Goal: Information Seeking & Learning: Compare options

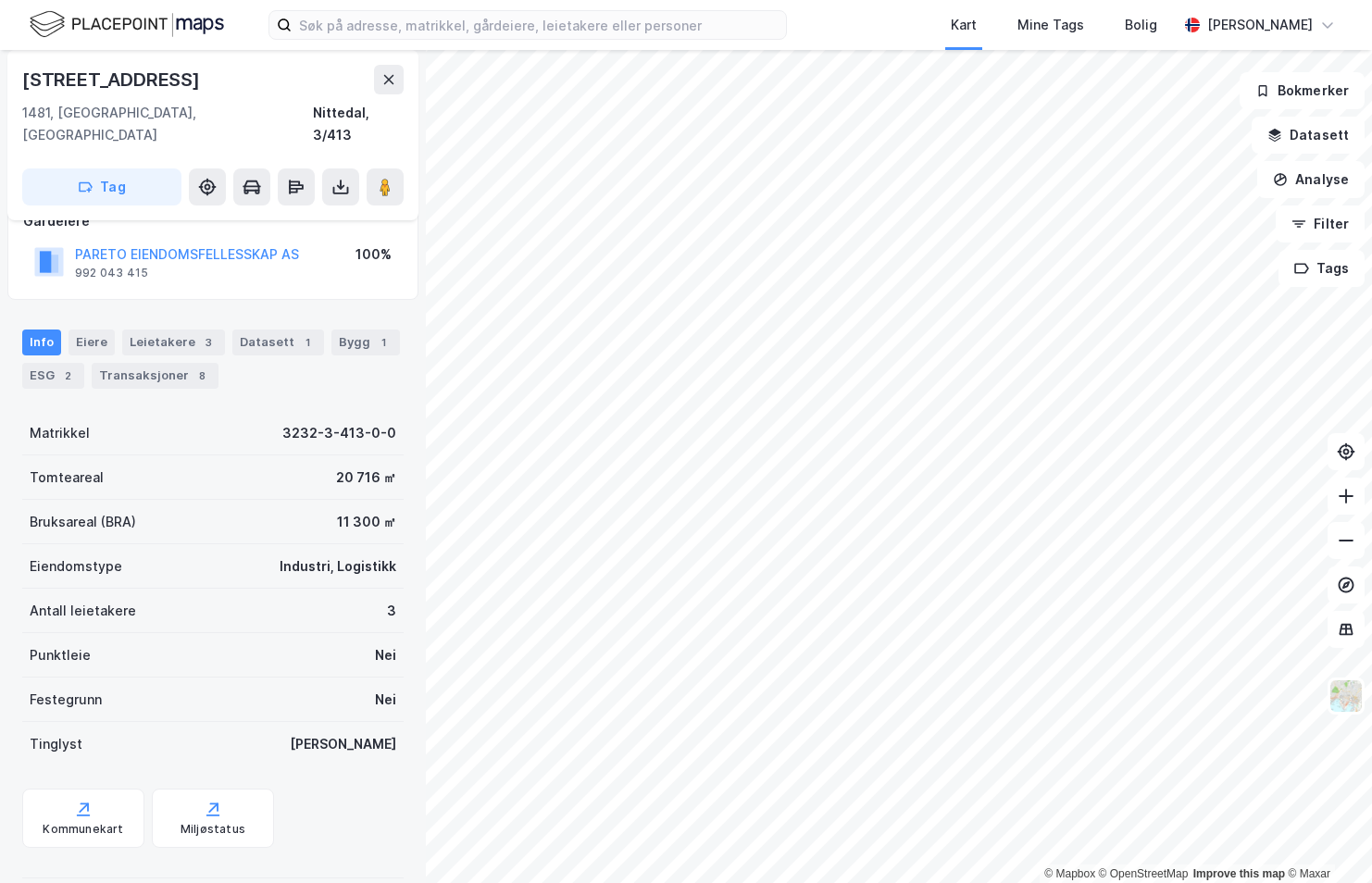
scroll to position [125, 0]
click at [148, 327] on div "Leietakere 3" at bounding box center [173, 339] width 103 height 25
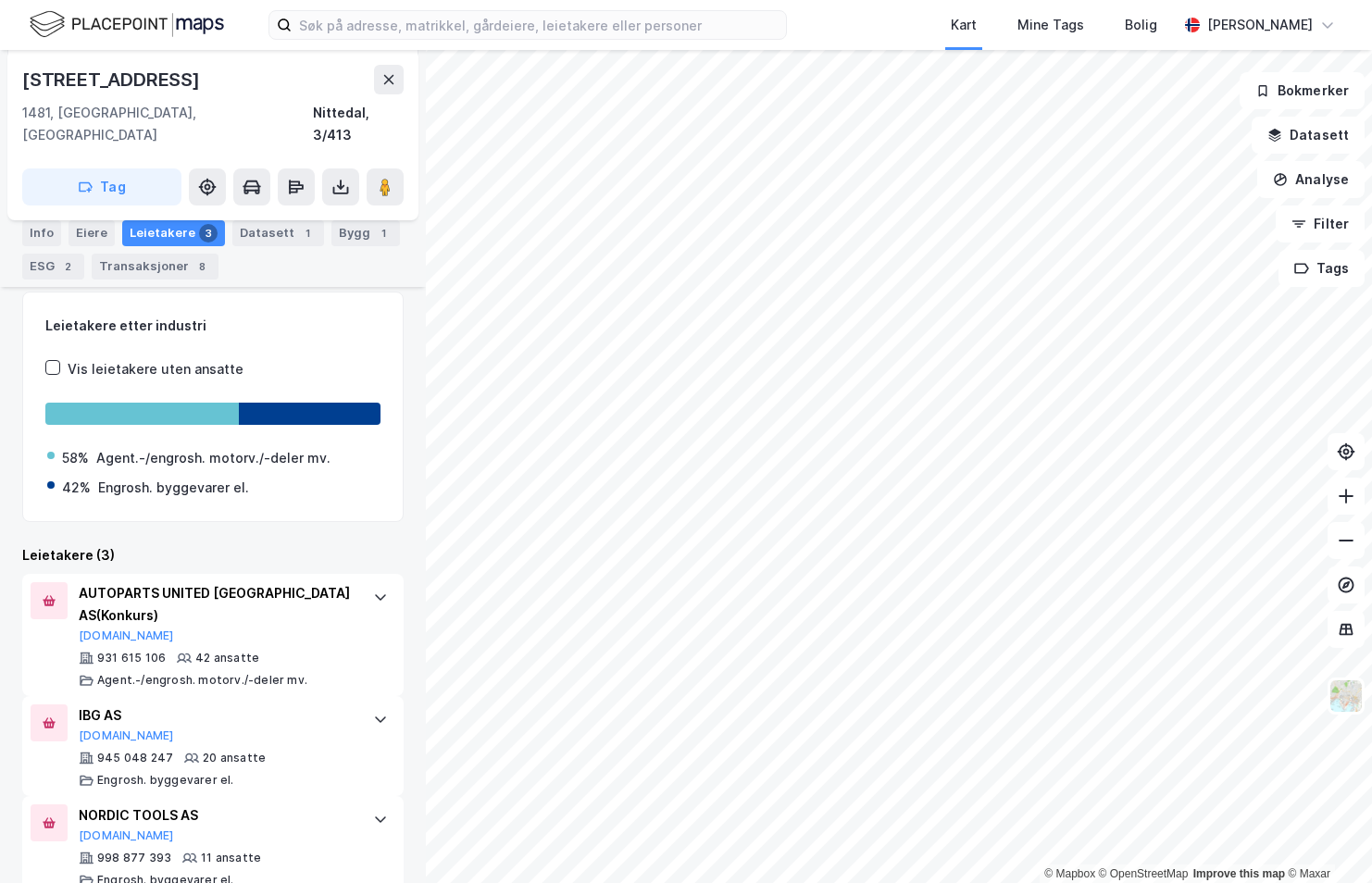
scroll to position [254, 0]
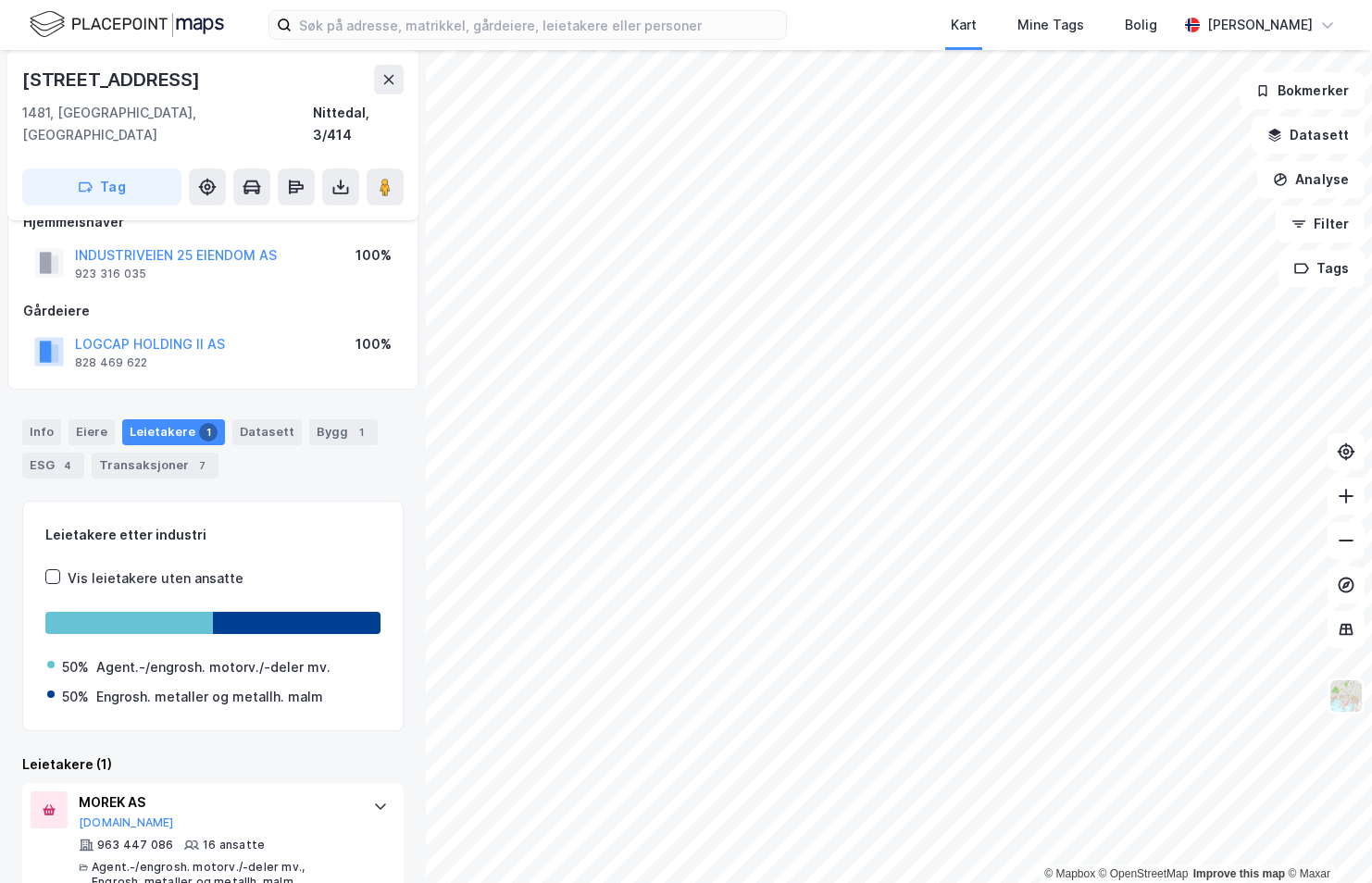
scroll to position [47, 0]
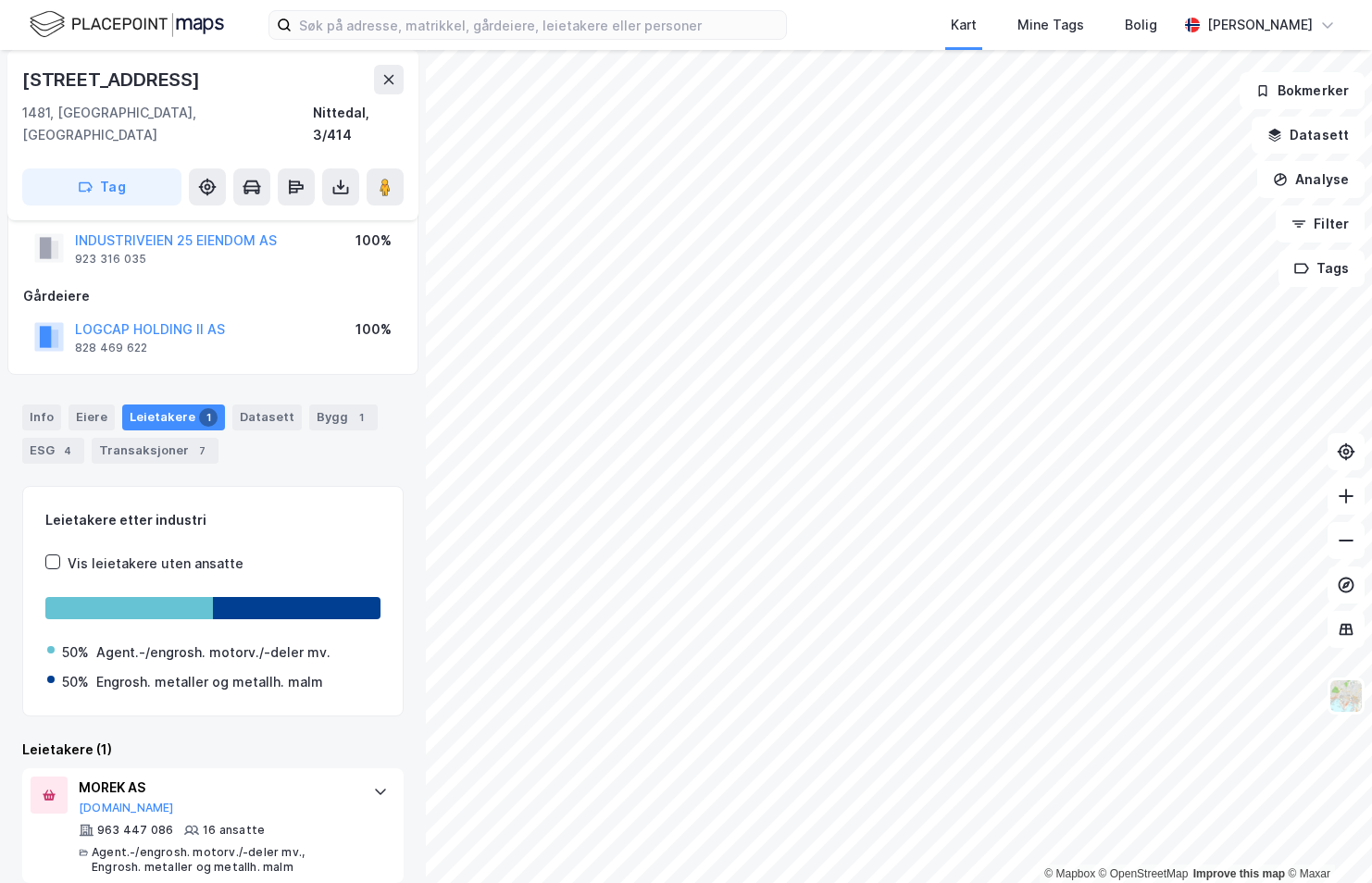
click at [421, 610] on div "© Mapbox © OpenStreetMap Improve this map © Maxar [STREET_ADDRESS] 1481, [GEOGR…" at bounding box center [686, 467] width 1372 height 833
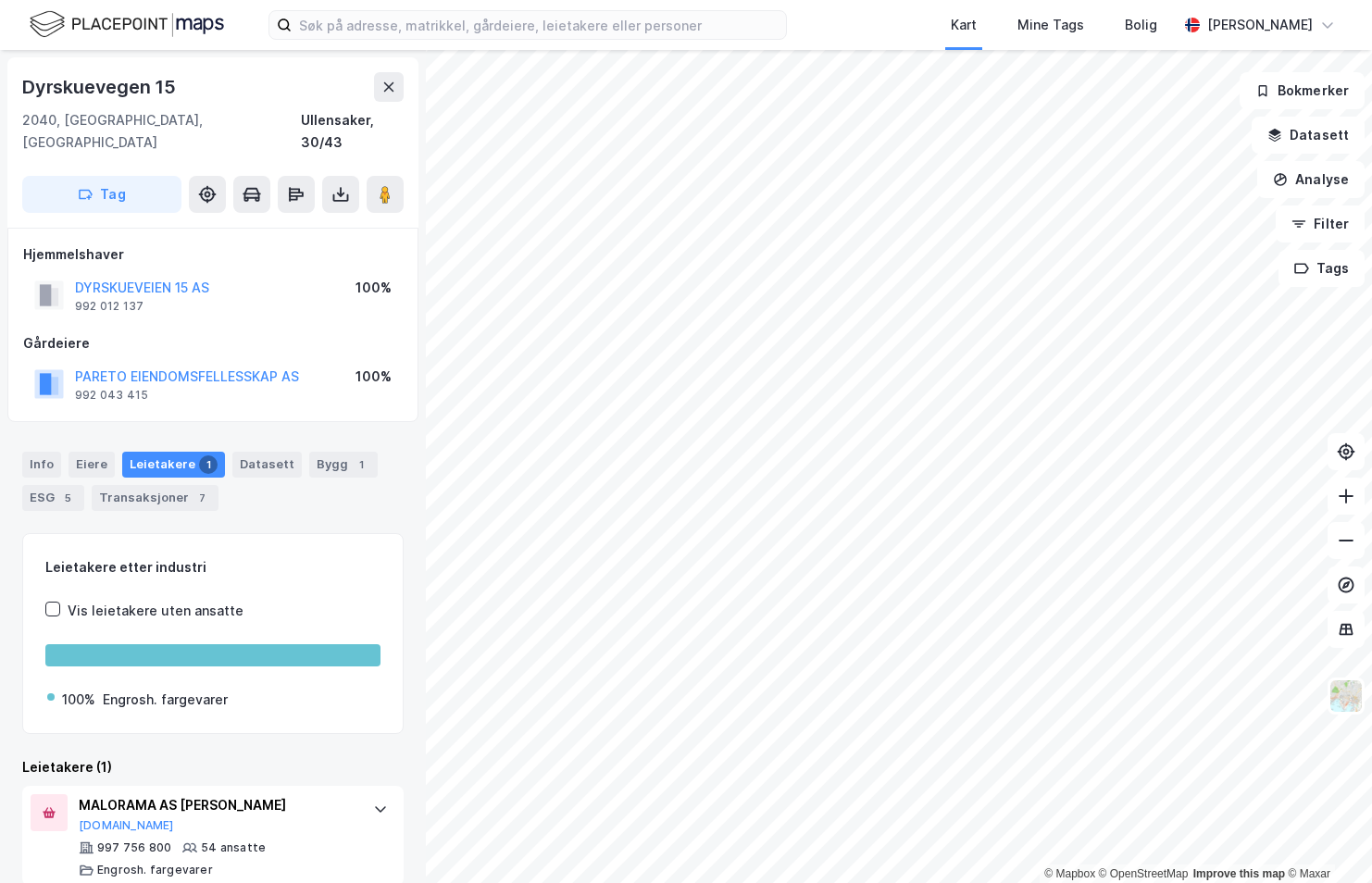
scroll to position [3, 0]
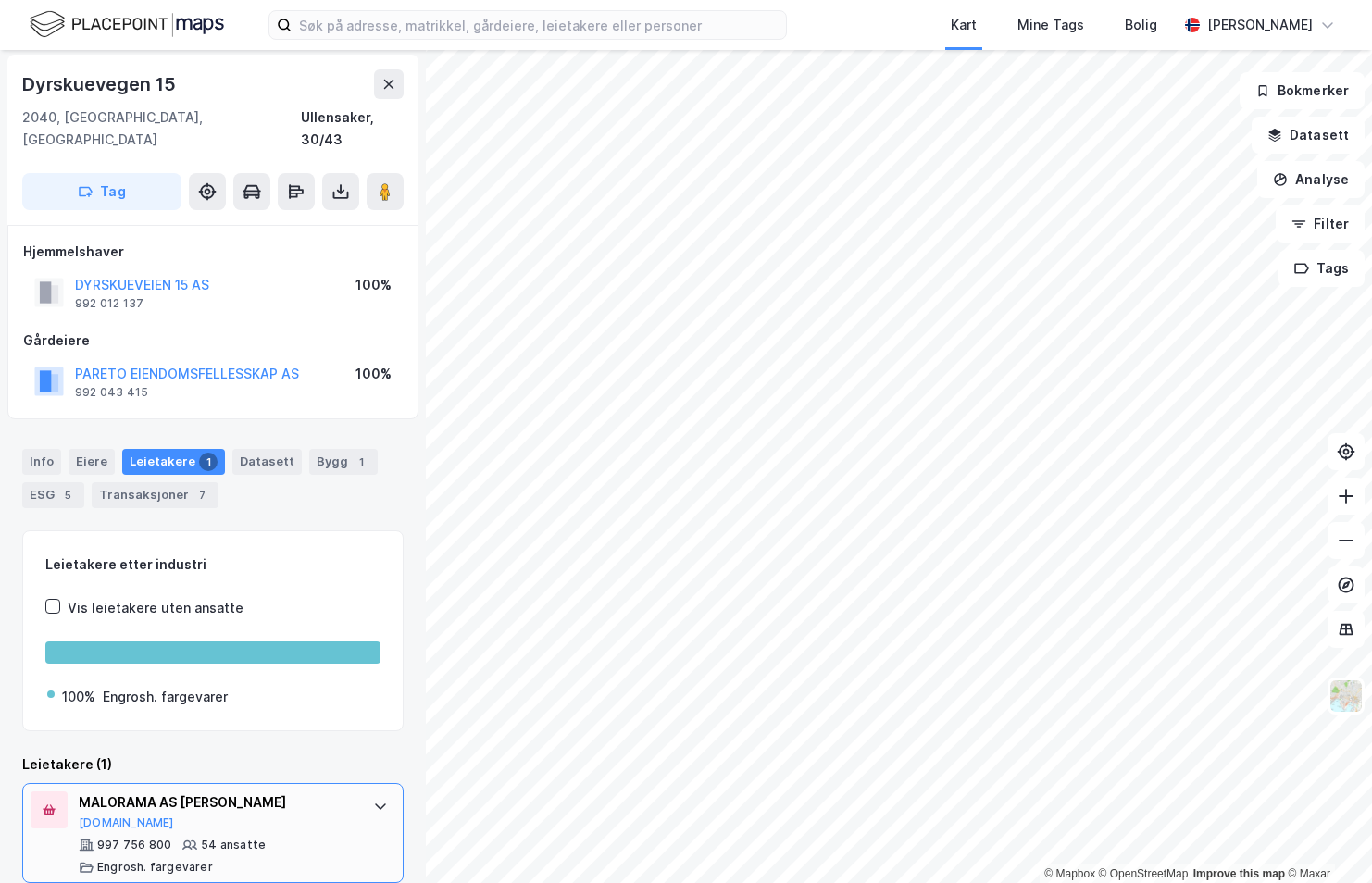
click at [200, 801] on div "MALORAMA AS AVD KLØFTA [DOMAIN_NAME]" at bounding box center [216, 810] width 276 height 39
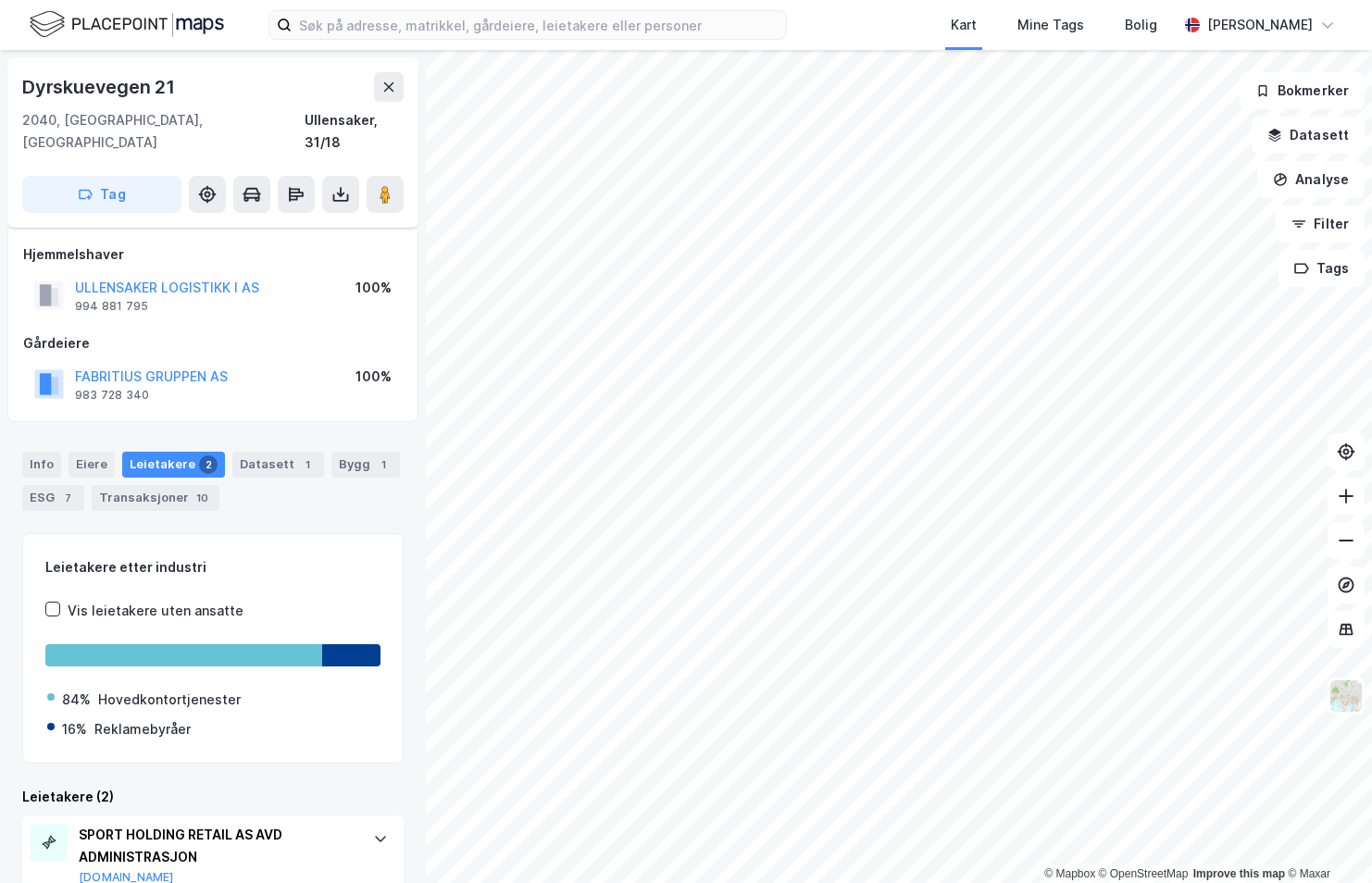
scroll to position [155, 0]
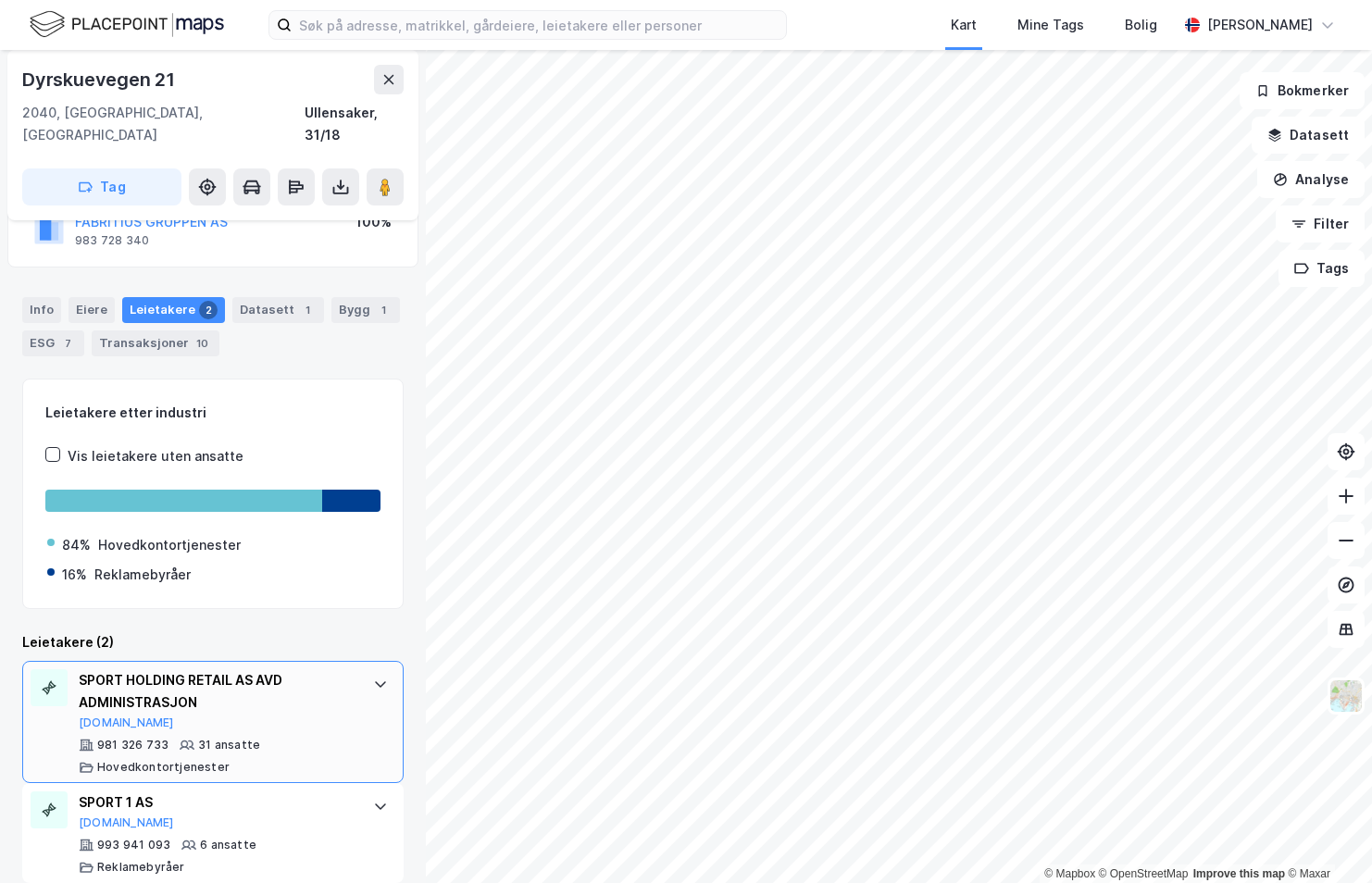
click at [238, 738] on div "31 ansatte" at bounding box center [230, 745] width 62 height 15
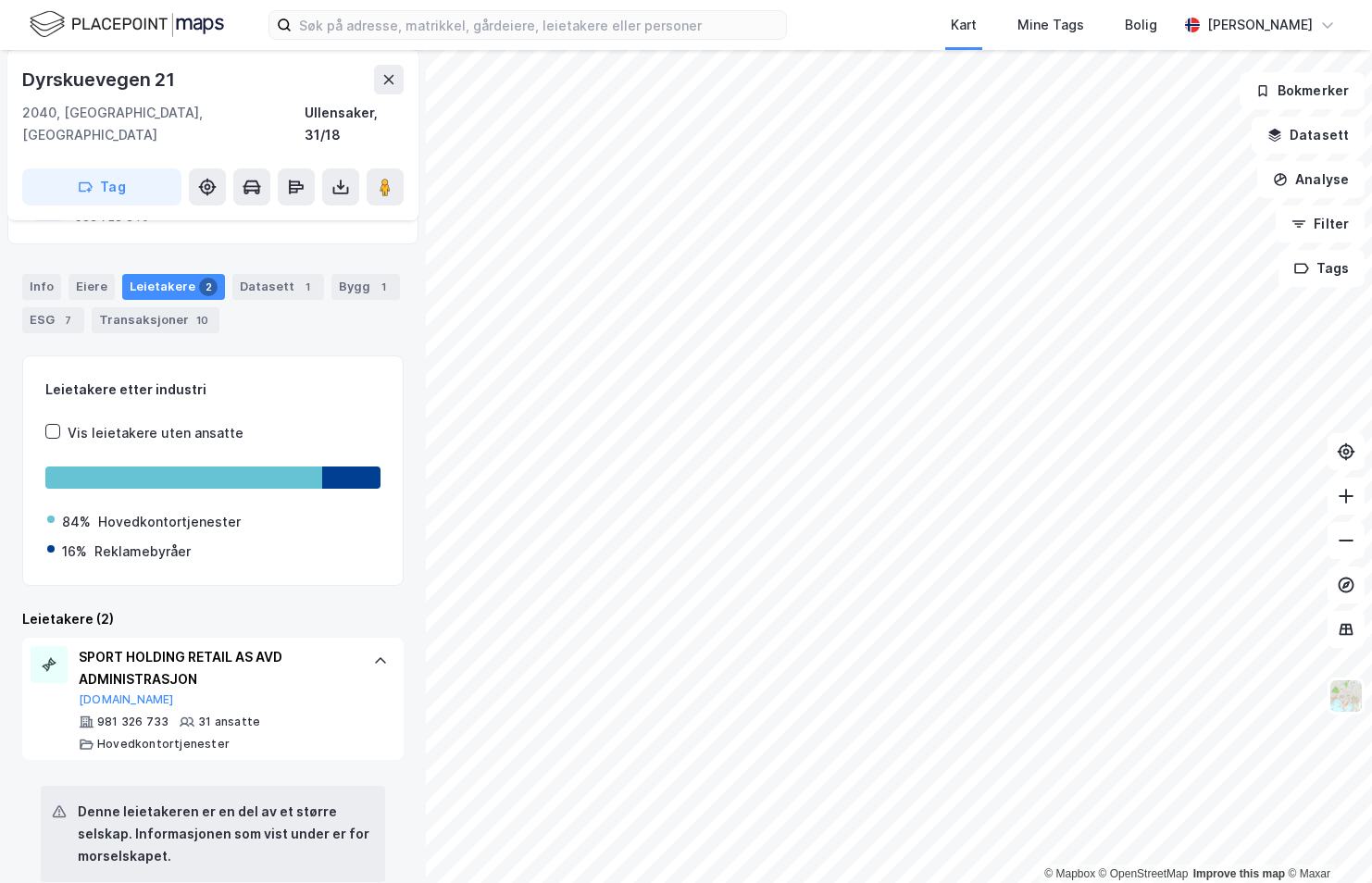
scroll to position [62, 0]
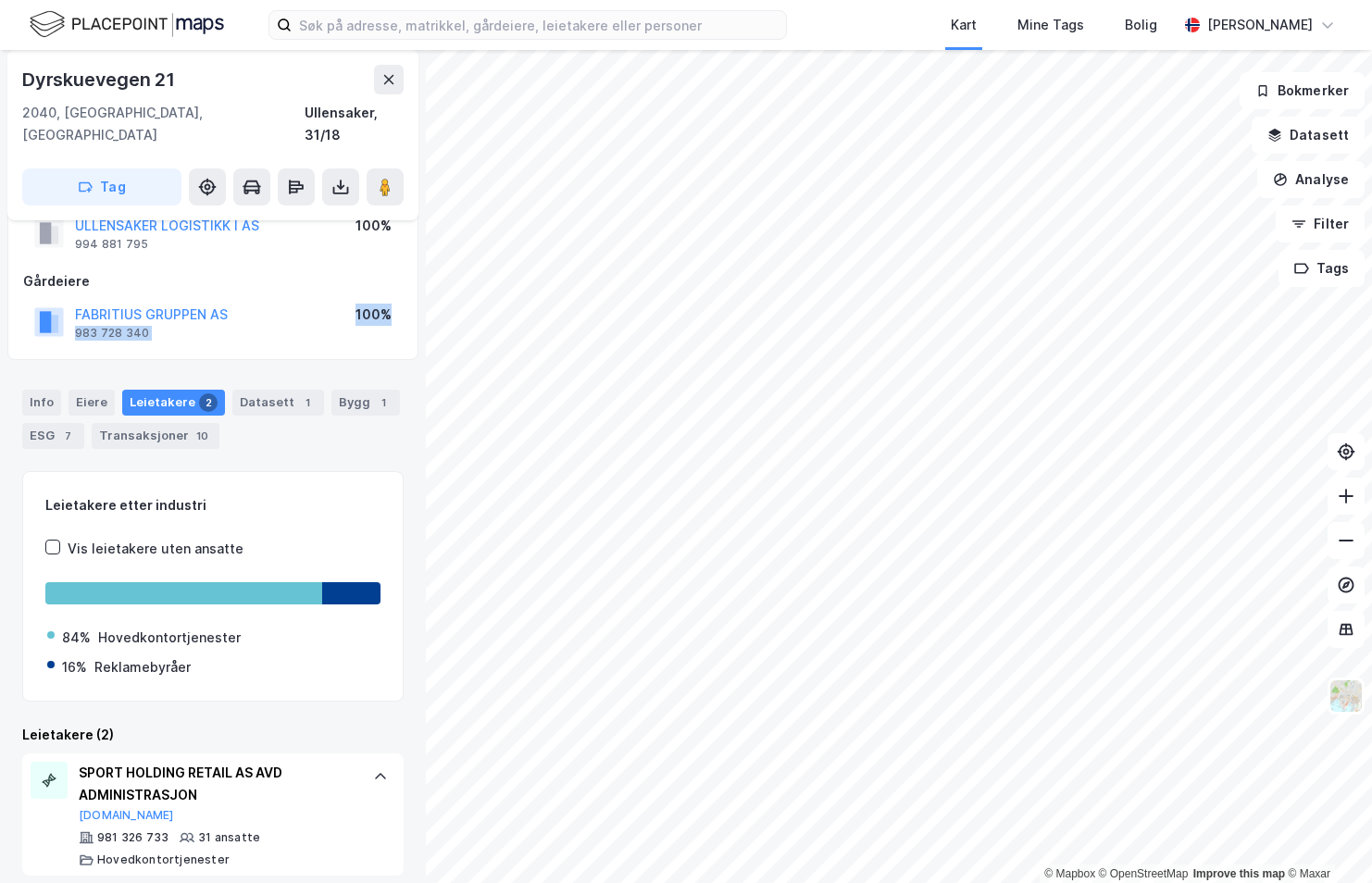
drag, startPoint x: 275, startPoint y: 301, endPoint x: 269, endPoint y: 325, distance: 24.7
click at [269, 325] on div "Hjemmelshaver ULLENSAKER LOGISTIKK I AS 994 881 795 100% Gårdeiere FABRITIUS GR…" at bounding box center [213, 263] width 411 height 195
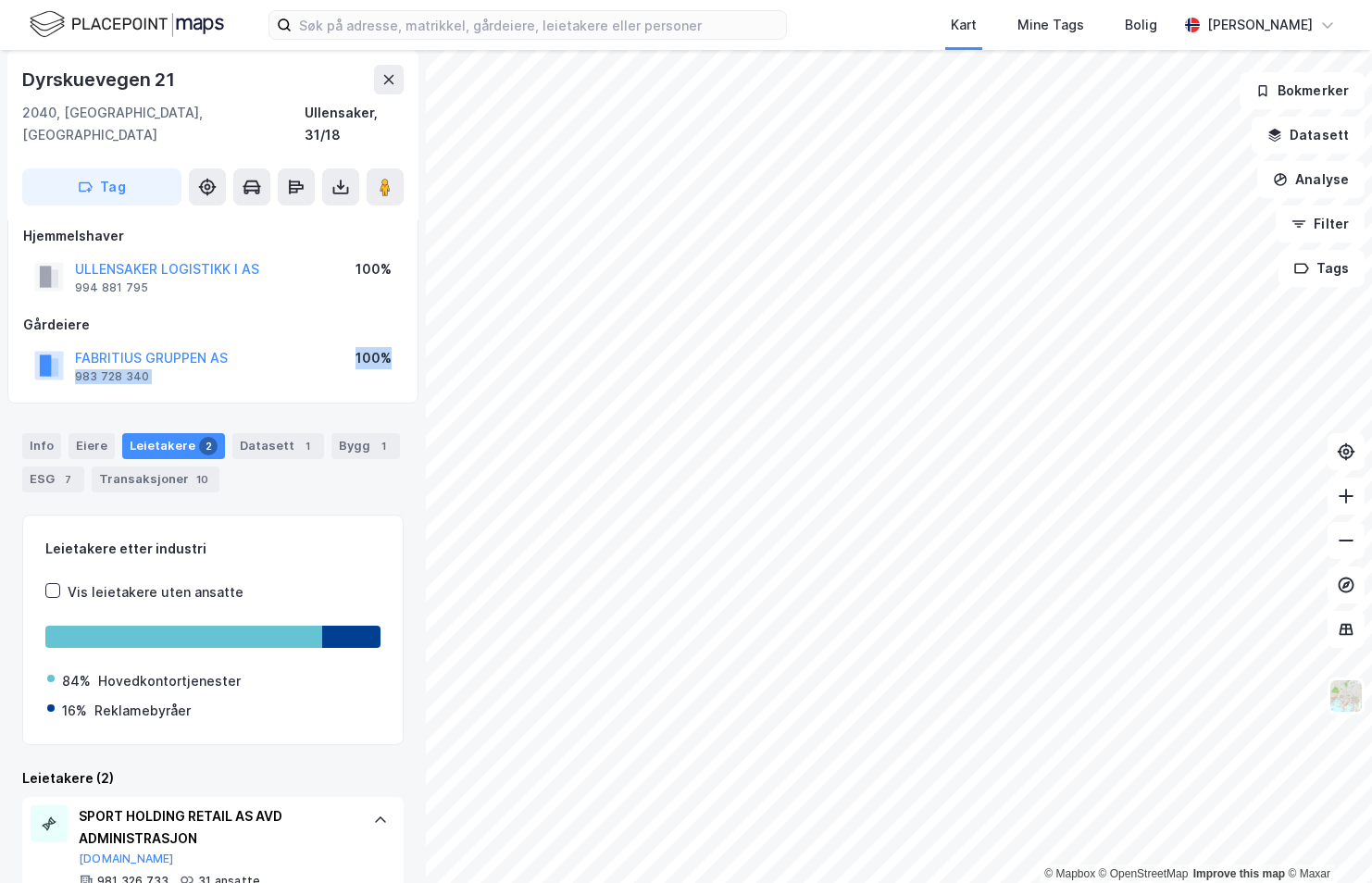
scroll to position [0, 0]
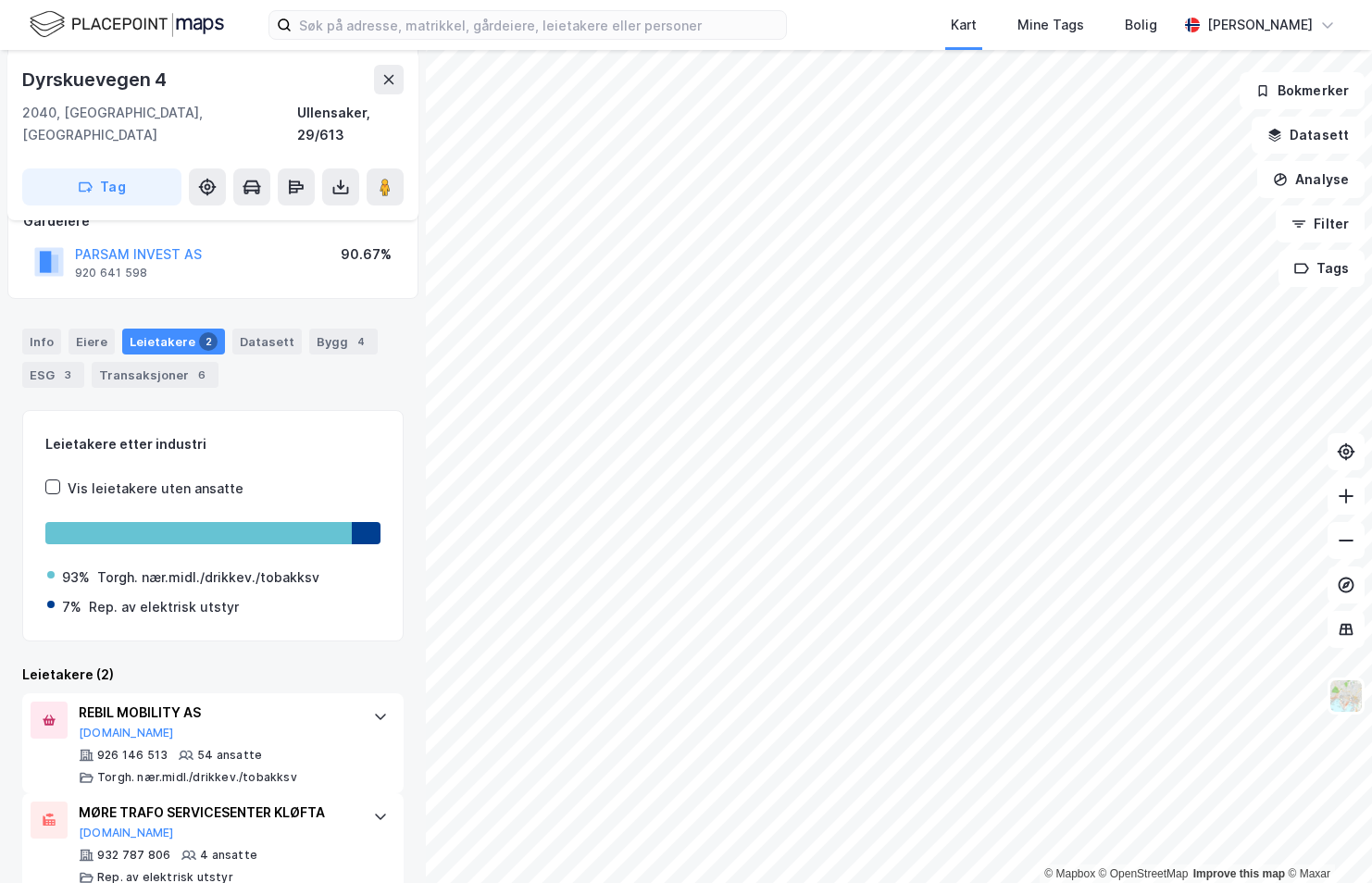
scroll to position [252, 0]
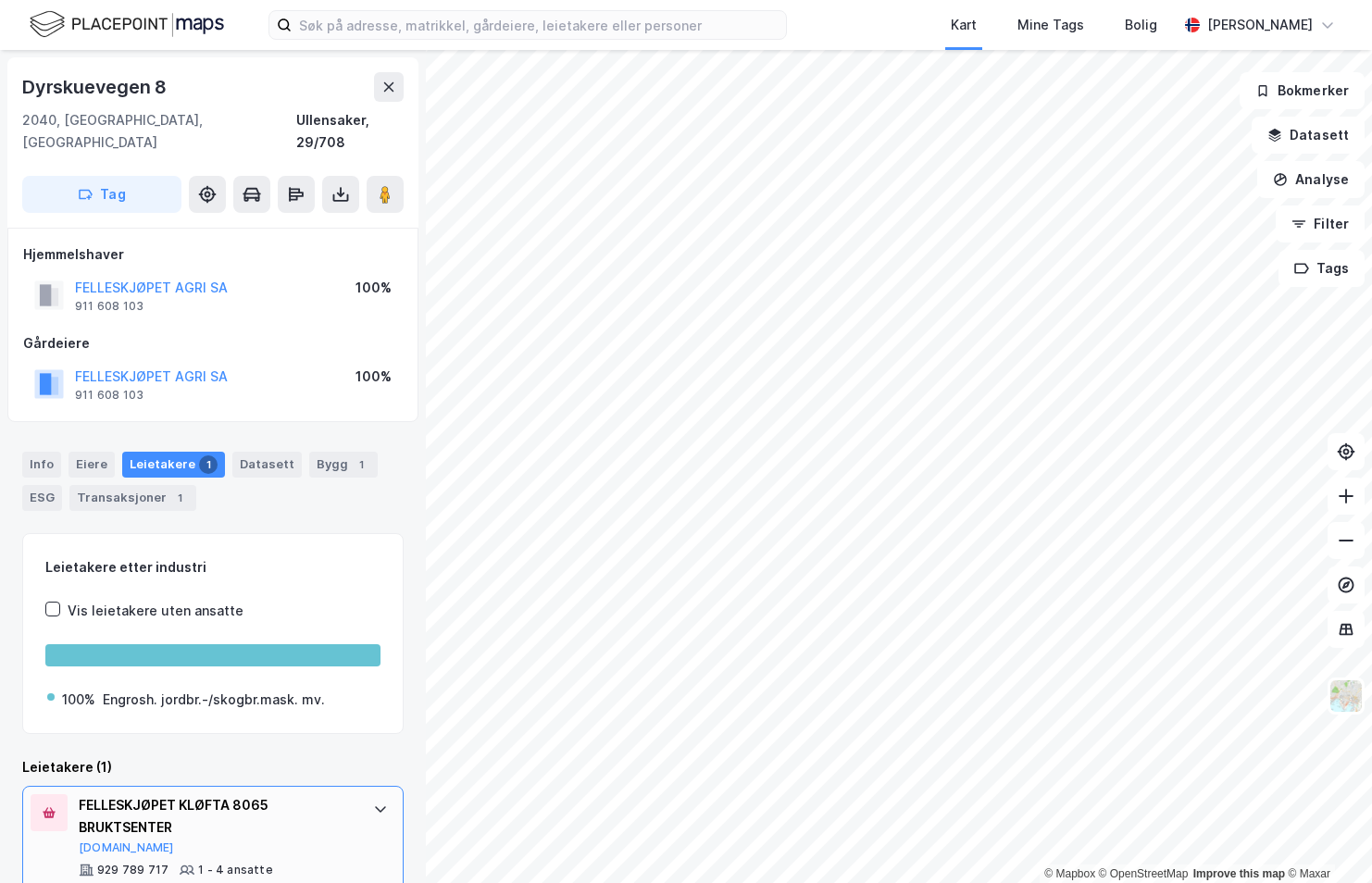
scroll to position [25, 0]
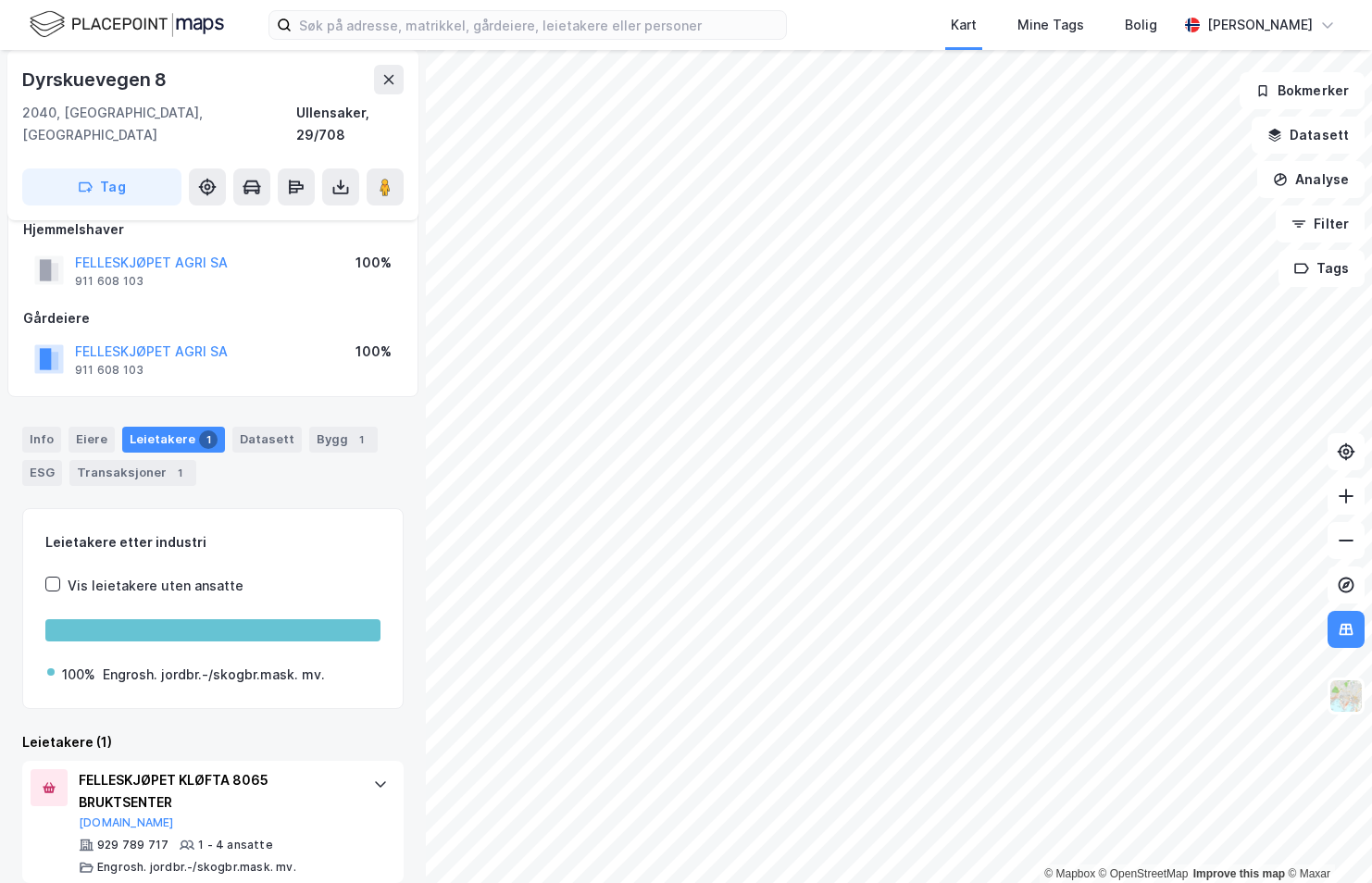
click at [571, 882] on html "Kart Mine Tags Bolig [PERSON_NAME] © Mapbox © OpenStreetMap Improve this map © …" at bounding box center [686, 441] width 1372 height 883
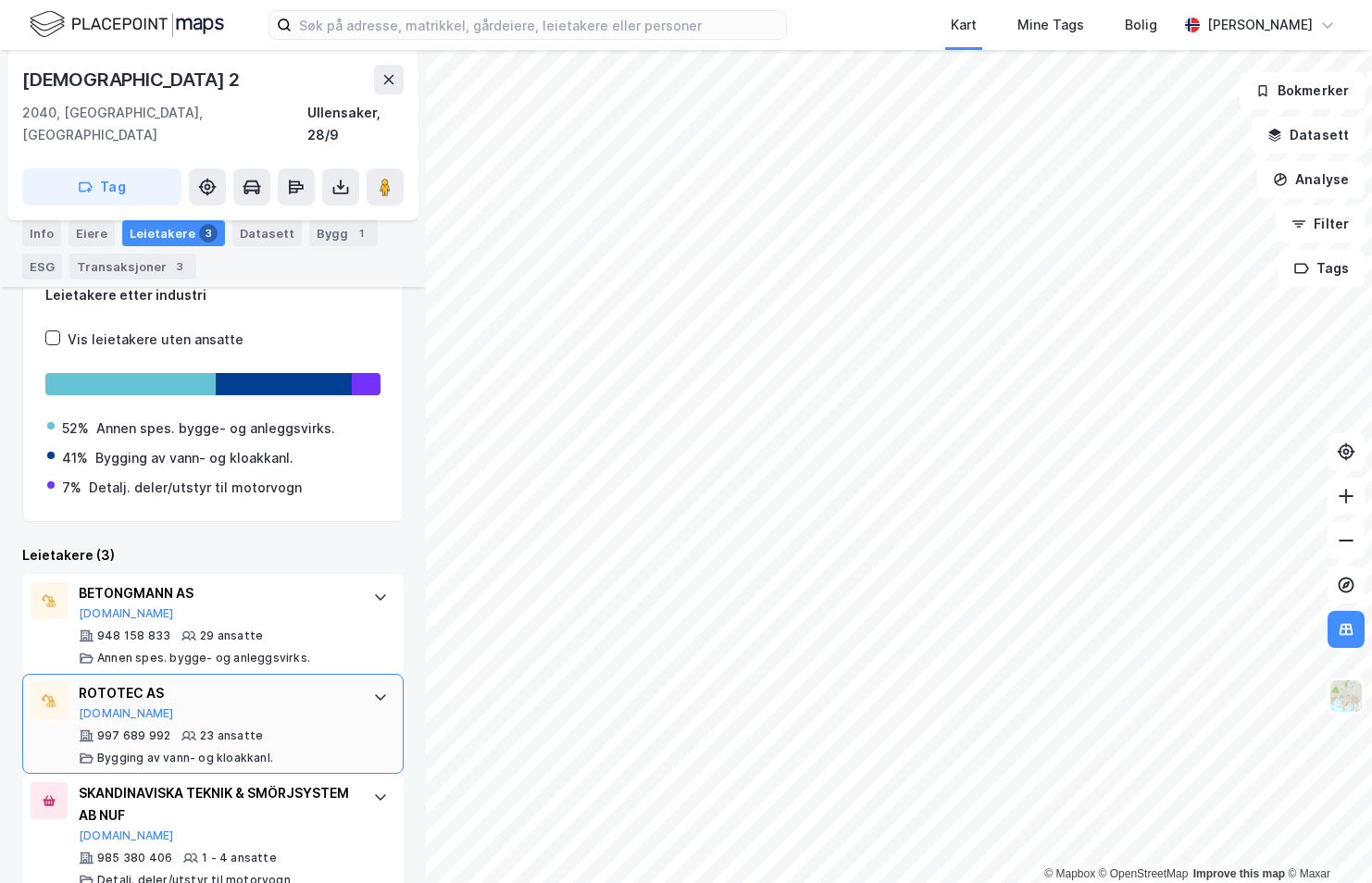
scroll to position [329, 0]
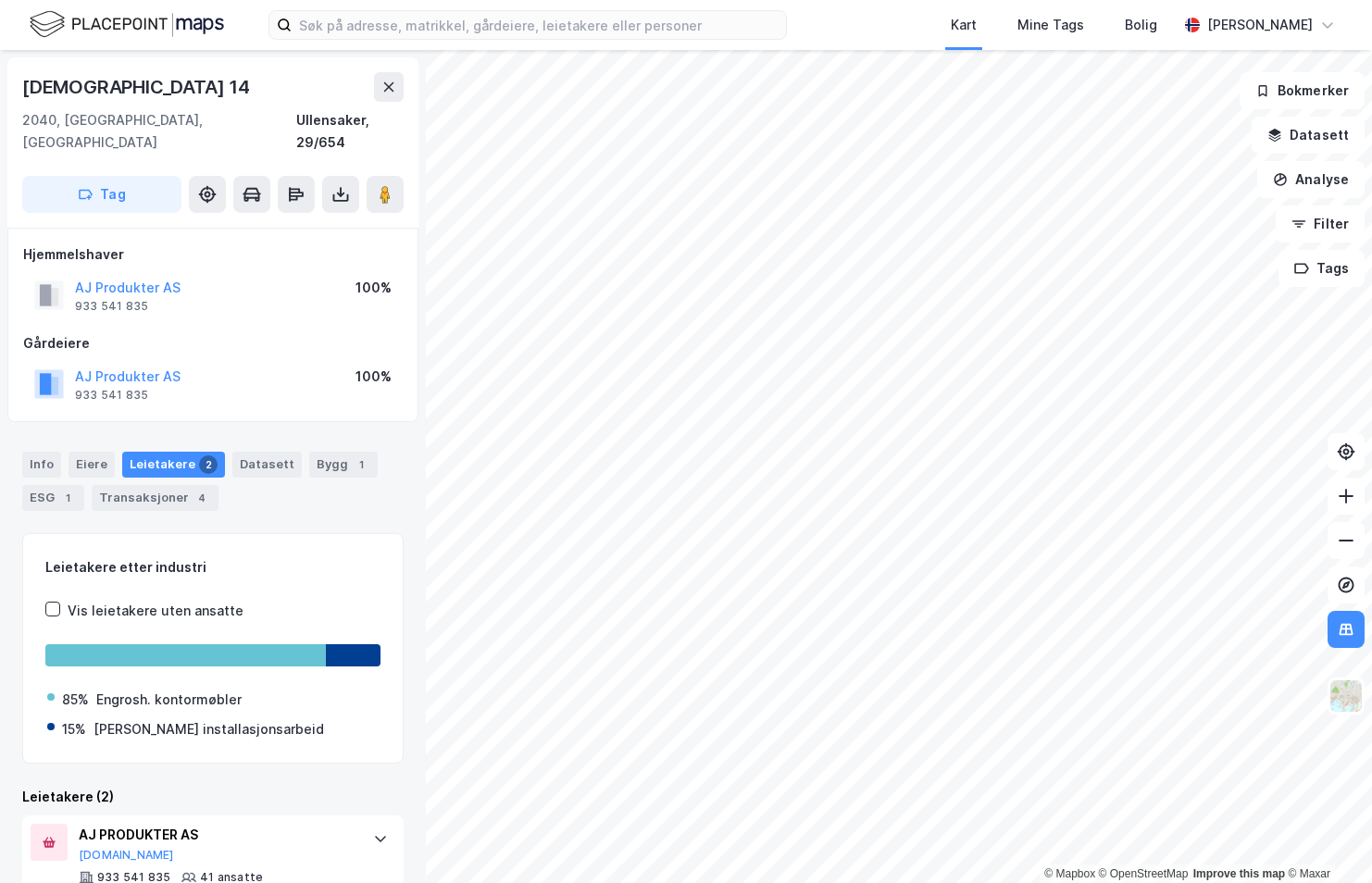
scroll to position [132, 0]
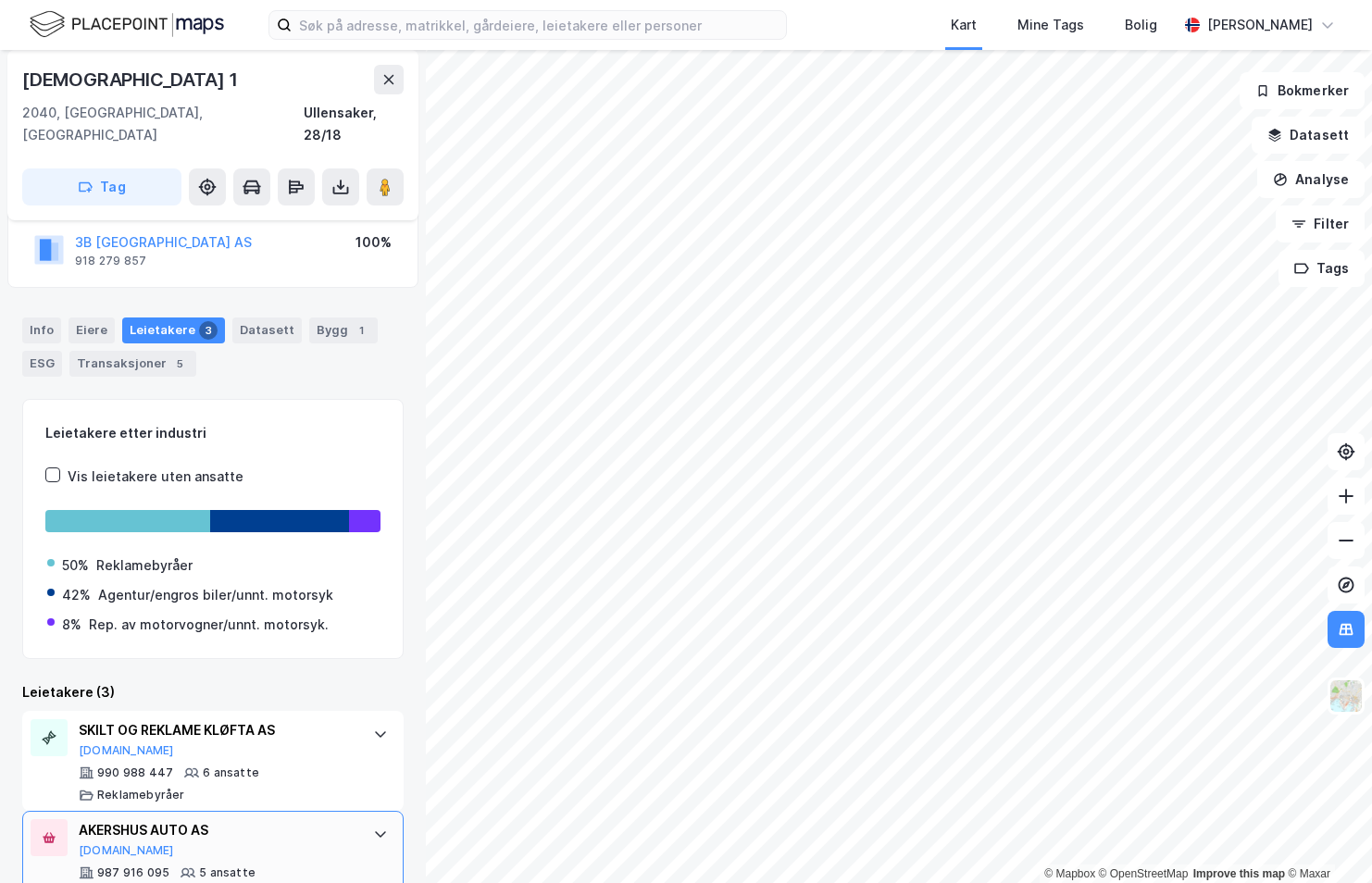
scroll to position [185, 0]
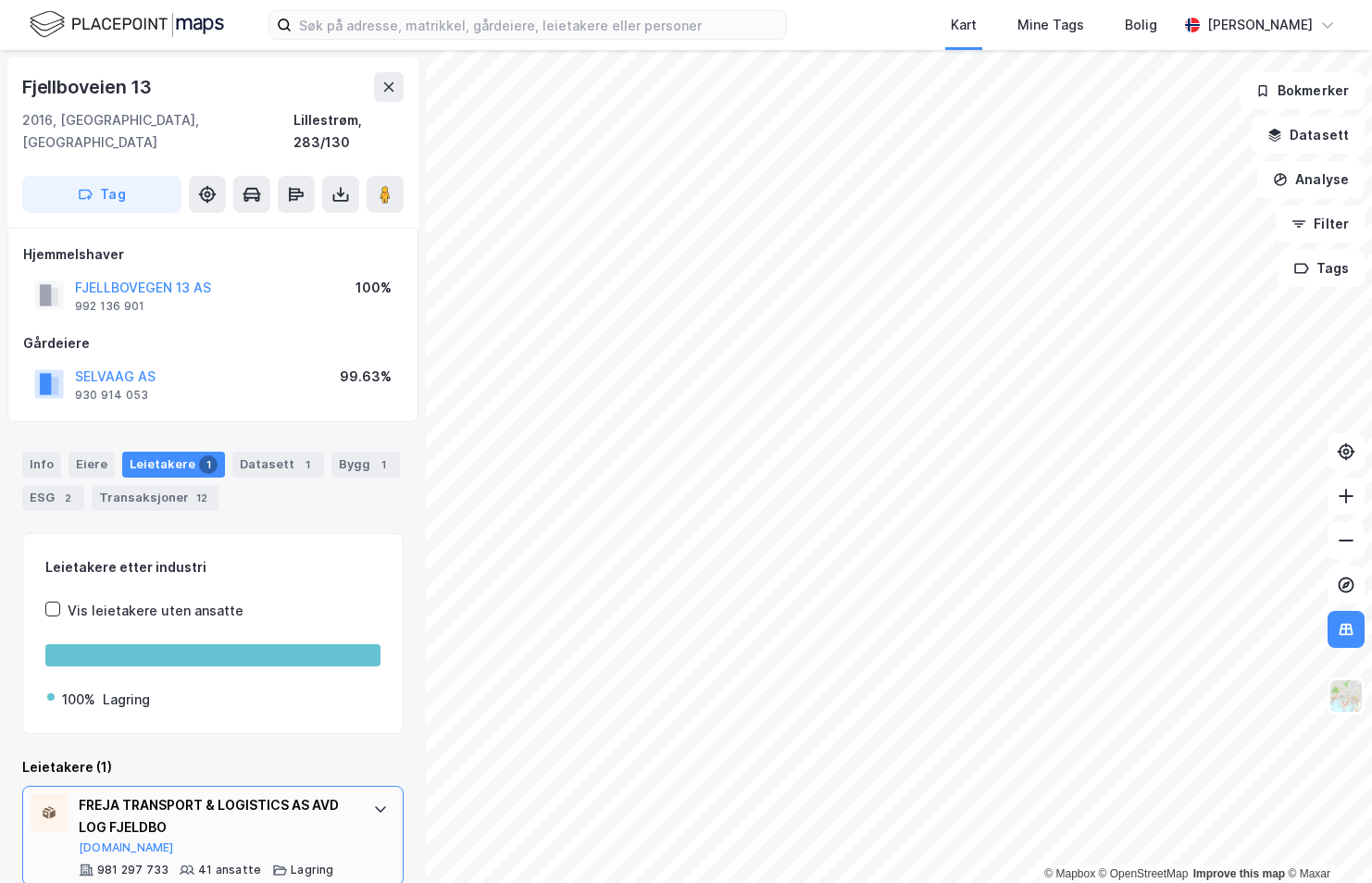
scroll to position [3, 0]
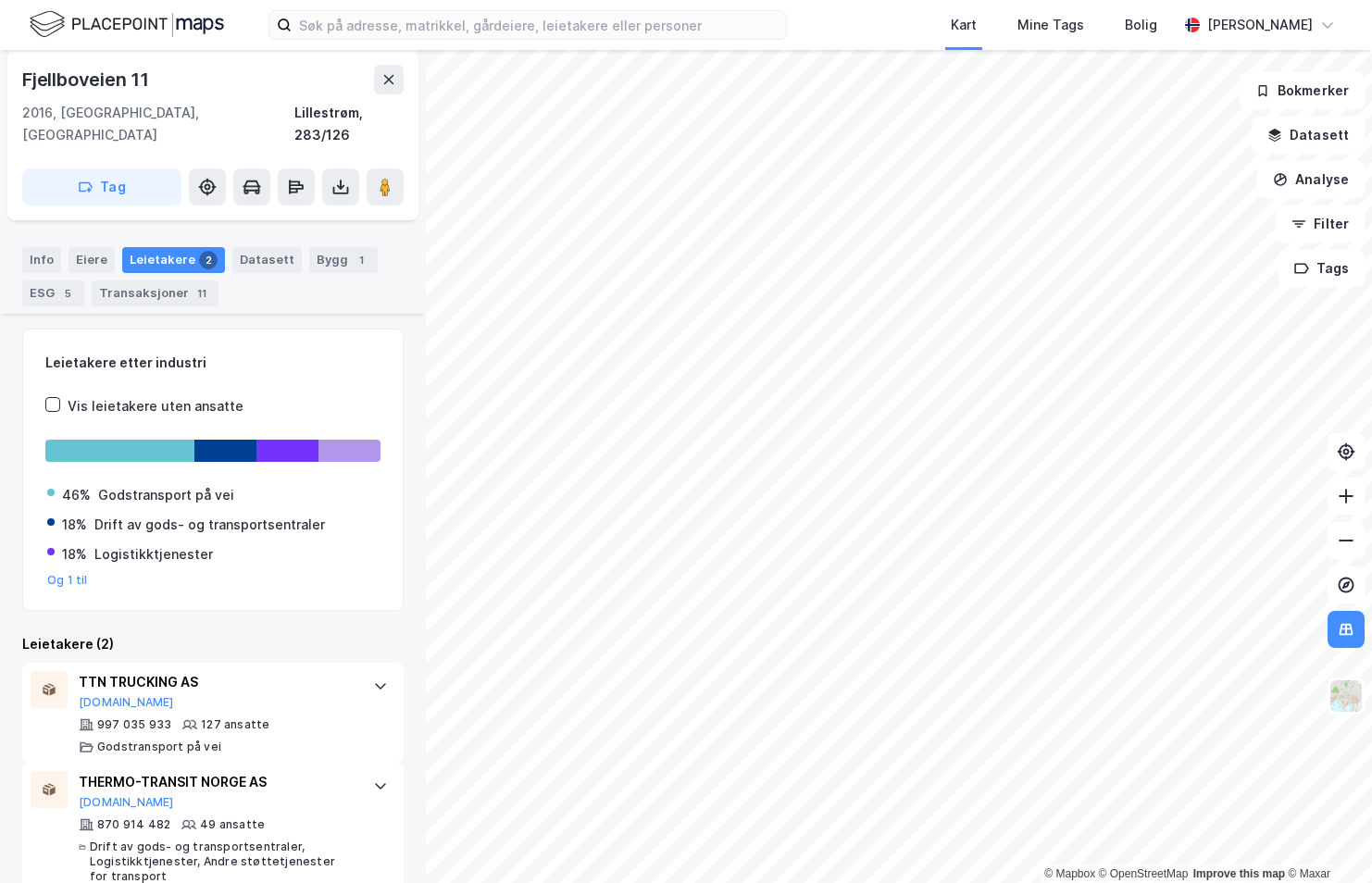
scroll to position [213, 0]
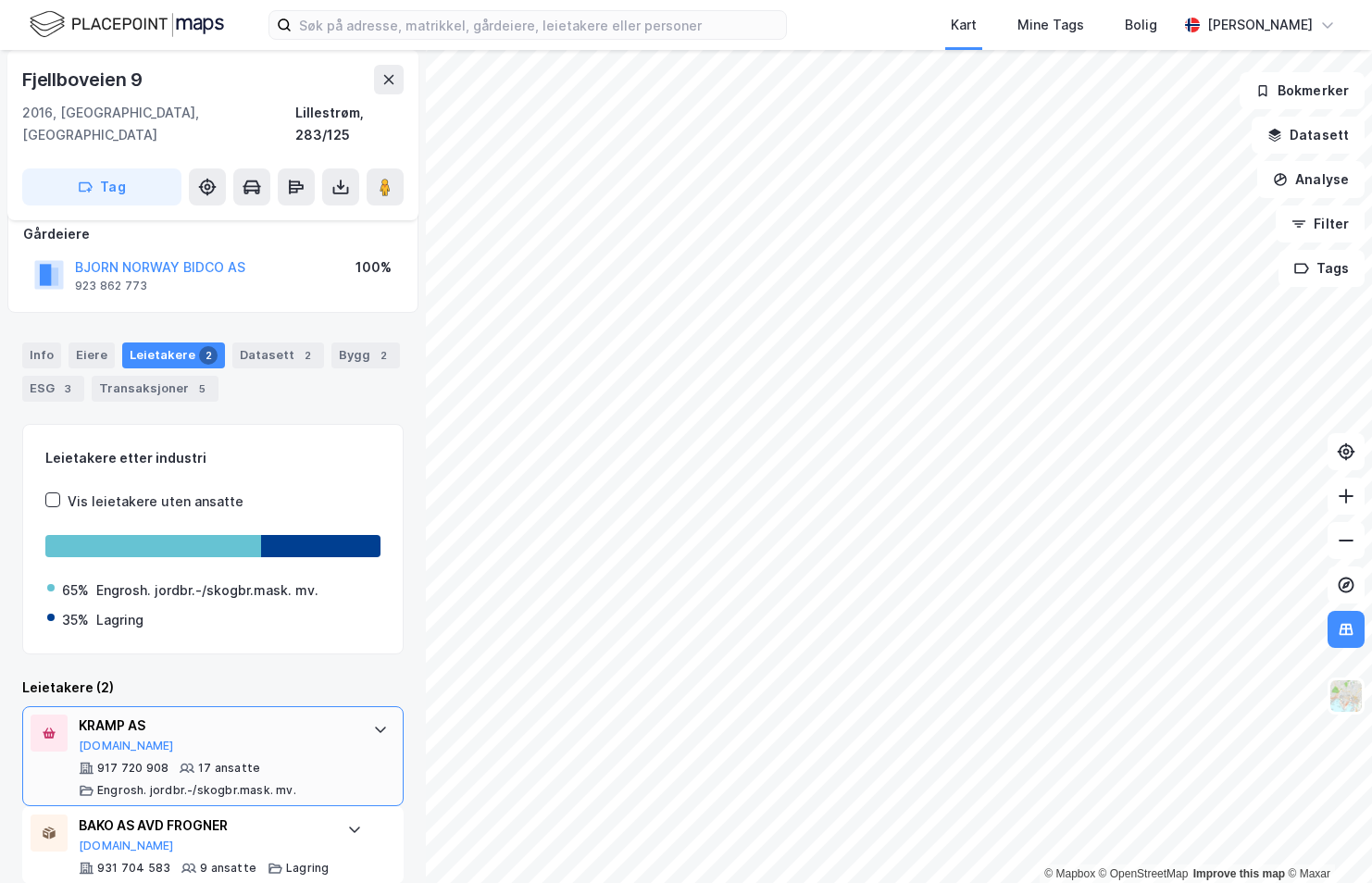
scroll to position [110, 0]
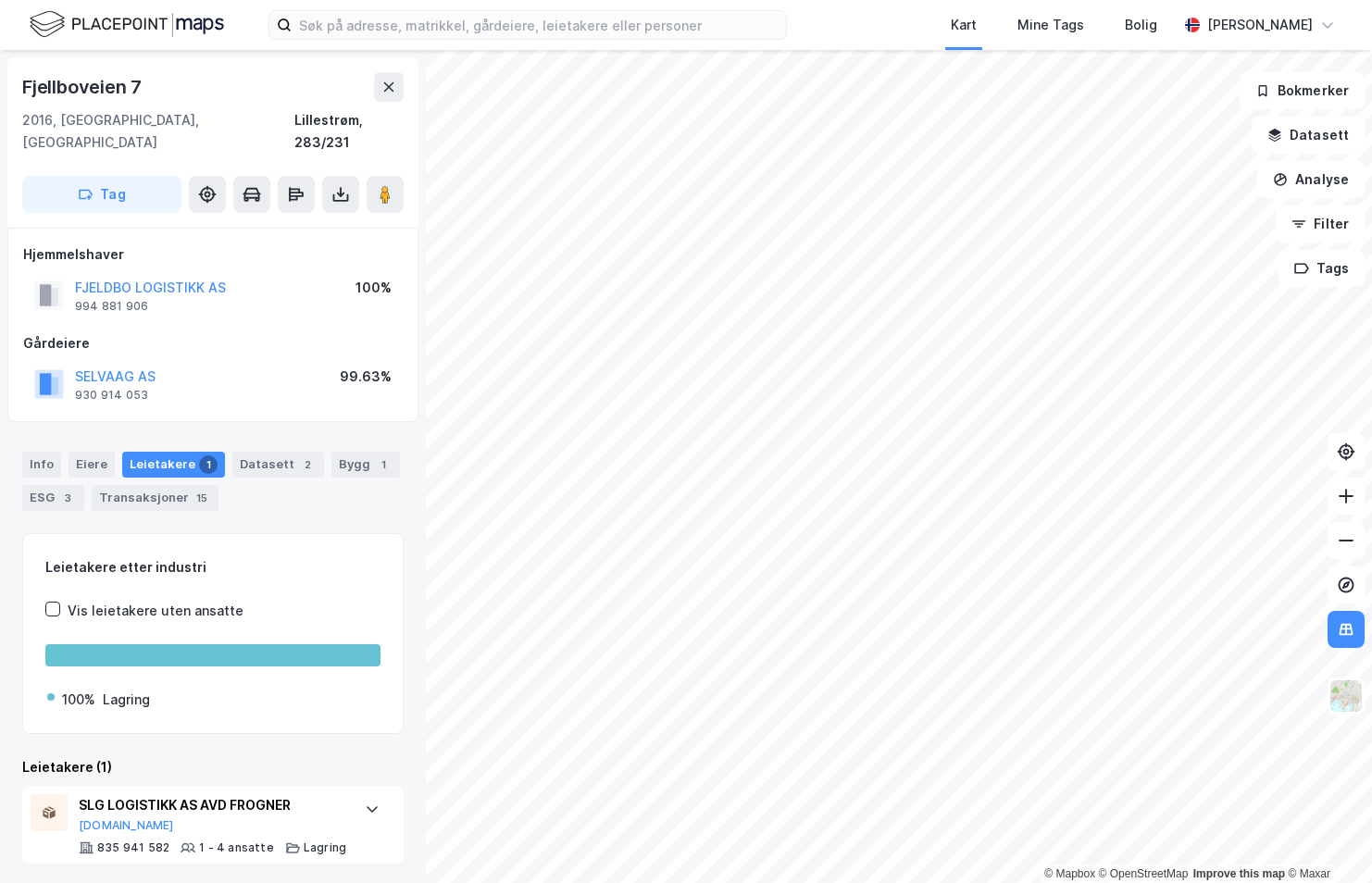
click at [940, 882] on html "Kart Mine Tags [PERSON_NAME] © Mapbox © OpenStreetMap Improve this map © Maxar …" at bounding box center [686, 441] width 1372 height 883
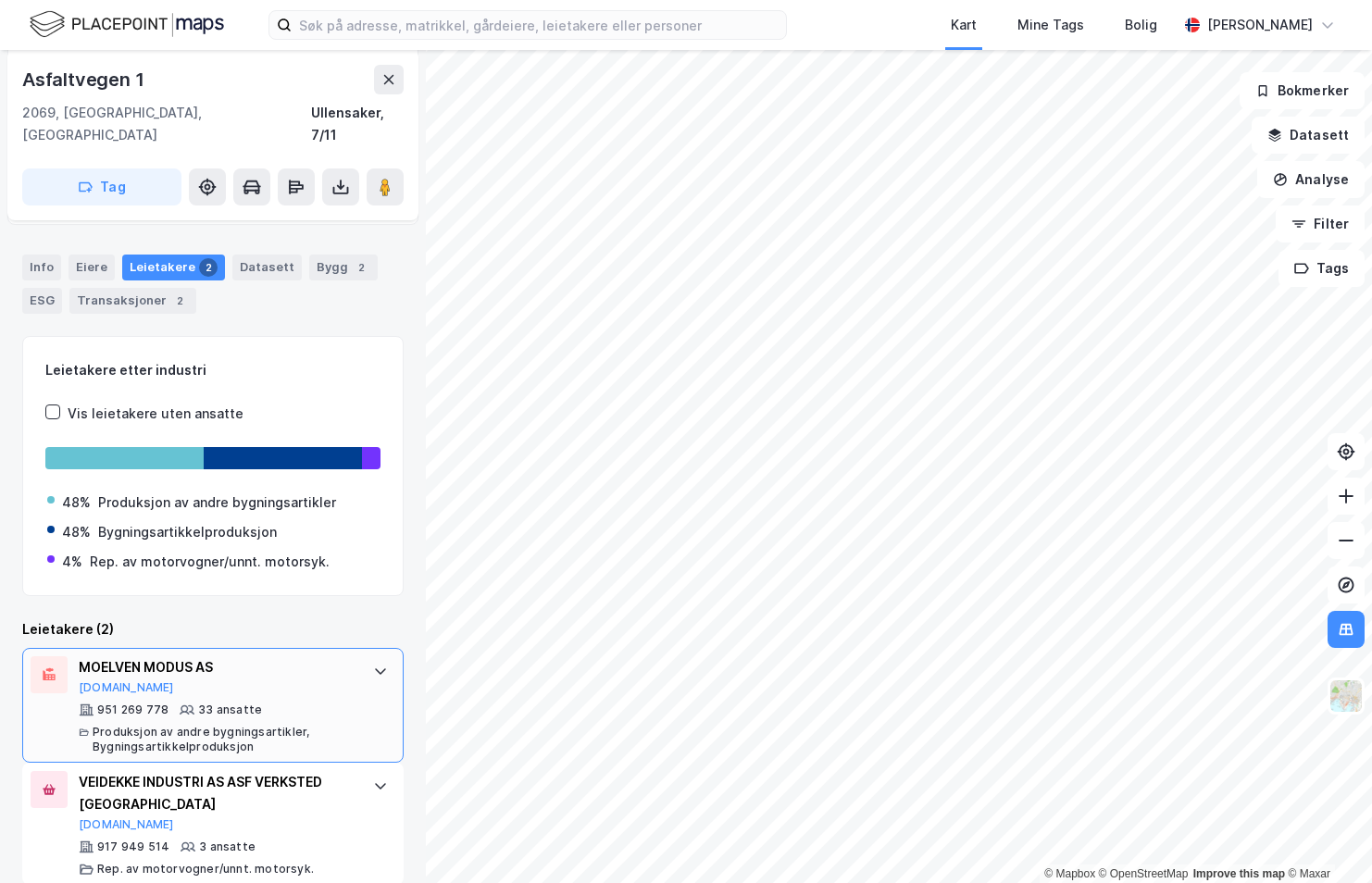
scroll to position [199, 0]
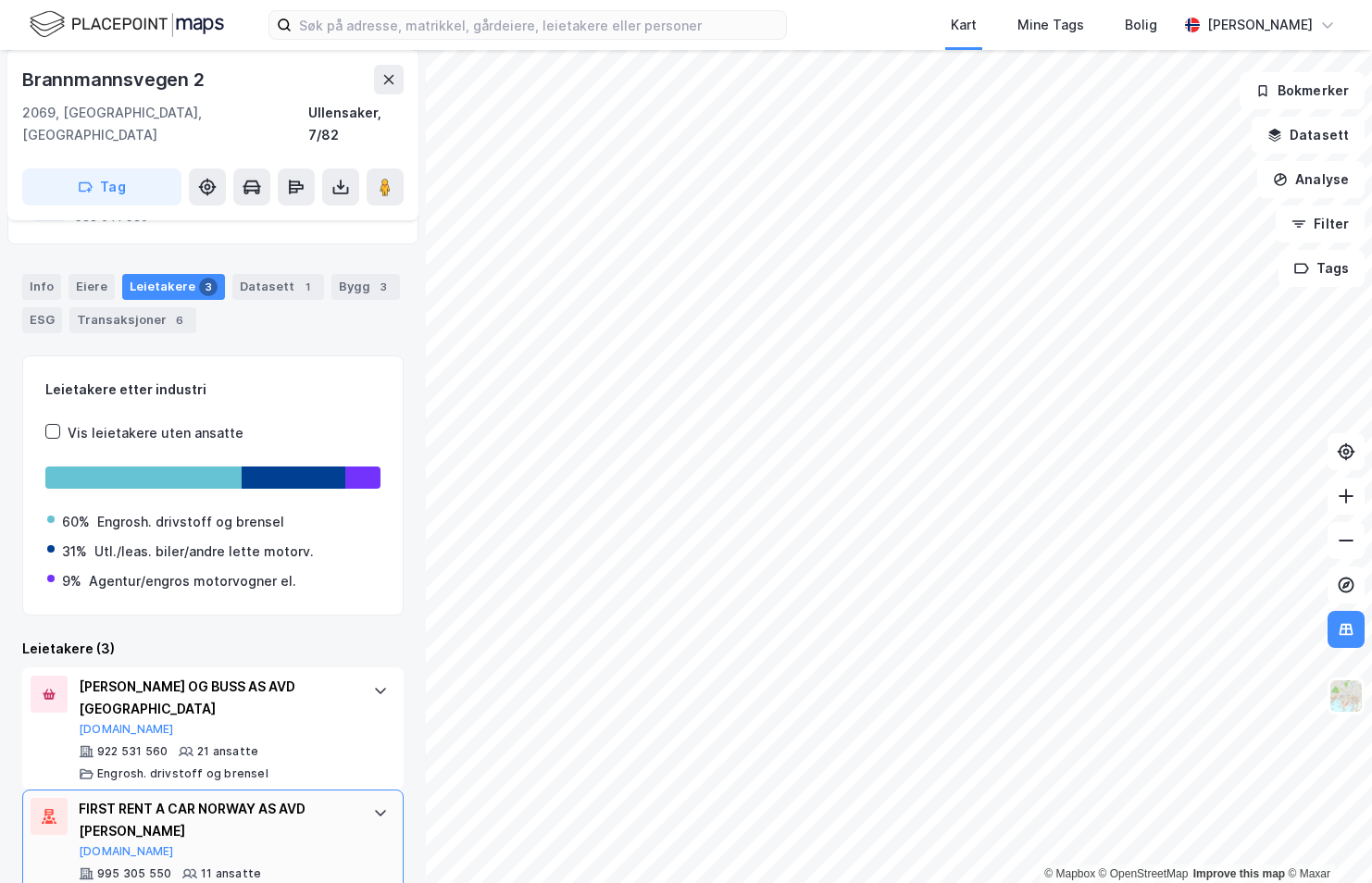
scroll to position [185, 0]
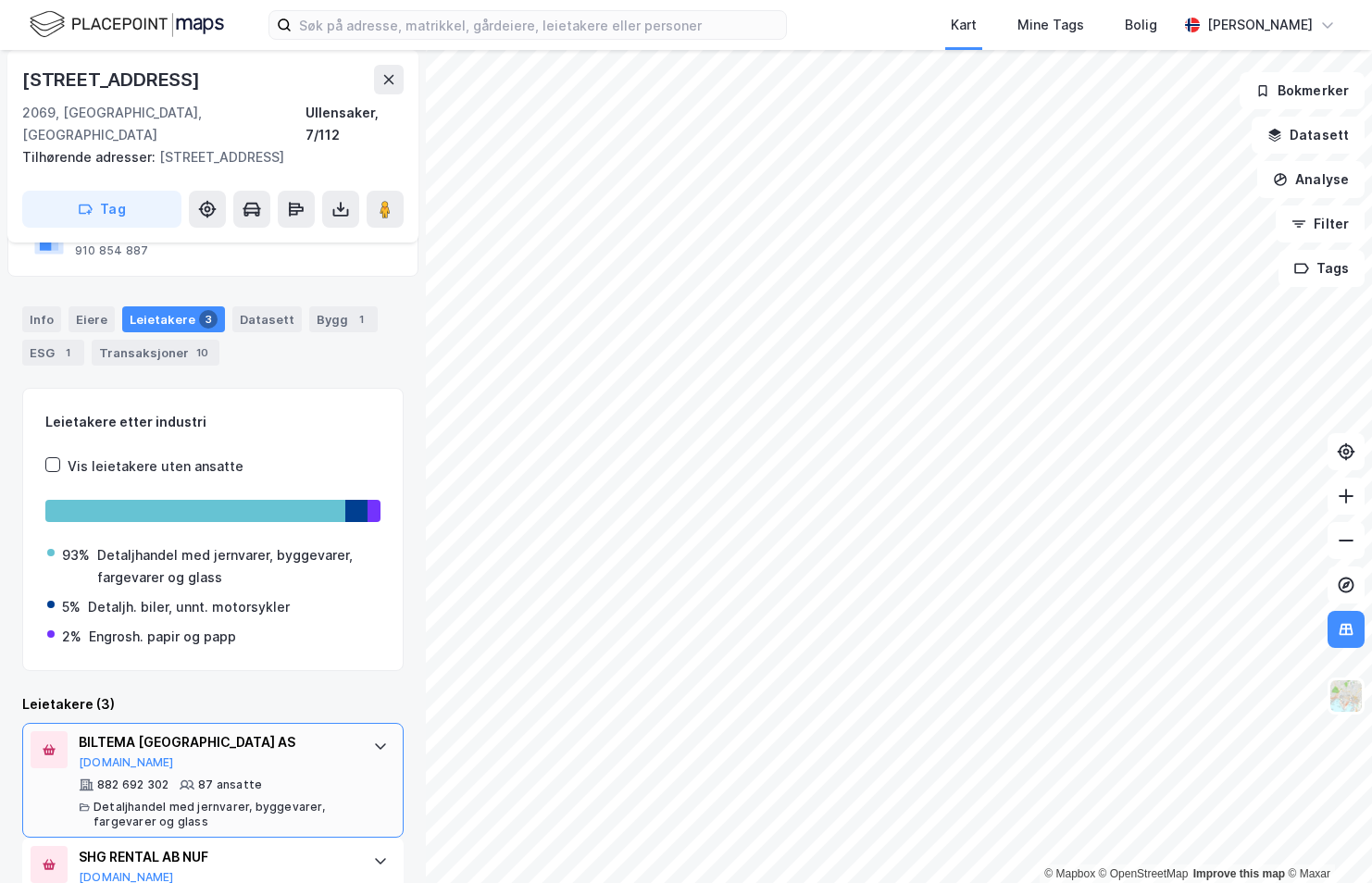
scroll to position [192, 0]
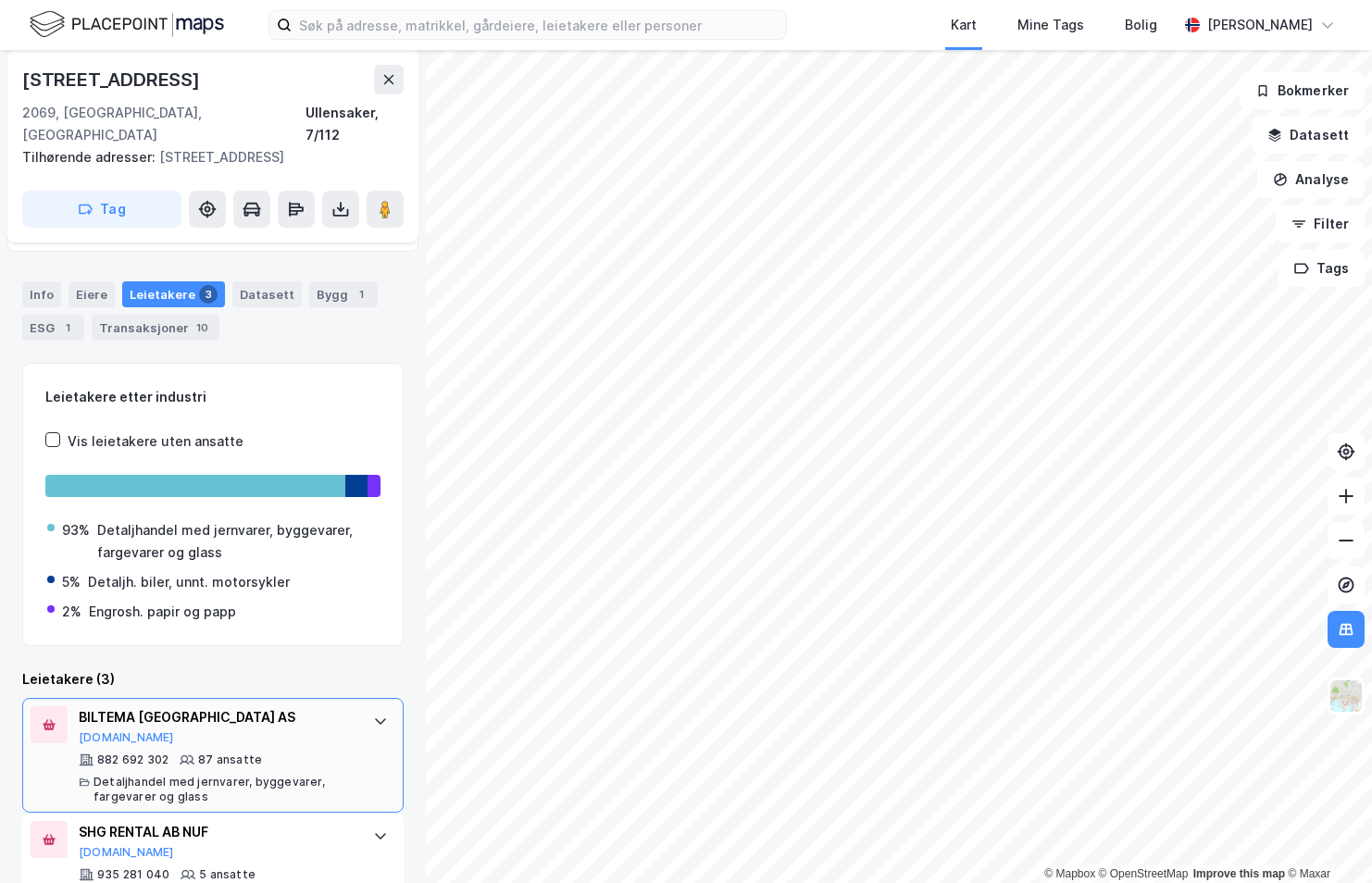
click at [287, 752] on div "882 692 302 87 ansatte Detaljhandel med jernvarer, byggevarer, fargevarer og gl…" at bounding box center [216, 777] width 276 height 52
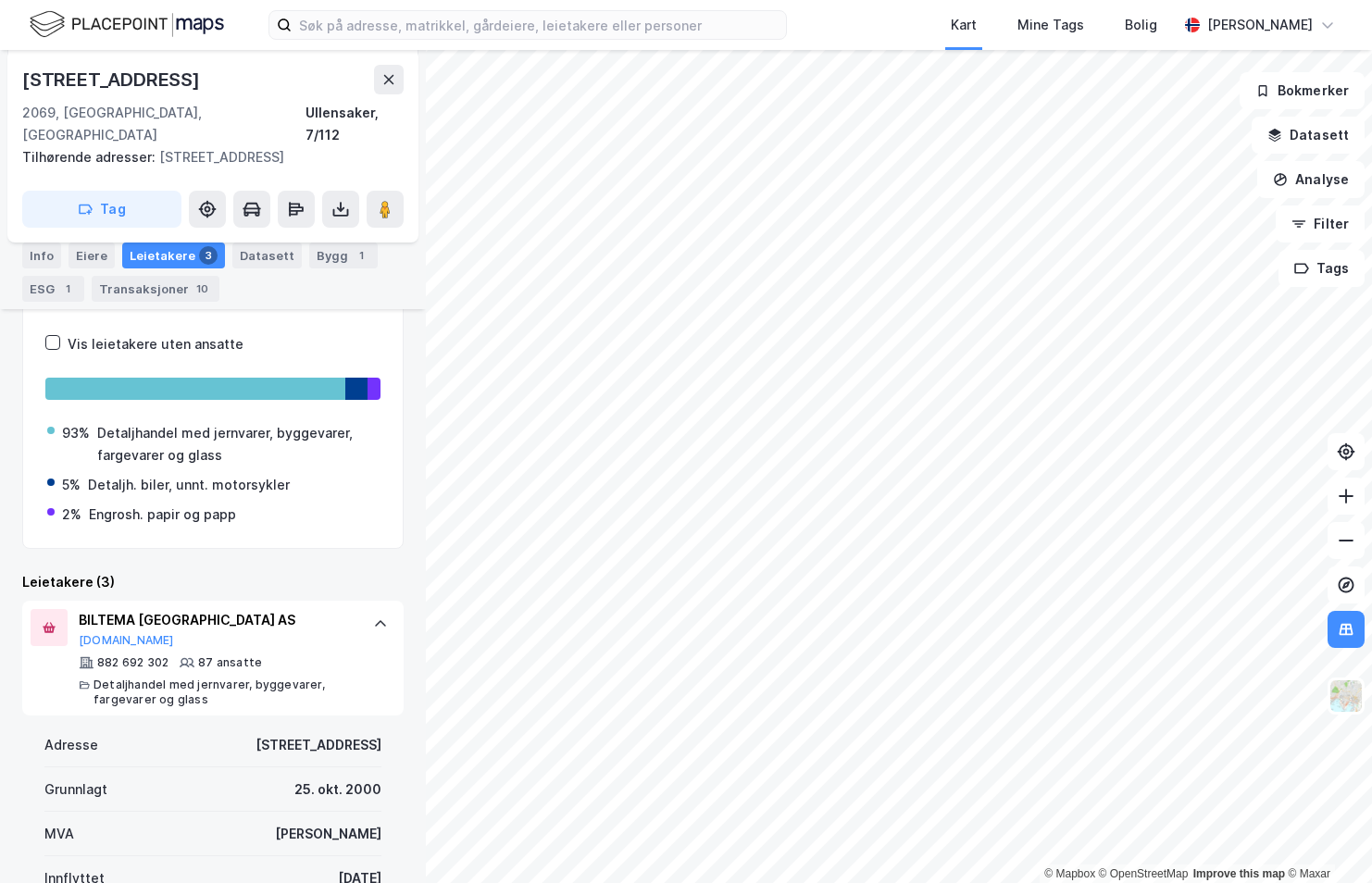
scroll to position [284, 0]
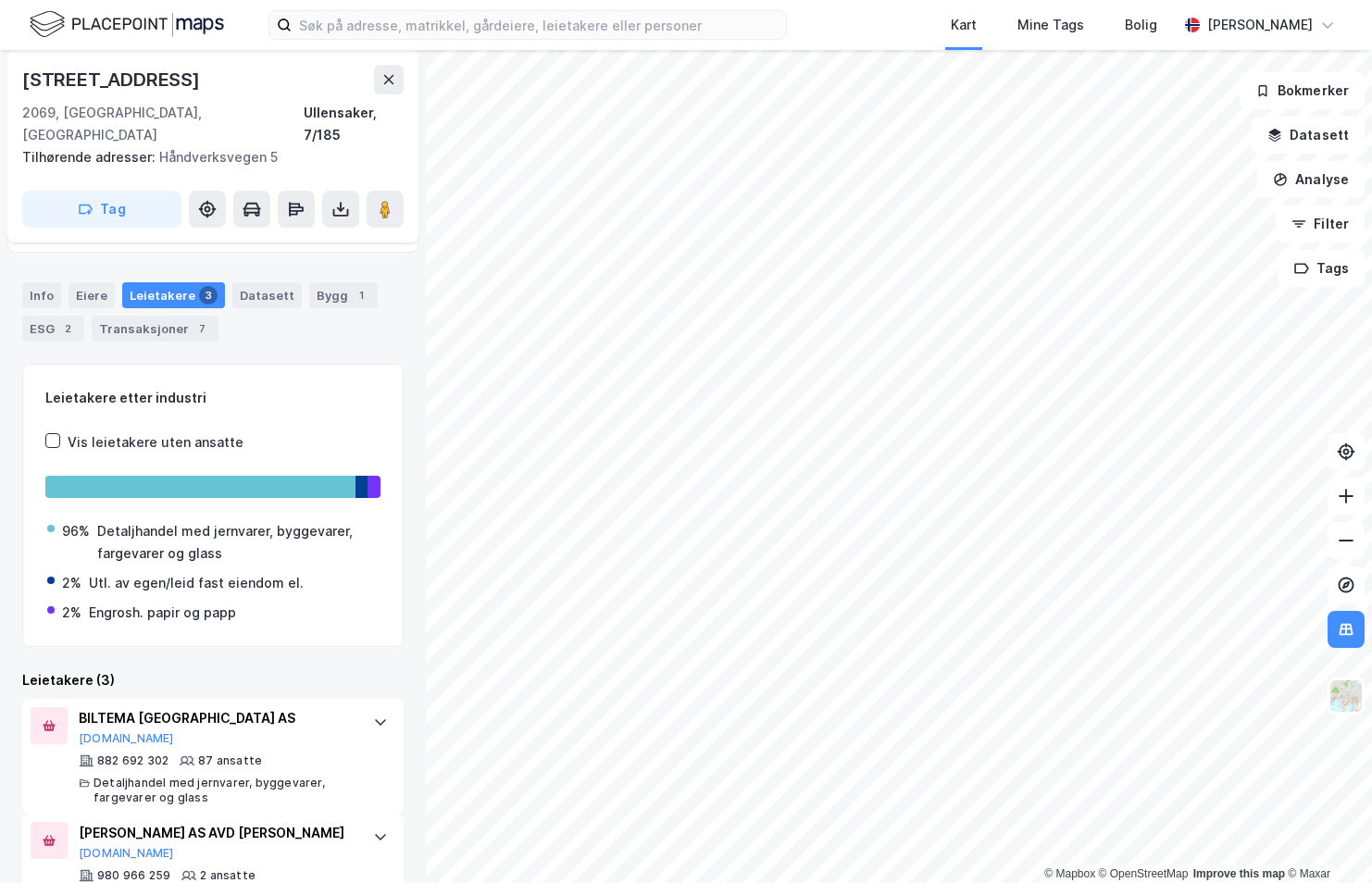
scroll to position [192, 0]
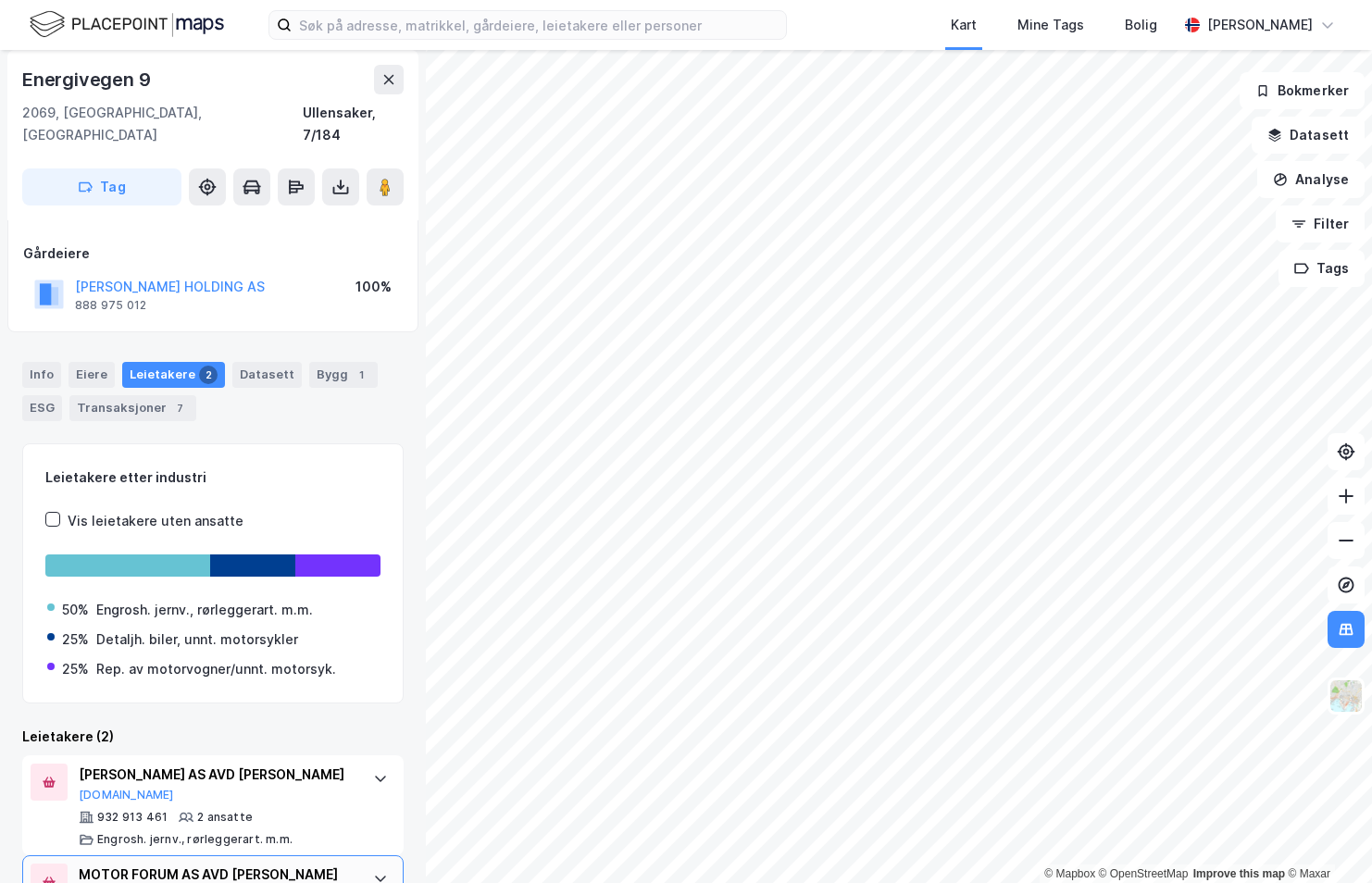
scroll to position [177, 0]
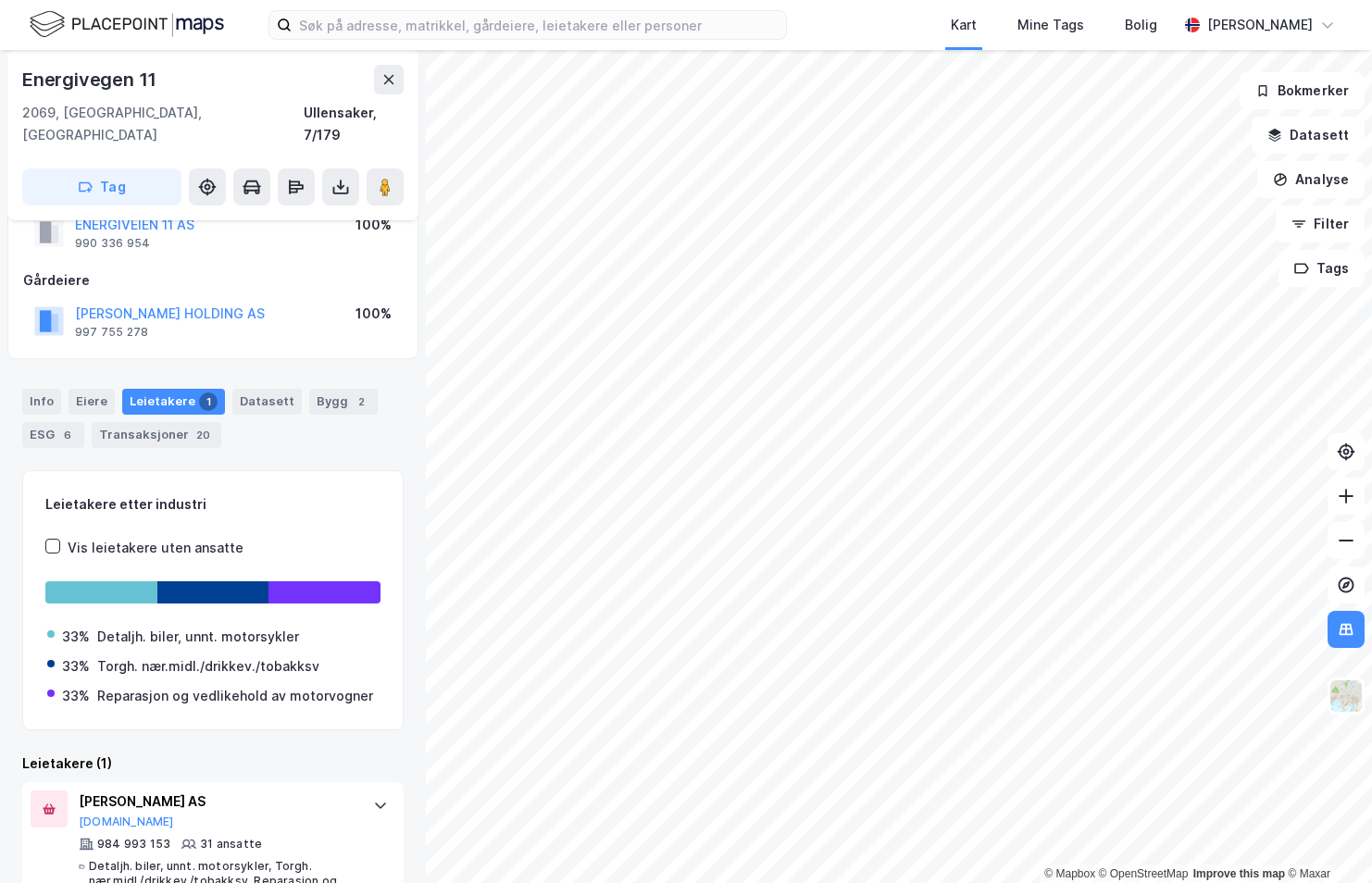
scroll to position [92, 0]
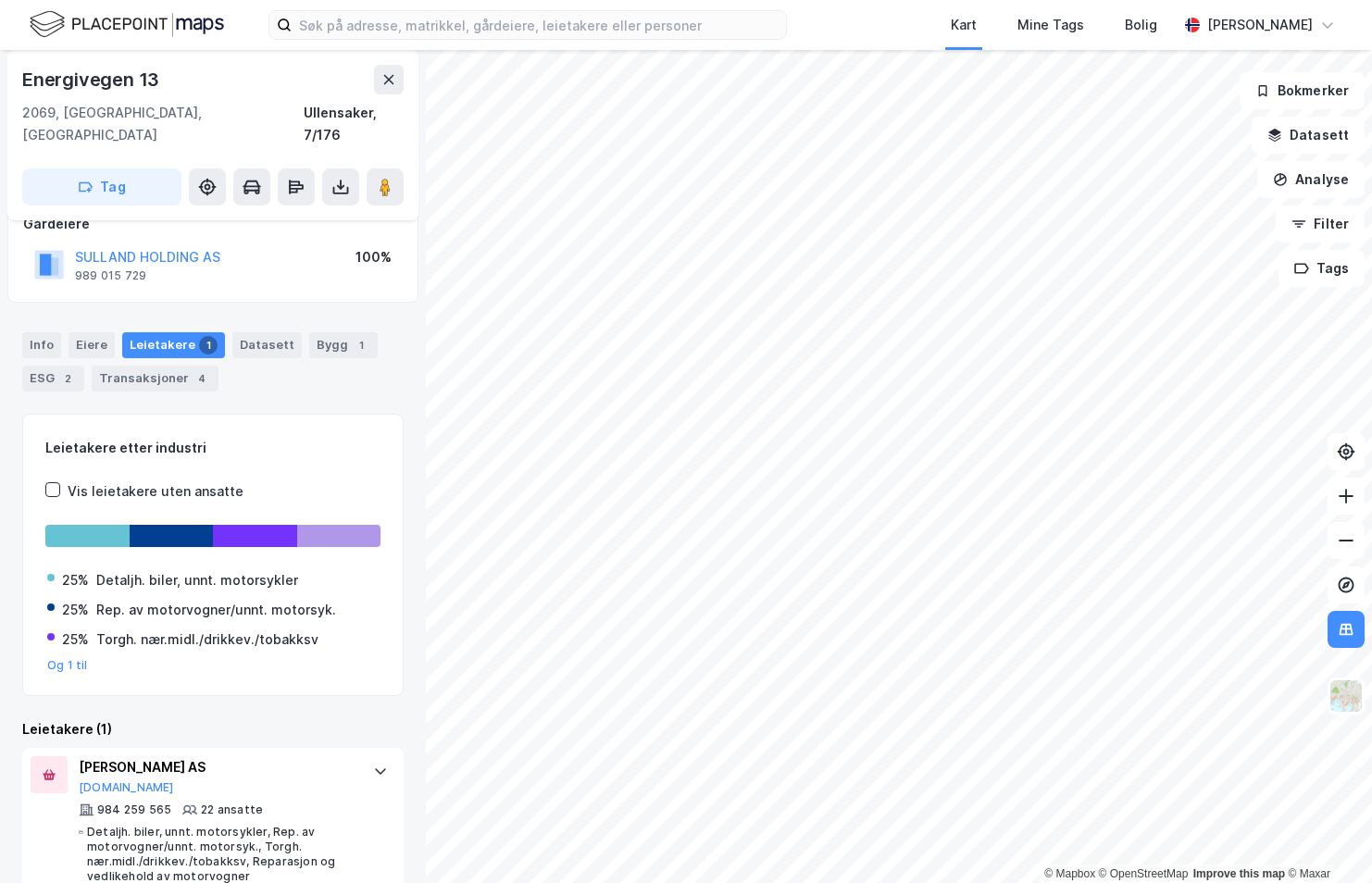
scroll to position [128, 0]
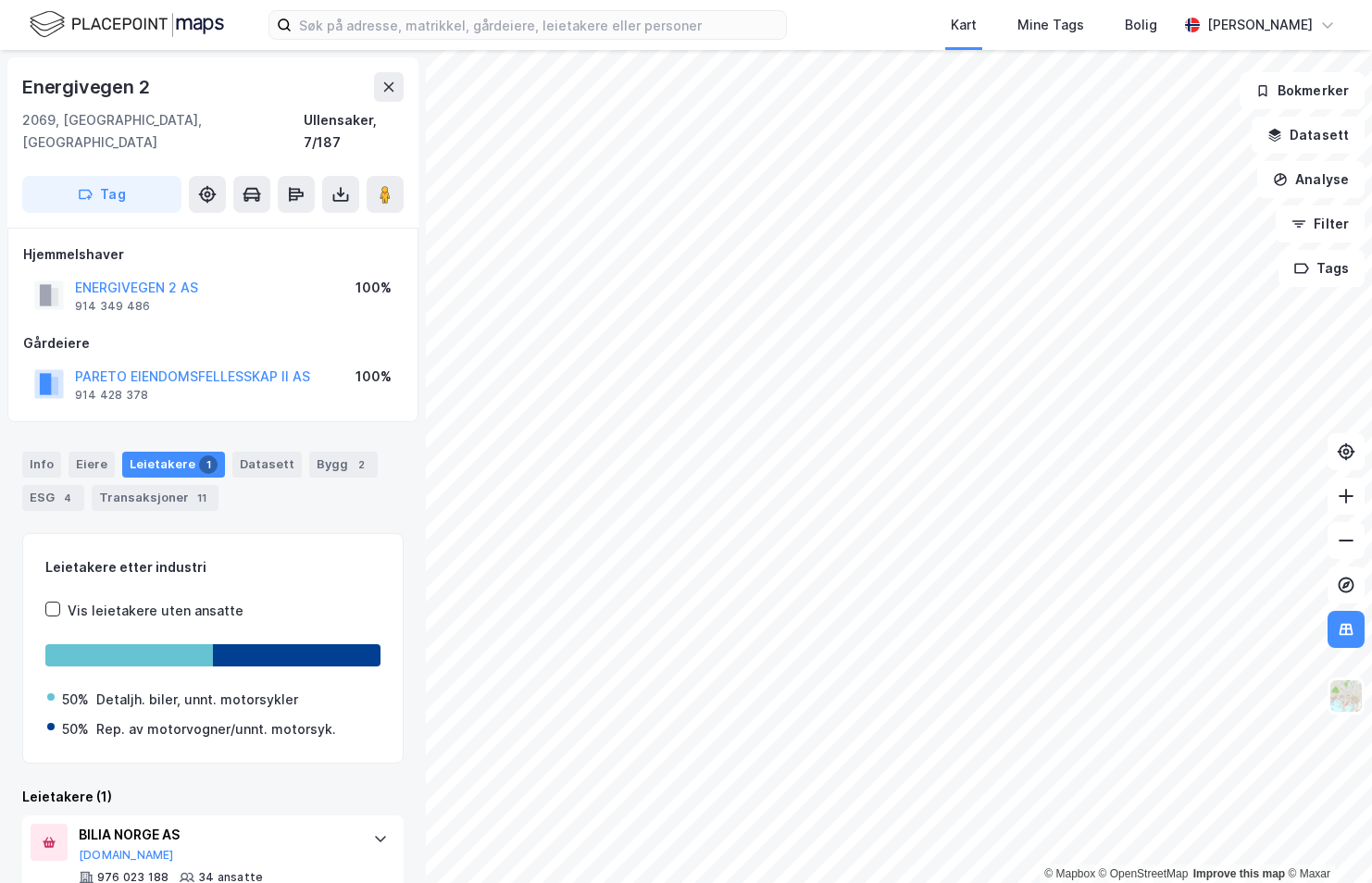
scroll to position [47, 0]
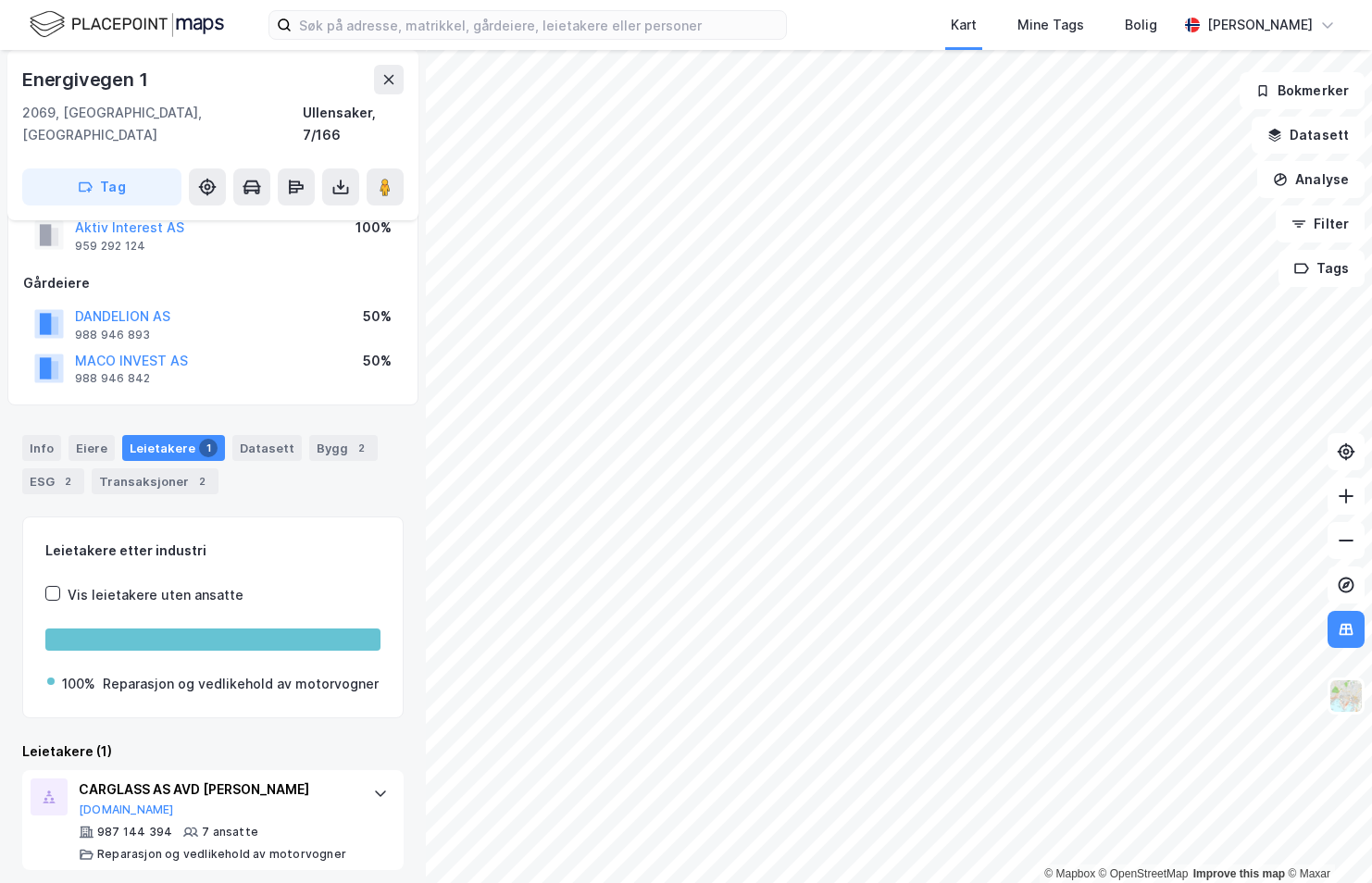
scroll to position [69, 0]
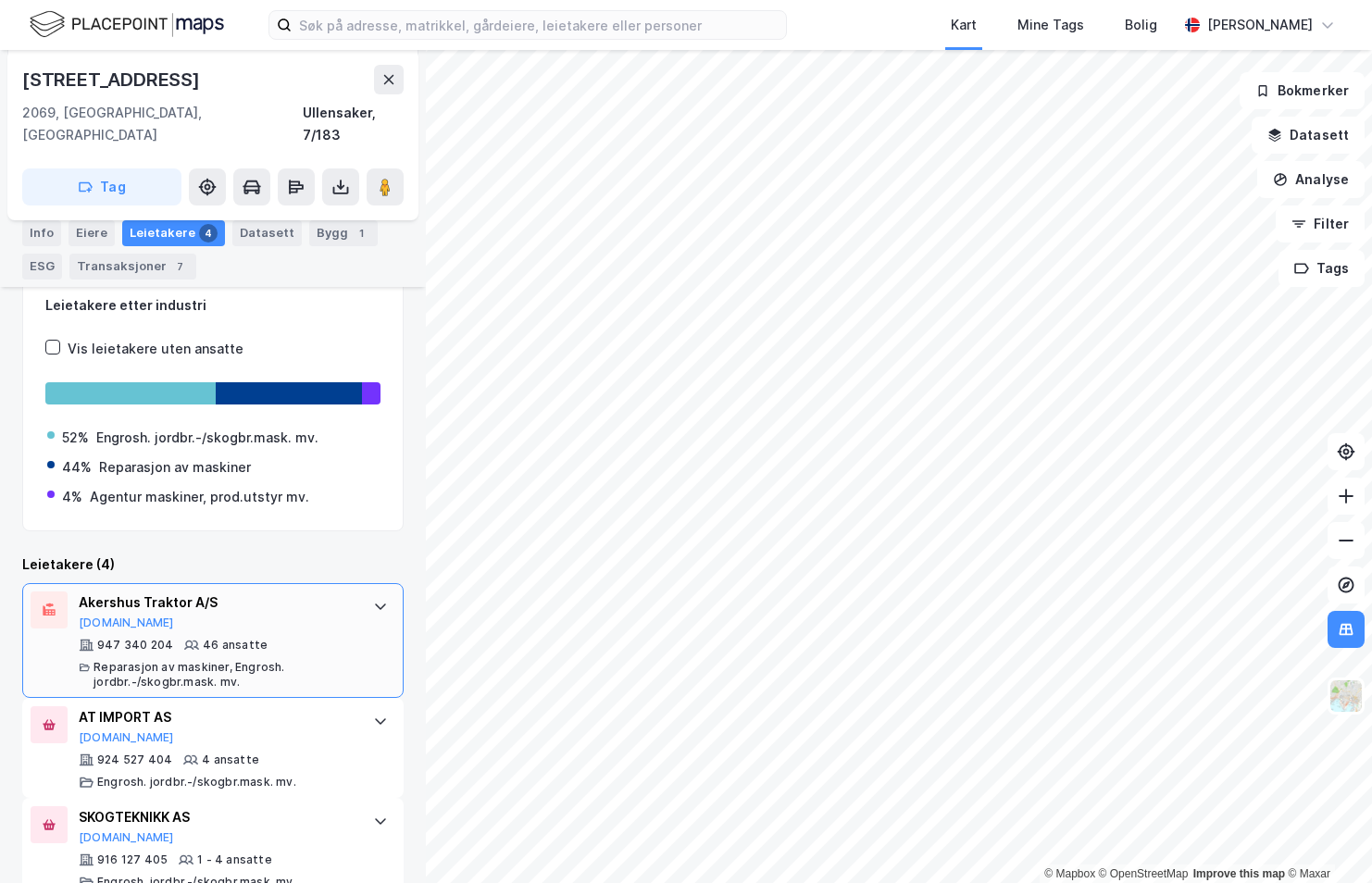
scroll to position [370, 0]
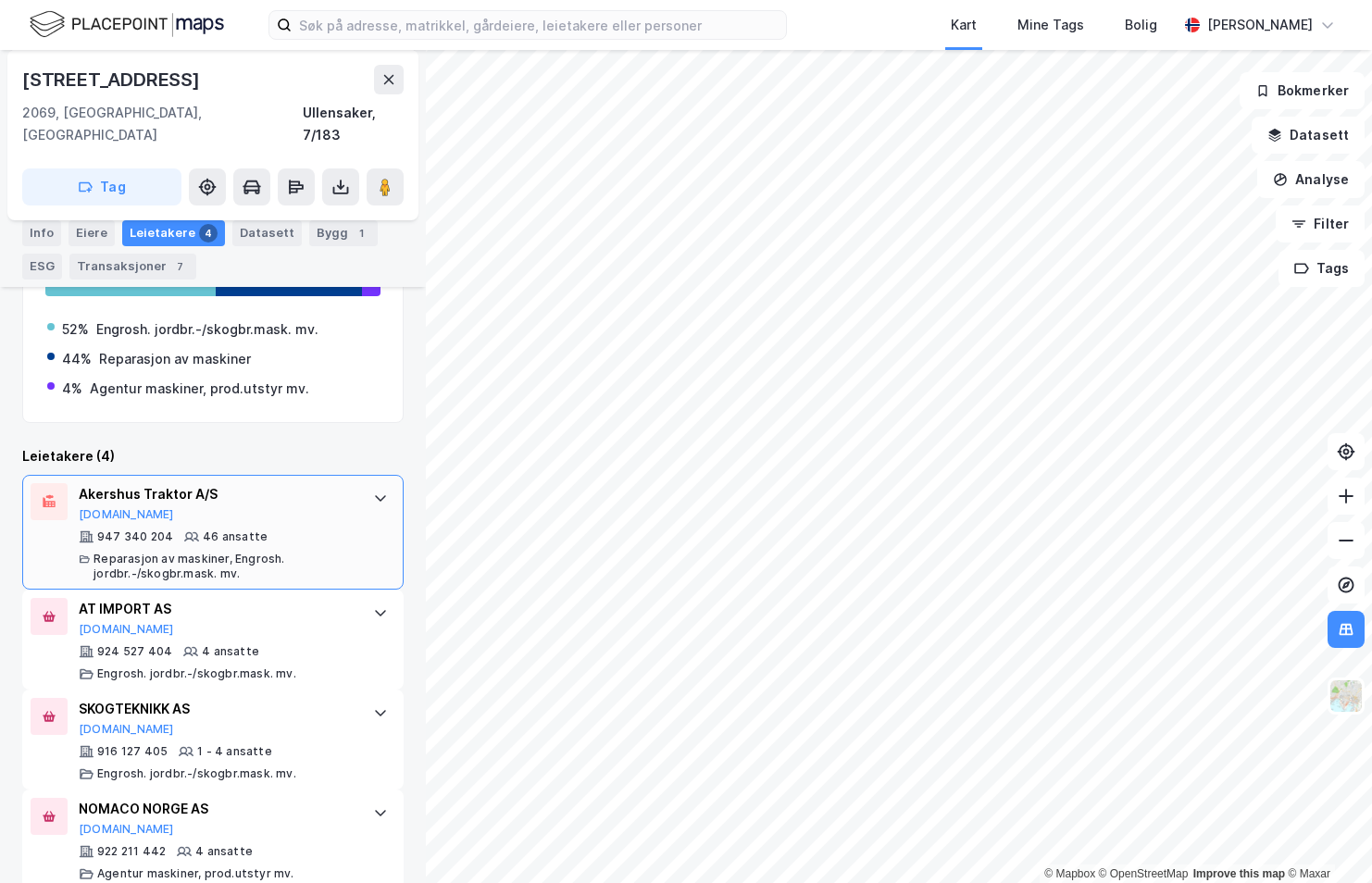
click at [220, 552] on div "Reparasjon av maskiner, Engrosh. jordbr.-/skogbr.mask. mv." at bounding box center [224, 566] width 261 height 29
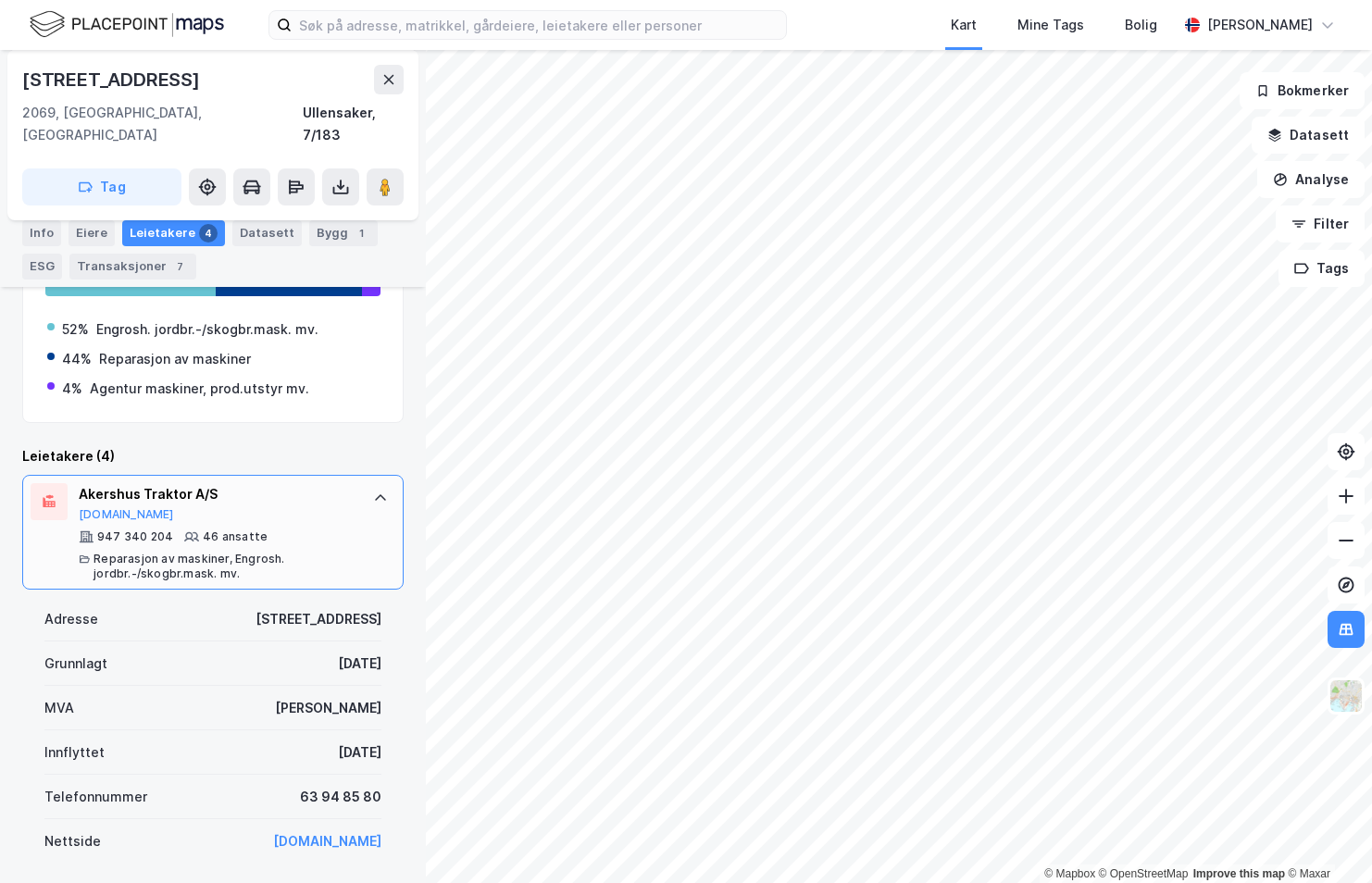
click at [222, 529] on div "947 340 204 46 ansatte Reparasjon av maskiner, Engrosh. jordbr.-/skogbr.mask. m…" at bounding box center [216, 554] width 276 height 52
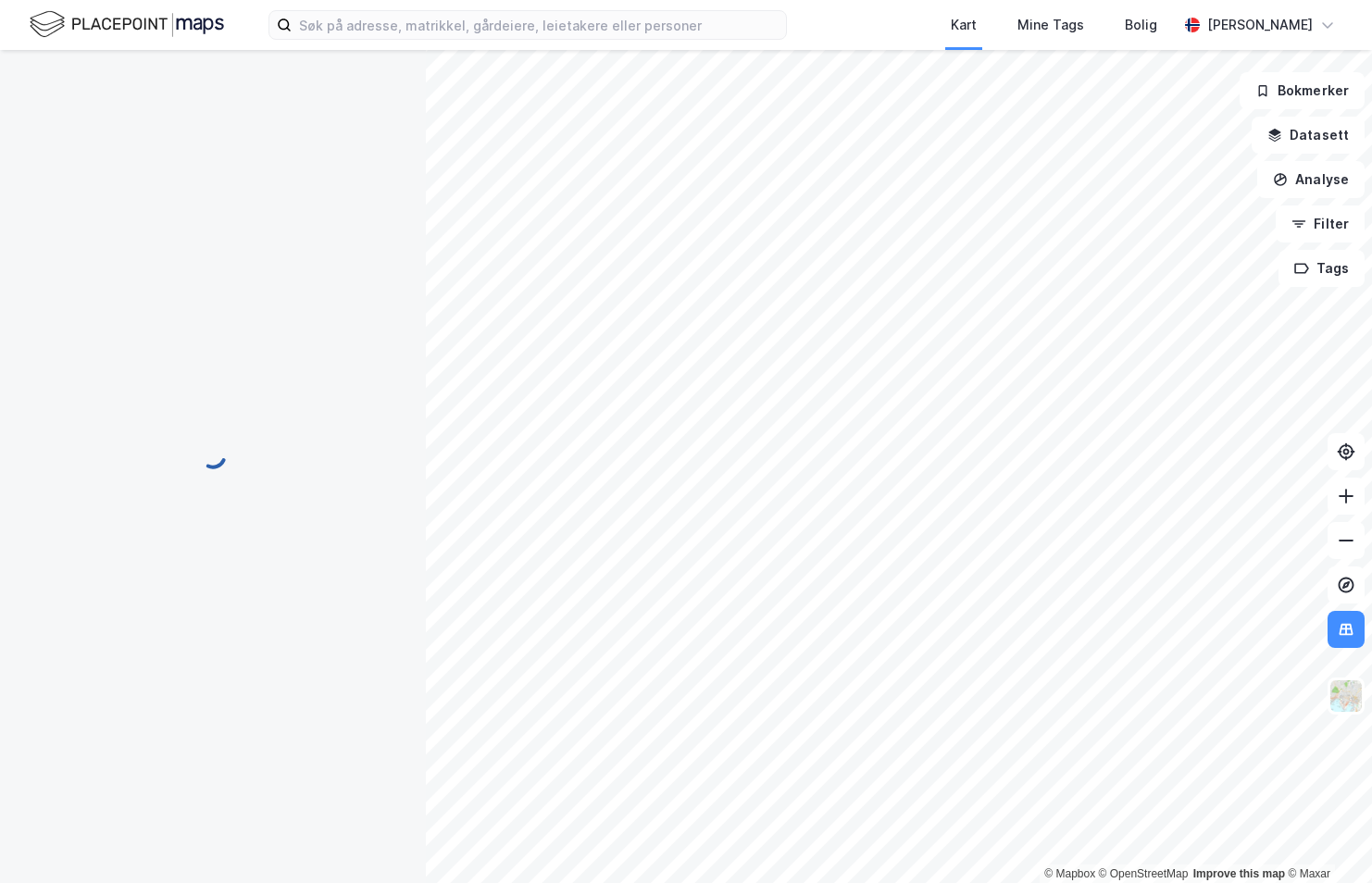
scroll to position [0, 0]
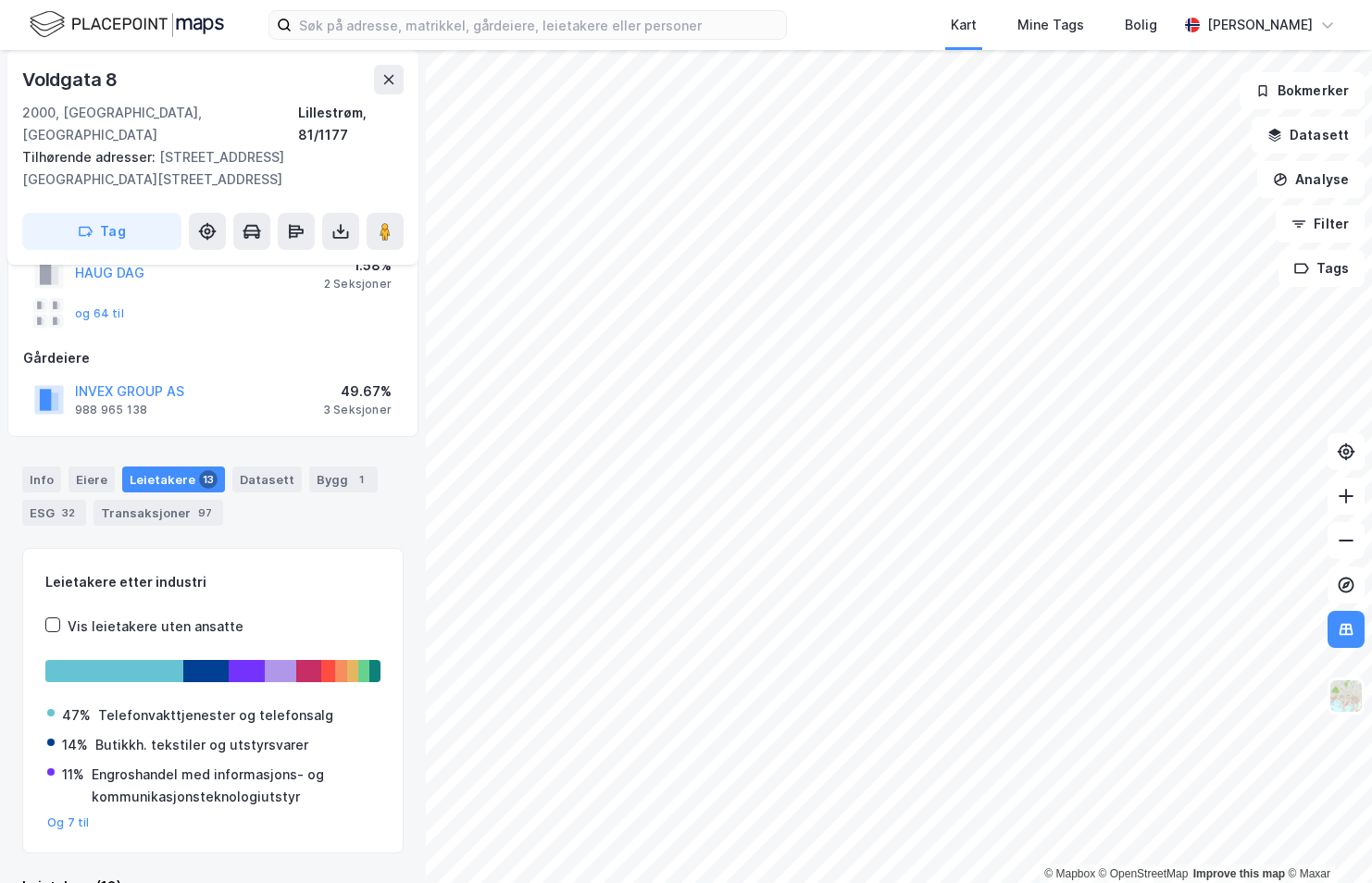
scroll to position [433, 0]
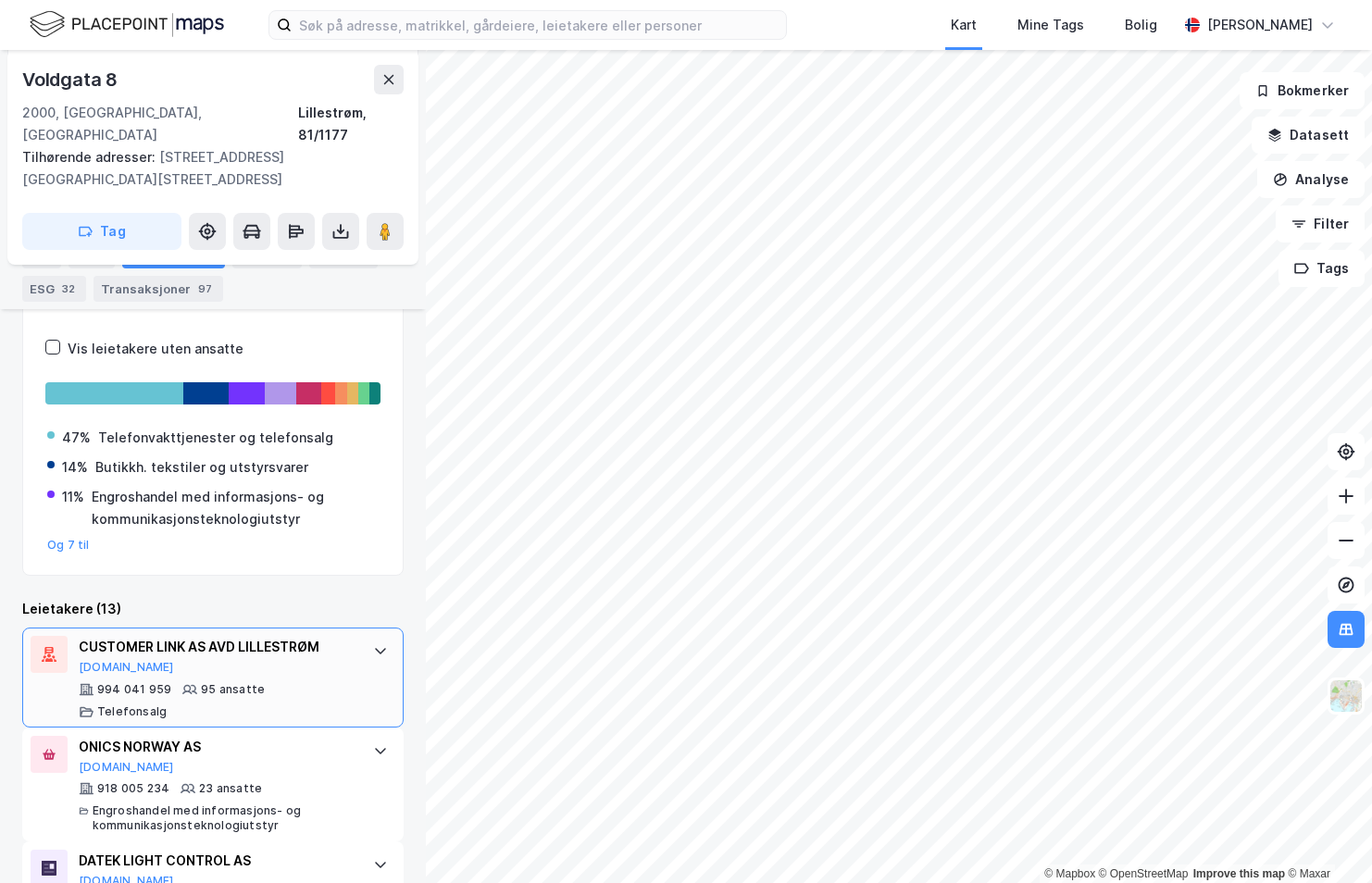
click at [308, 682] on div "994 041 959 95 ansatte Telefonsalg" at bounding box center [216, 700] width 276 height 37
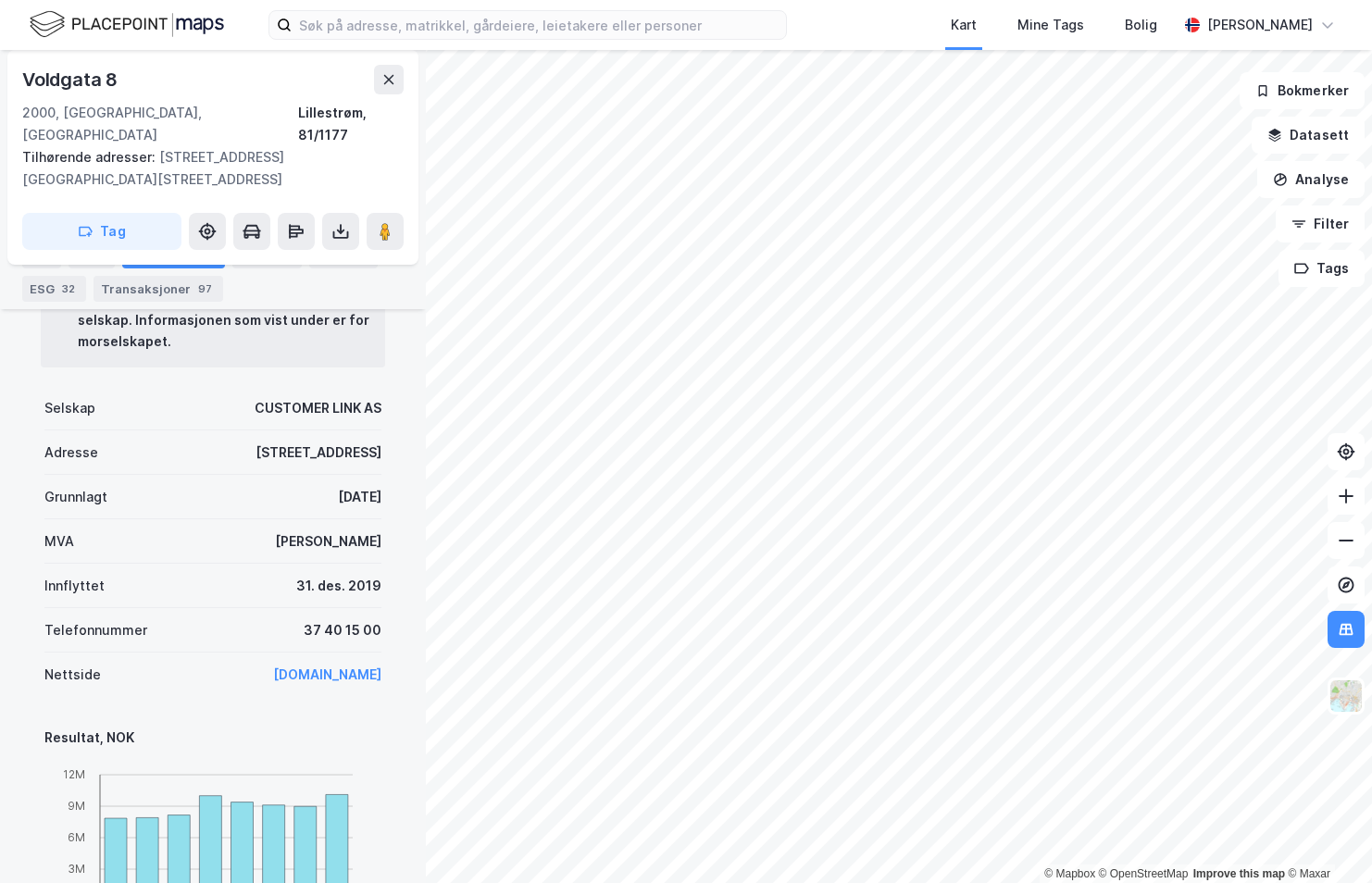
scroll to position [987, 0]
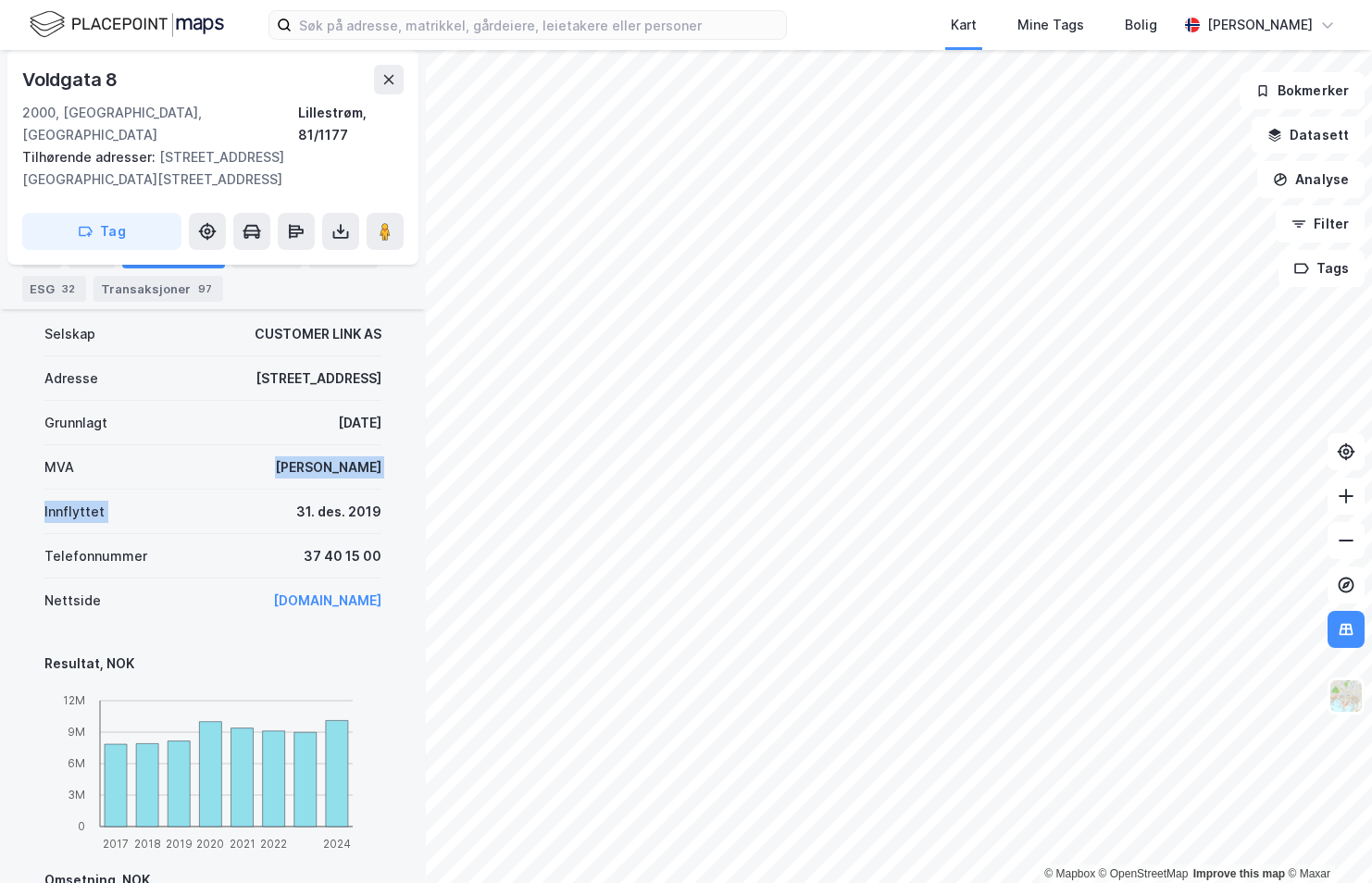
drag, startPoint x: 194, startPoint y: 406, endPoint x: 194, endPoint y: 475, distance: 69.0
click at [194, 475] on div "Selskap CUSTOMER LINK AS Adresse [STREET_ADDRESS] [DATE] MVA Ja Innflyttet [DAT…" at bounding box center [213, 467] width 337 height 311
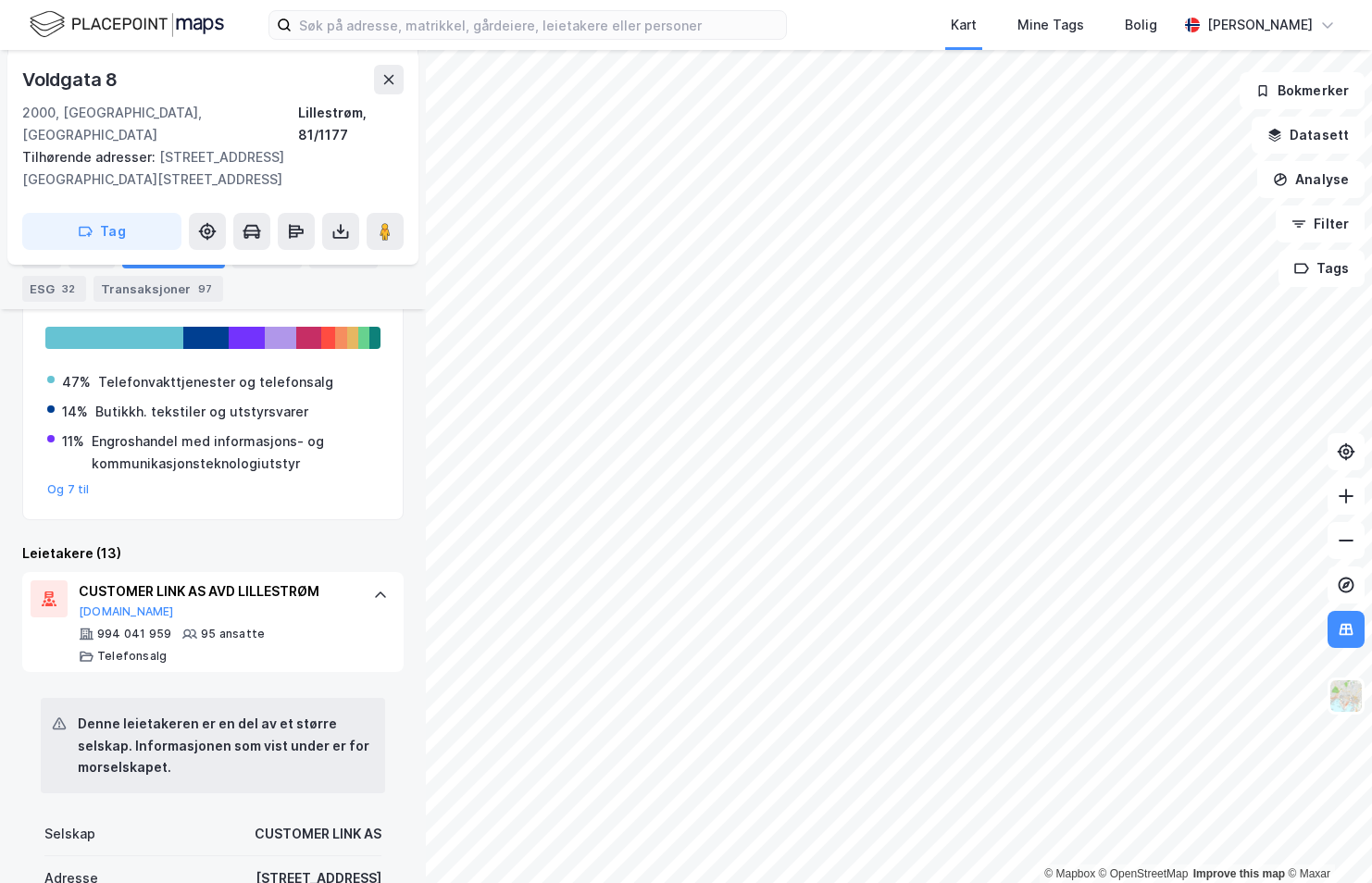
scroll to position [577, 0]
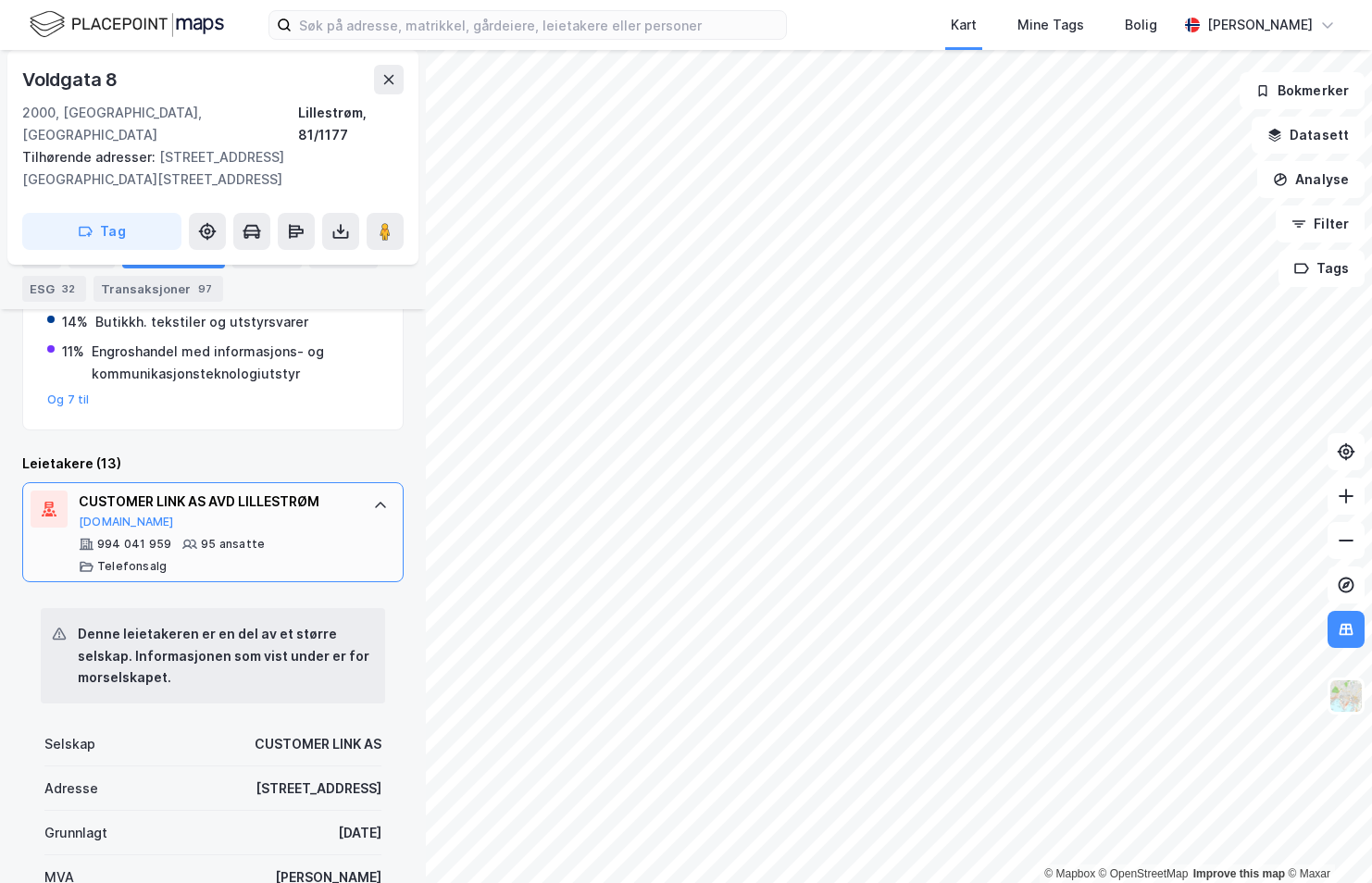
click at [366, 490] on div at bounding box center [380, 504] width 29 height 29
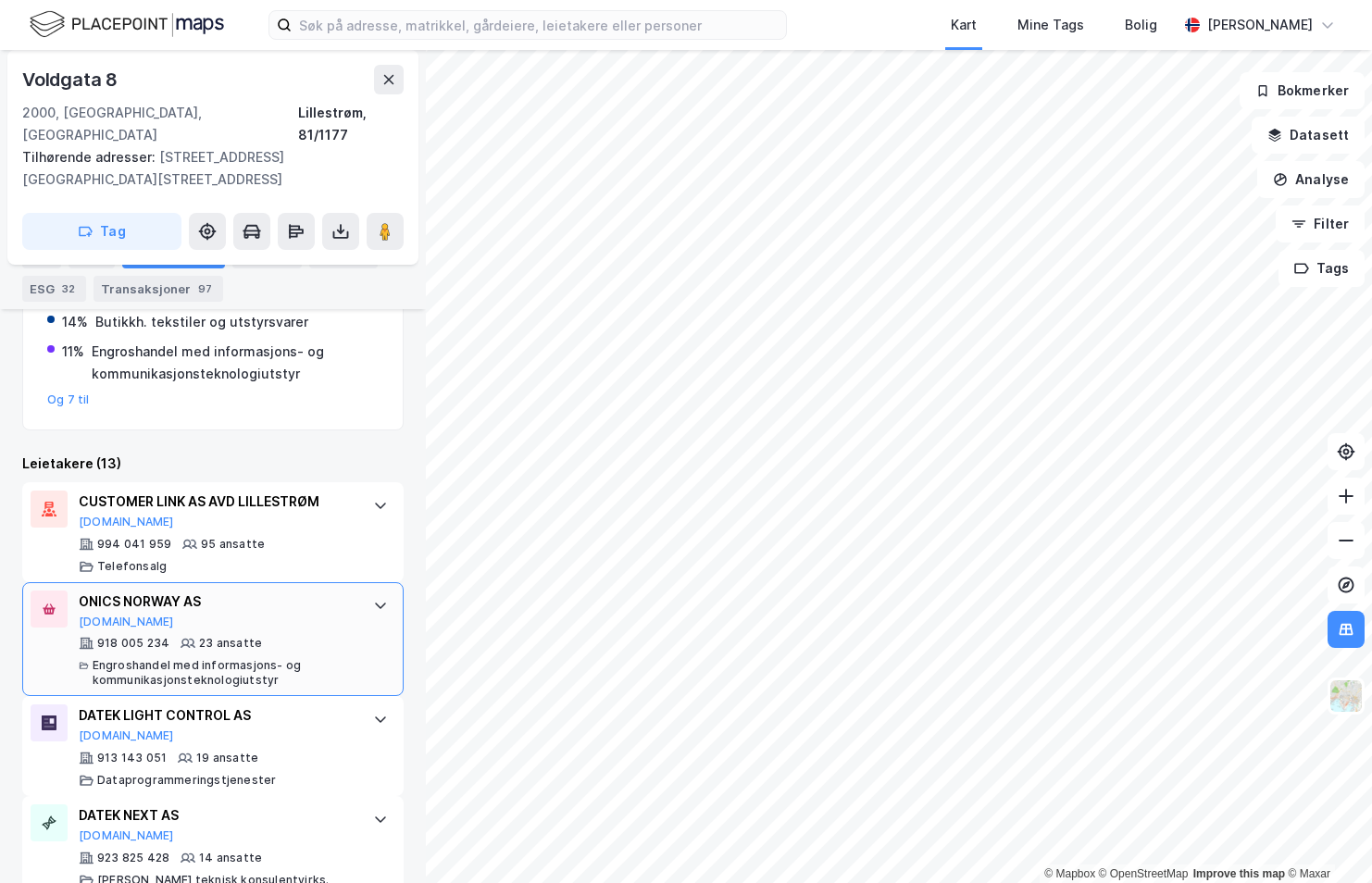
click at [183, 590] on div "ONICS NORWAY AS [DOMAIN_NAME]" at bounding box center [216, 609] width 276 height 39
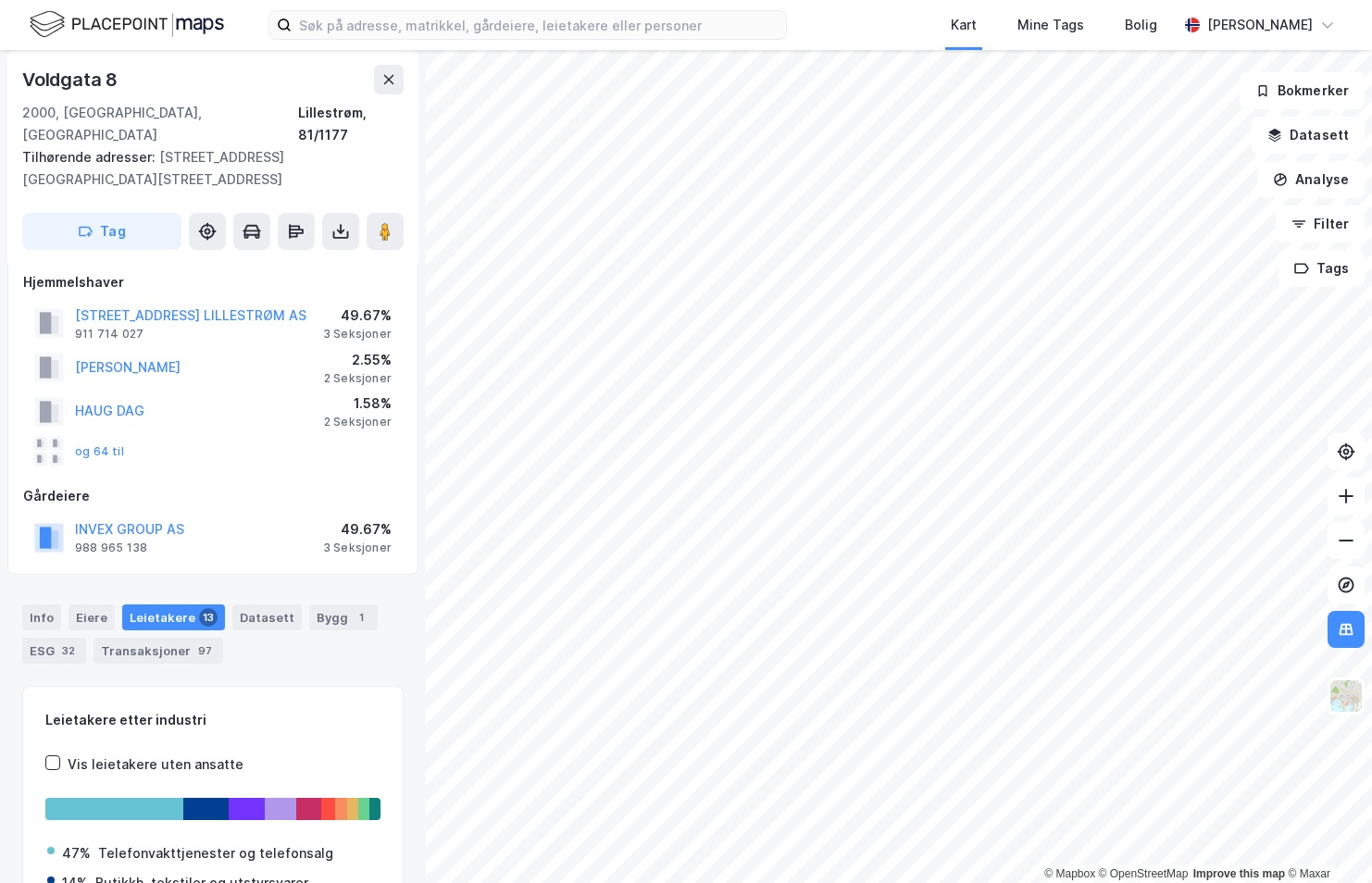
scroll to position [0, 0]
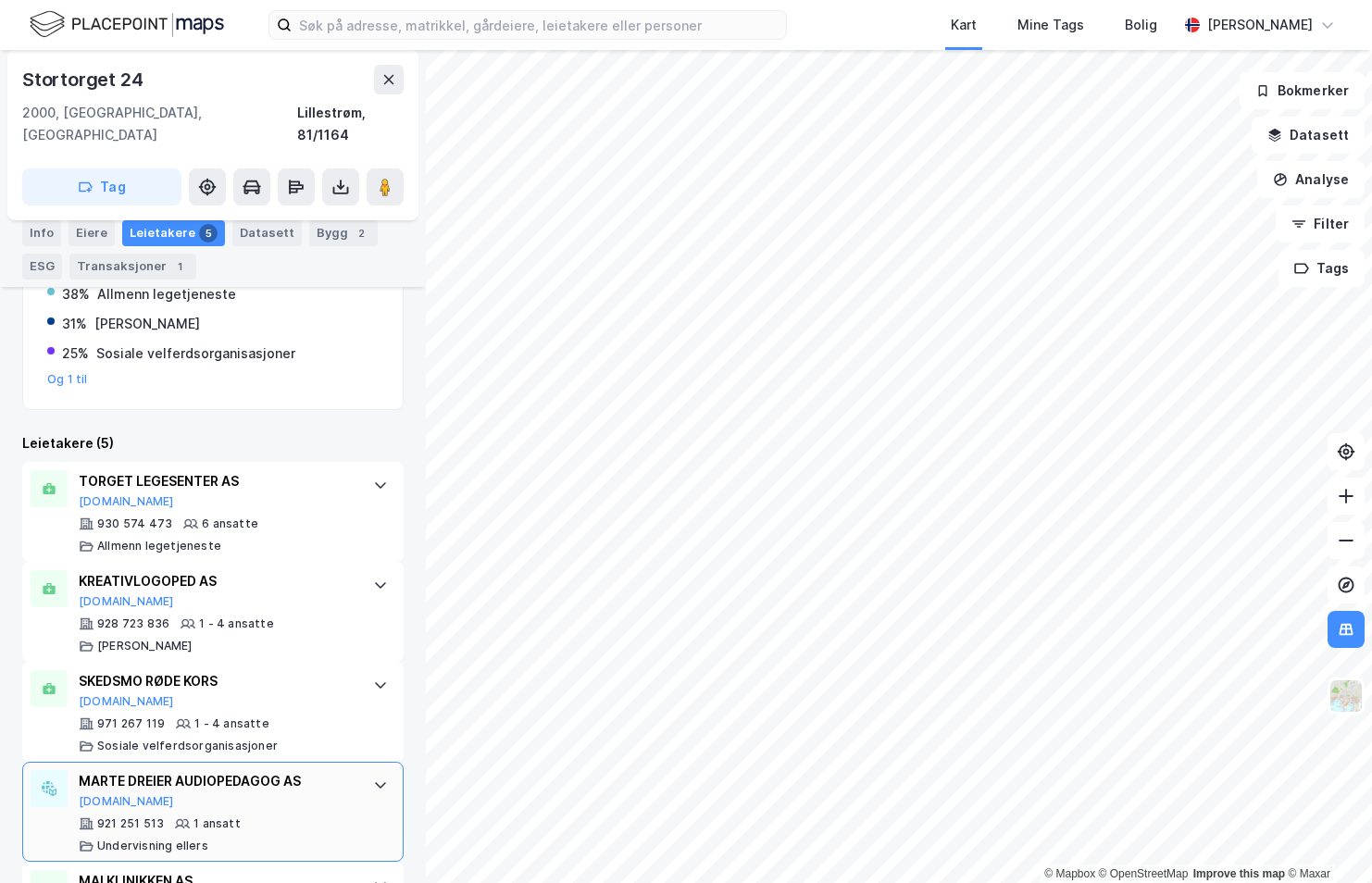
scroll to position [484, 0]
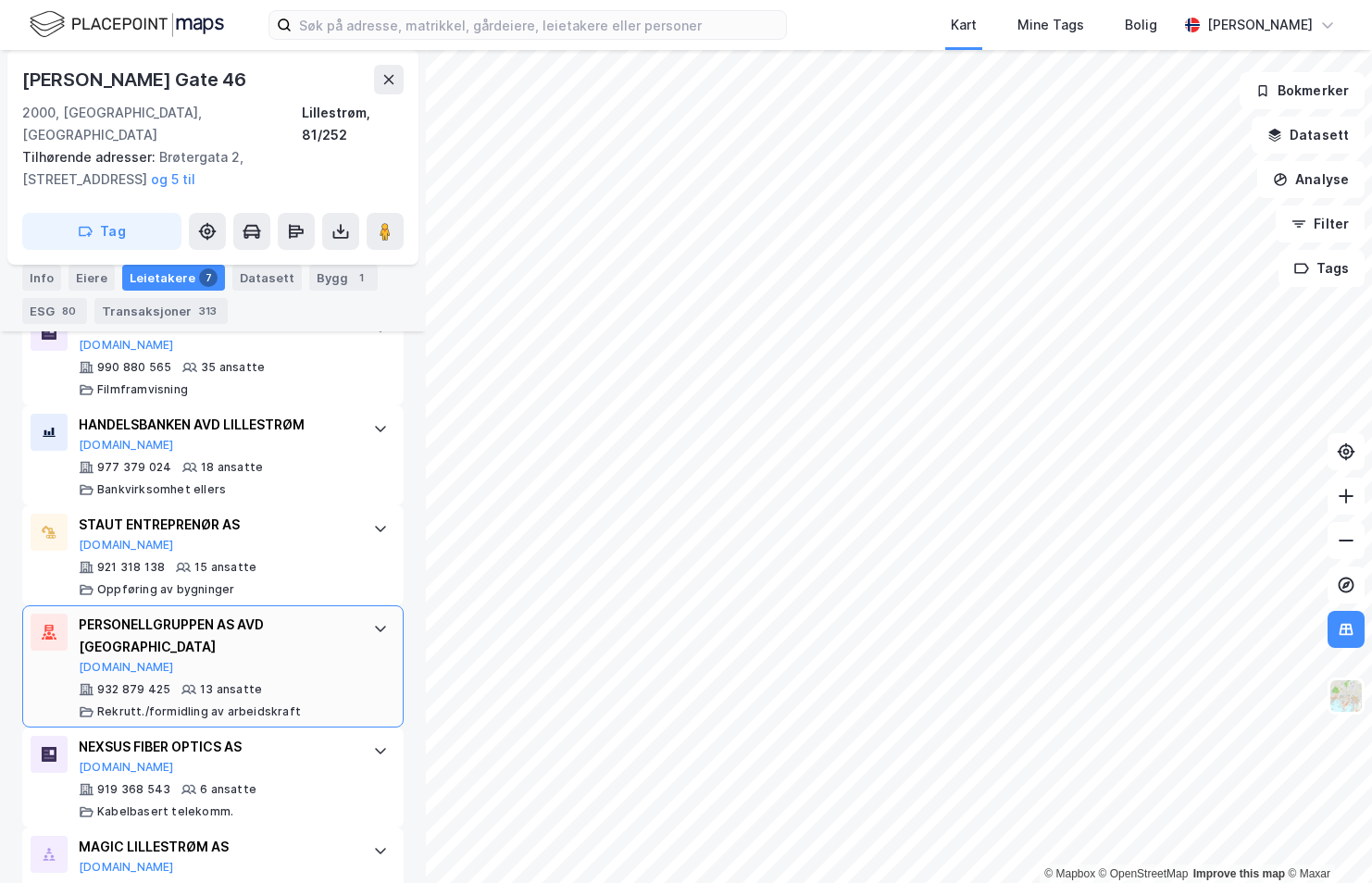
scroll to position [935, 0]
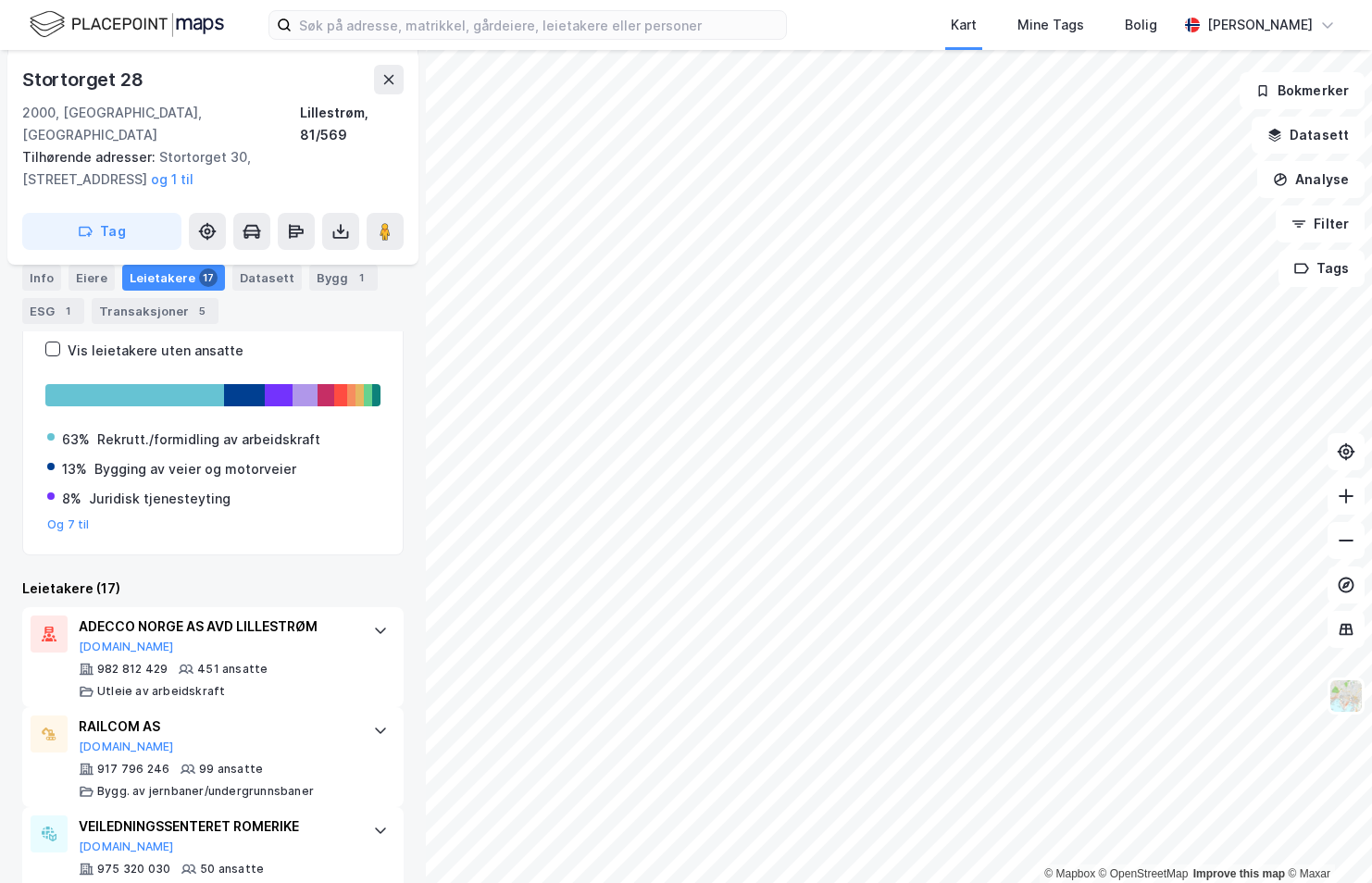
scroll to position [306, 0]
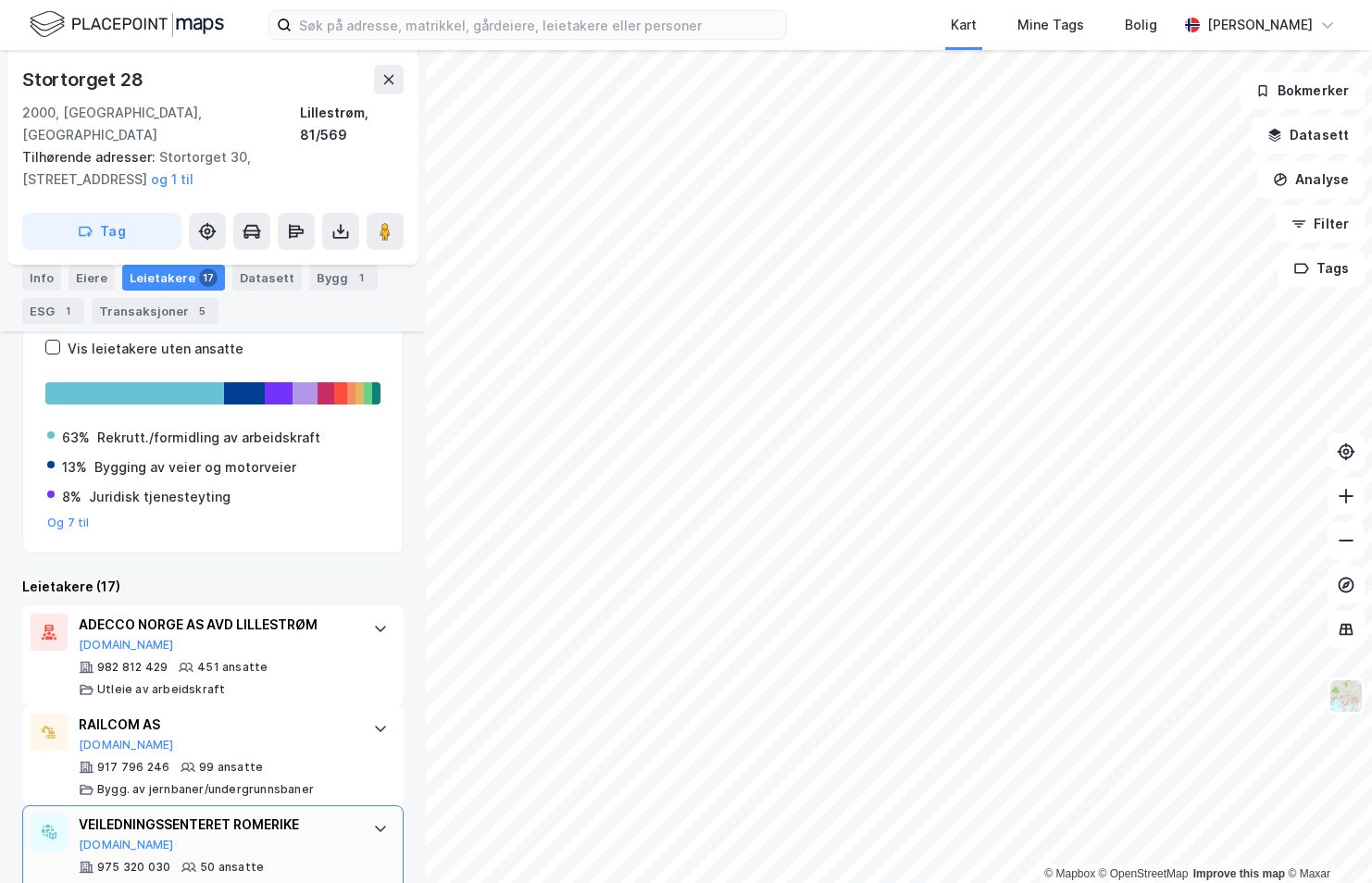
click at [246, 813] on div "VEILEDNINGSSENTERET ROMERIKE" at bounding box center [216, 824] width 276 height 23
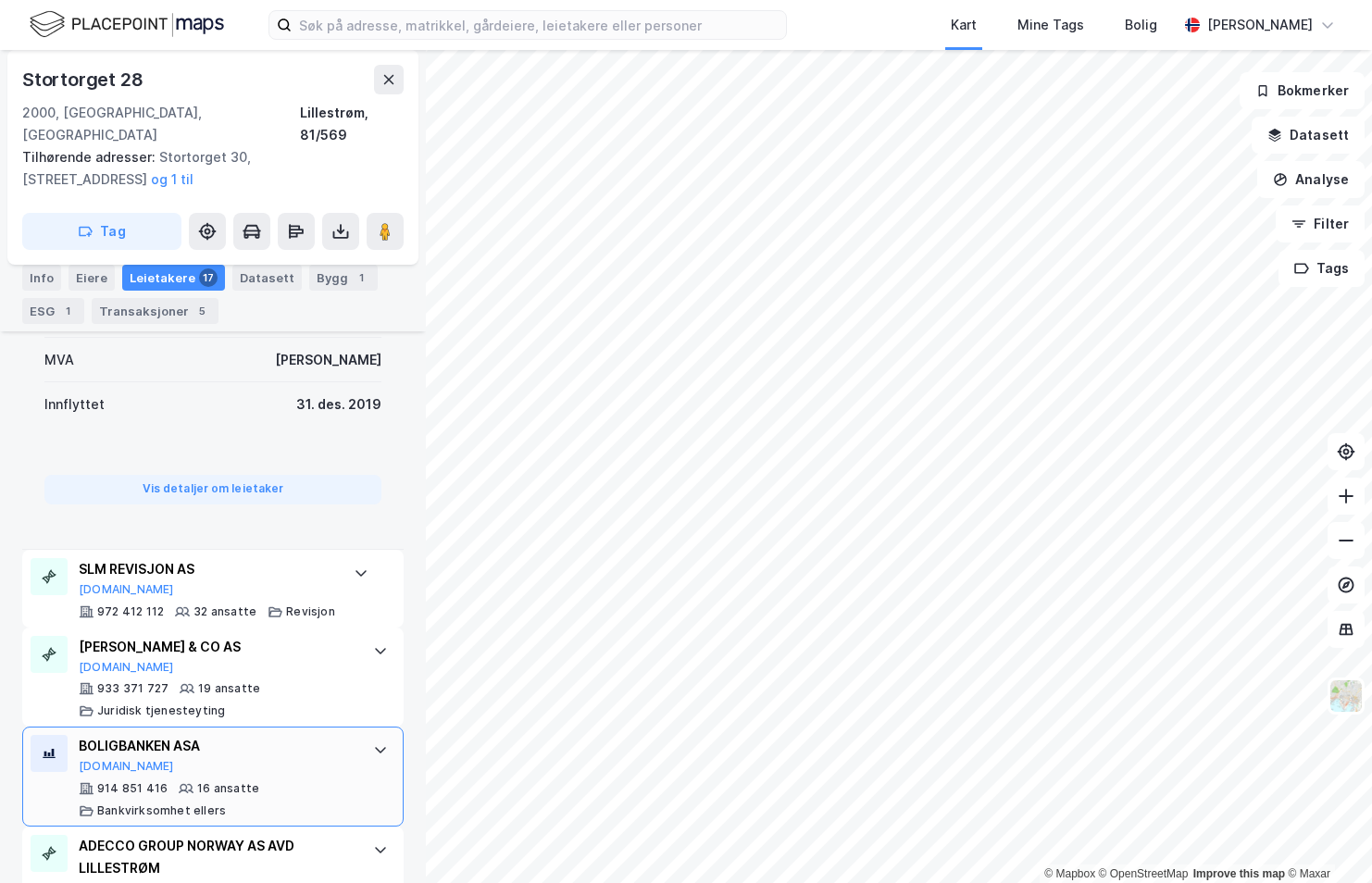
scroll to position [1055, 0]
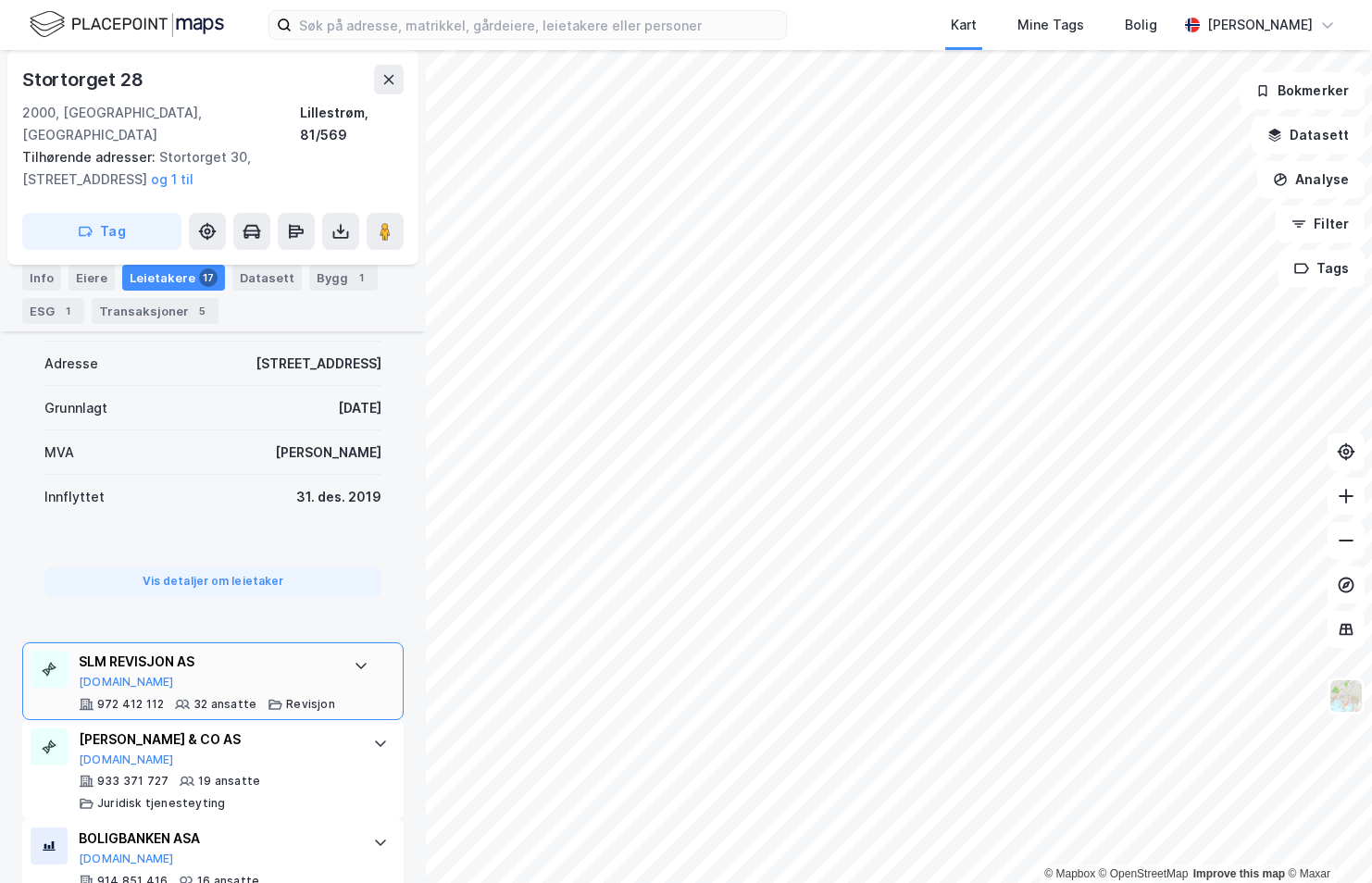
click at [217, 651] on div "SLM REVISJON AS" at bounding box center [206, 662] width 256 height 23
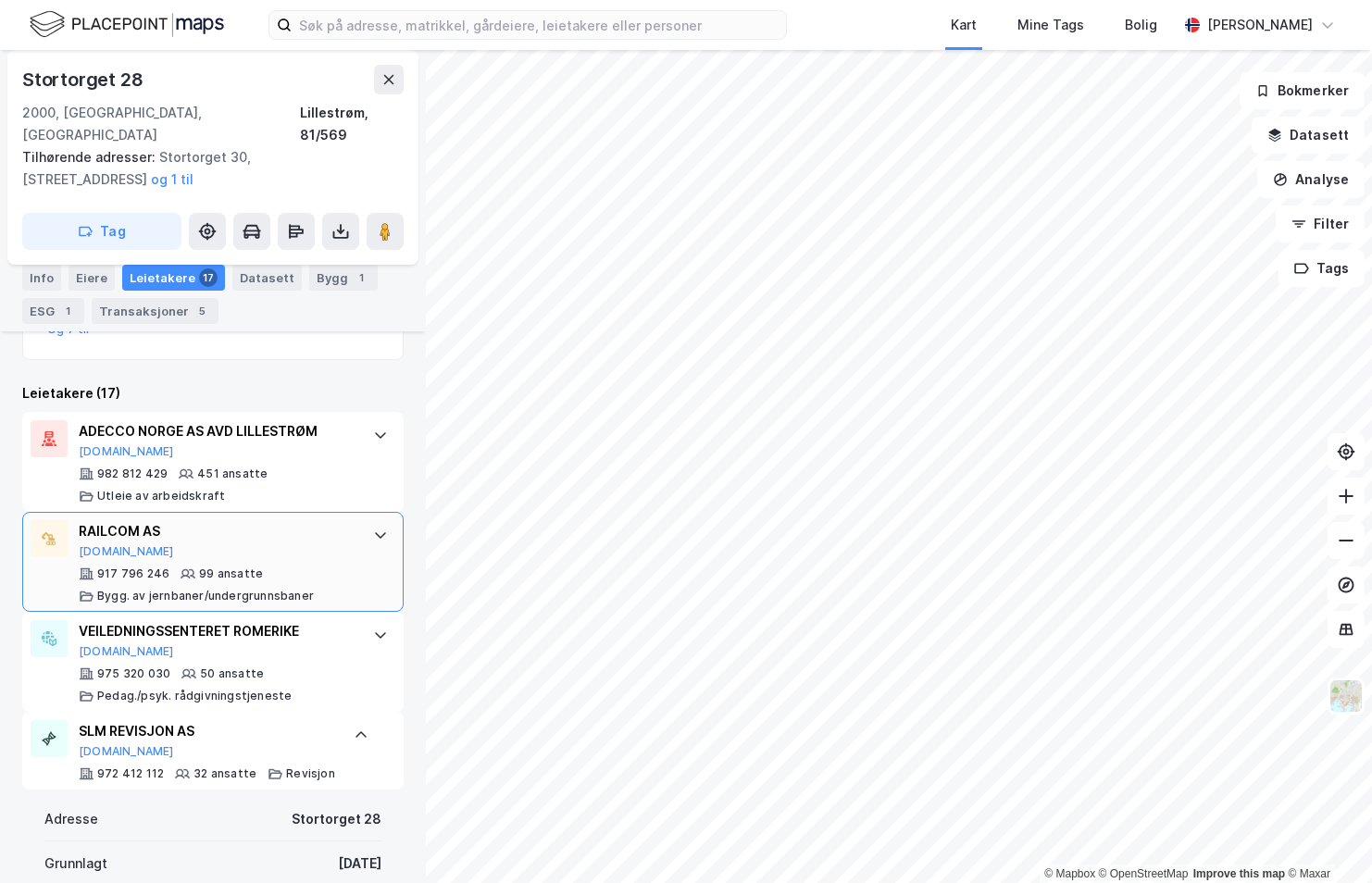
scroll to position [685, 0]
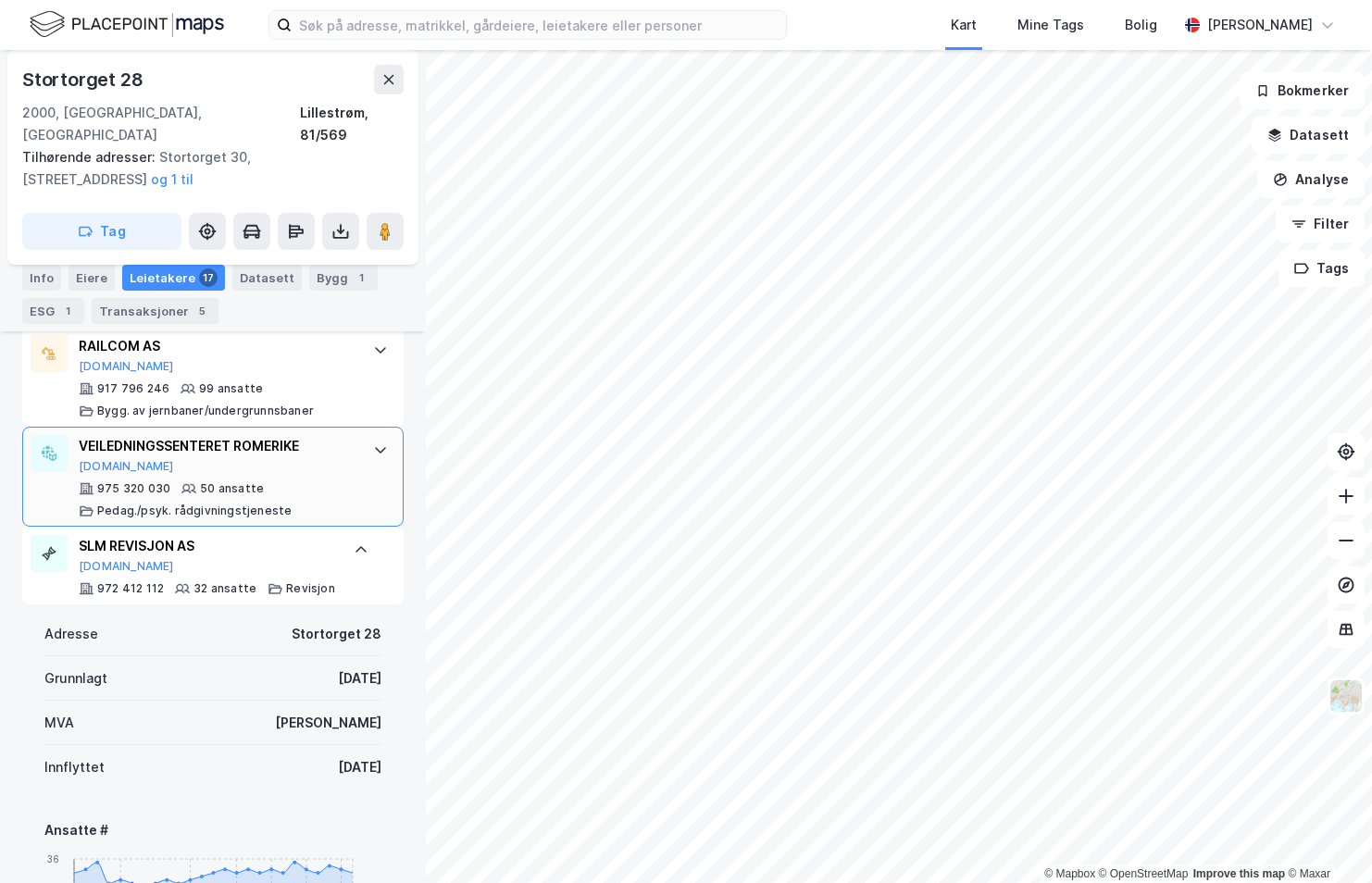
click at [195, 457] on div "VEILEDNINGSSENTERET ROMERIKE [DOMAIN_NAME] 975 320 030 50 ansatte Pedag./psyk. …" at bounding box center [216, 476] width 276 height 83
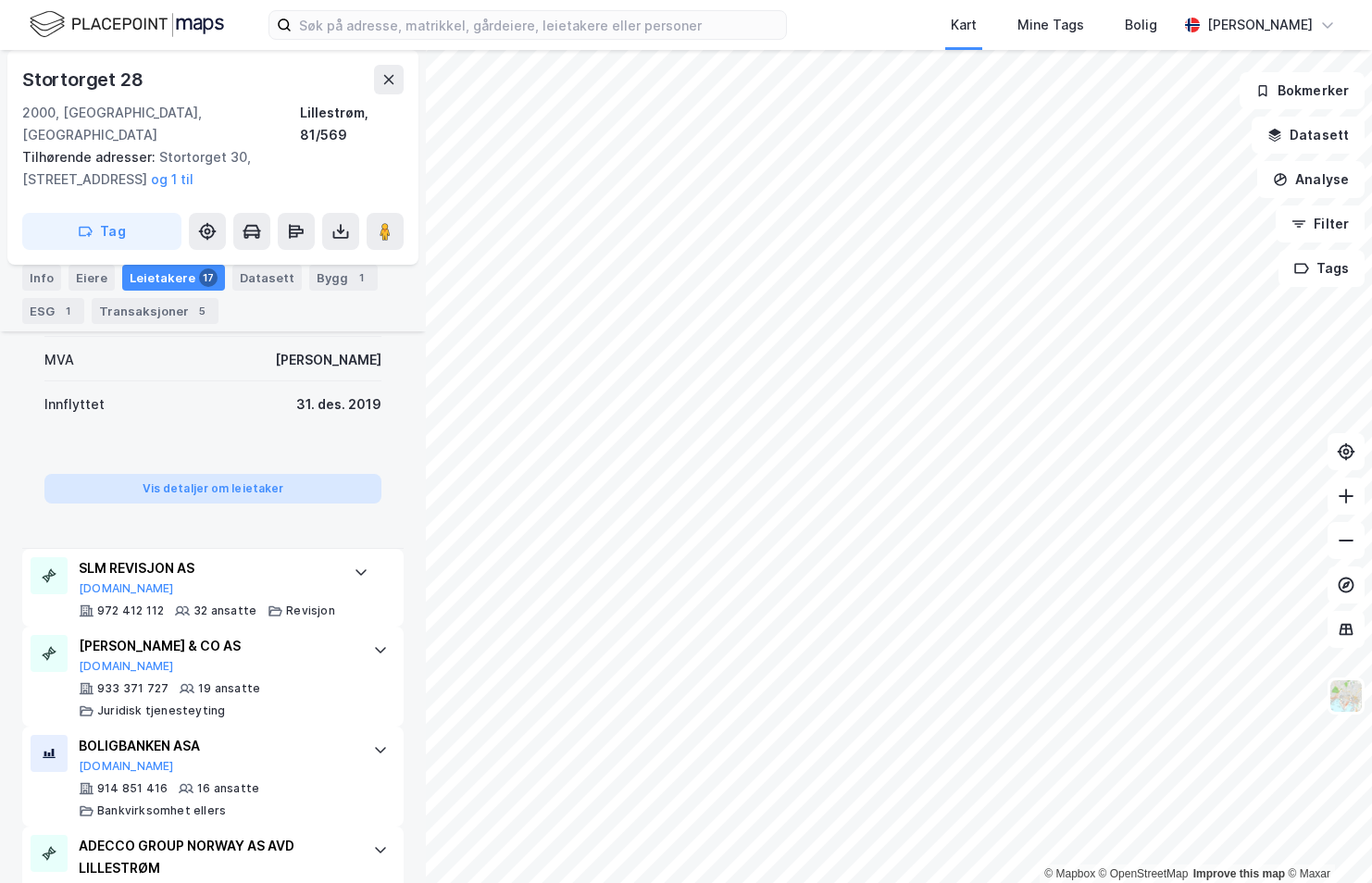
scroll to position [870, 0]
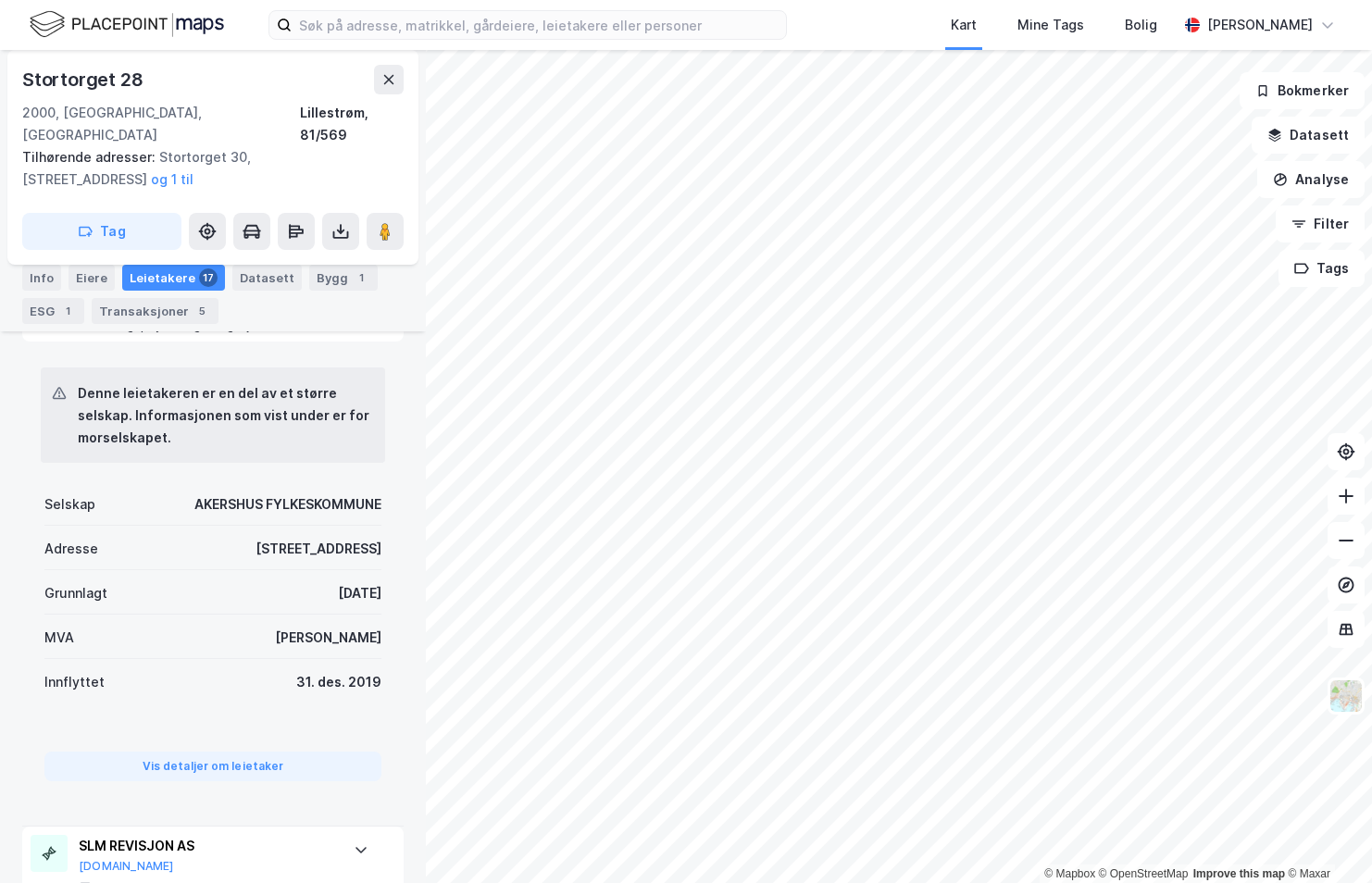
click at [1371, 222] on html "Kart Mine Tags [PERSON_NAME] © Mapbox © OpenStreetMap Improve this map © Maxar …" at bounding box center [686, 441] width 1372 height 883
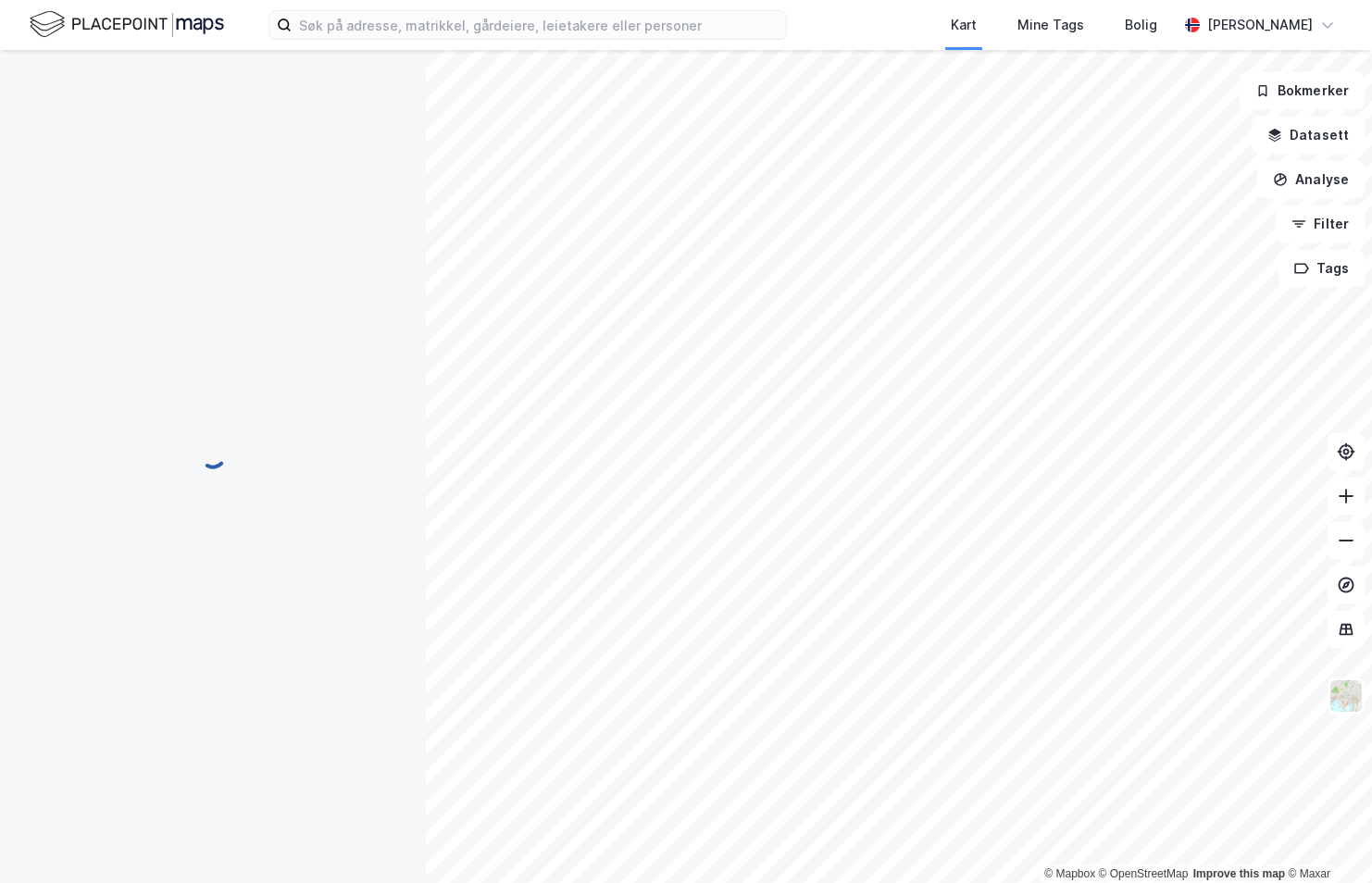
scroll to position [0, 0]
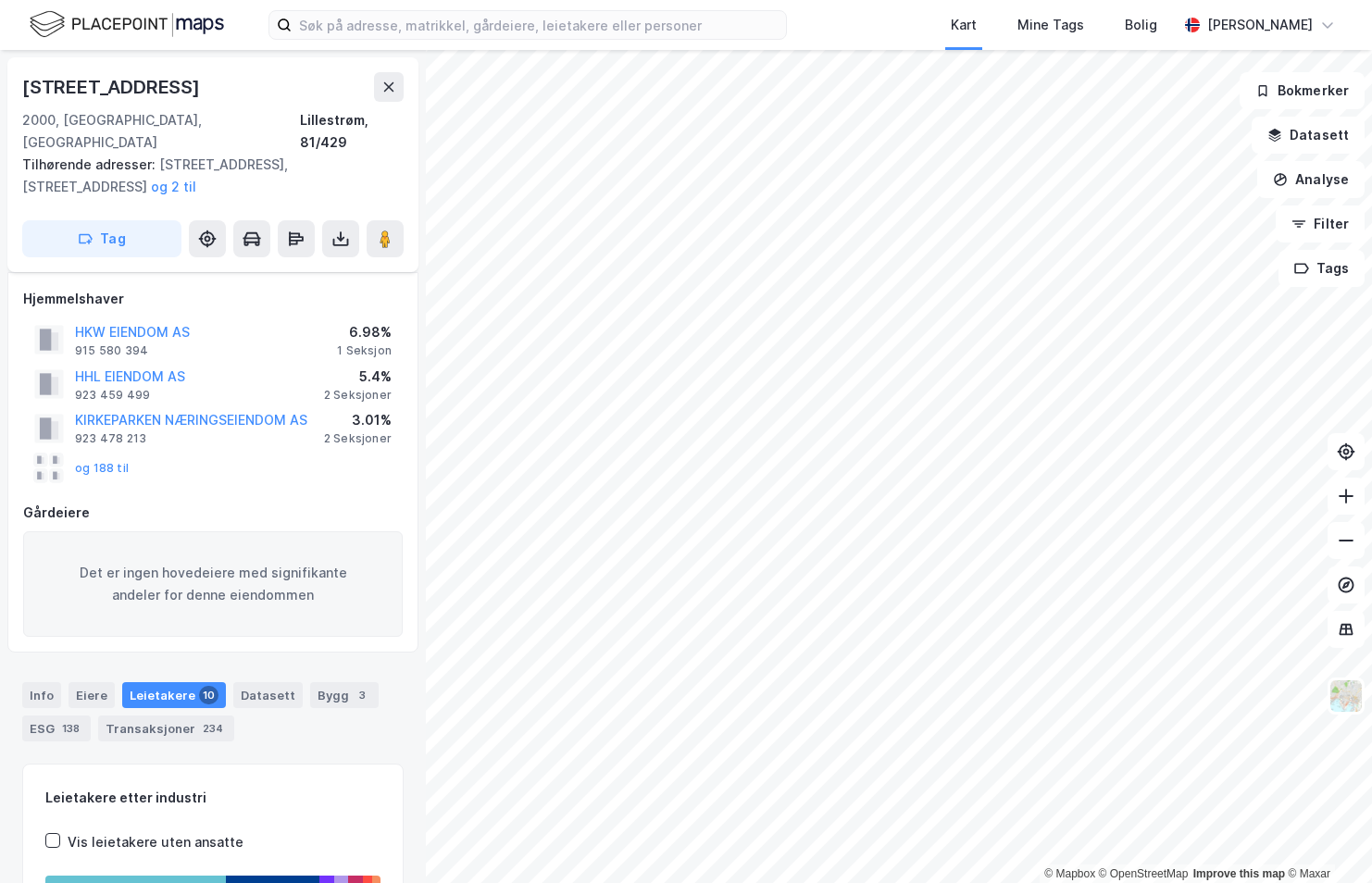
scroll to position [238, 0]
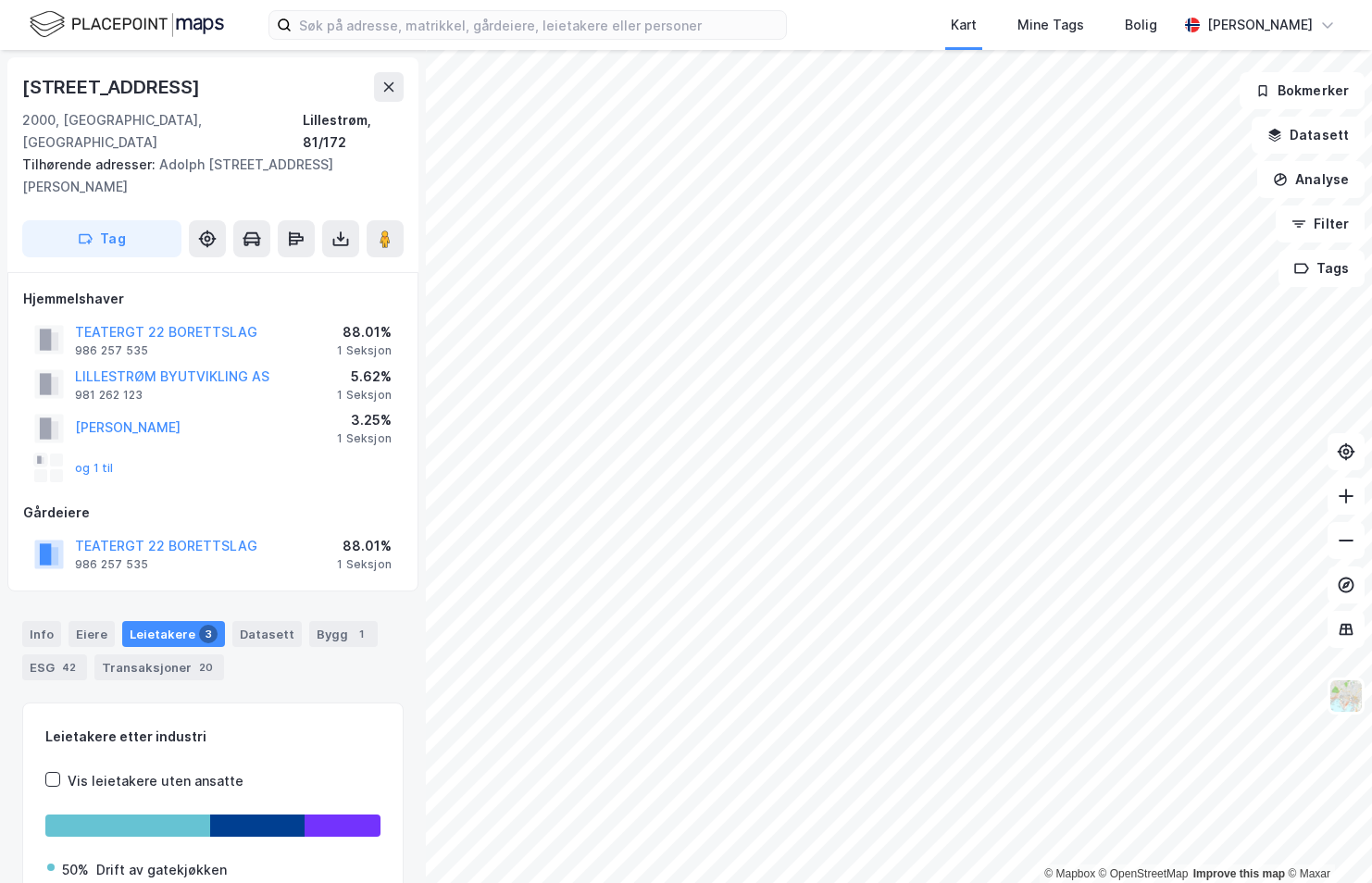
scroll to position [132, 0]
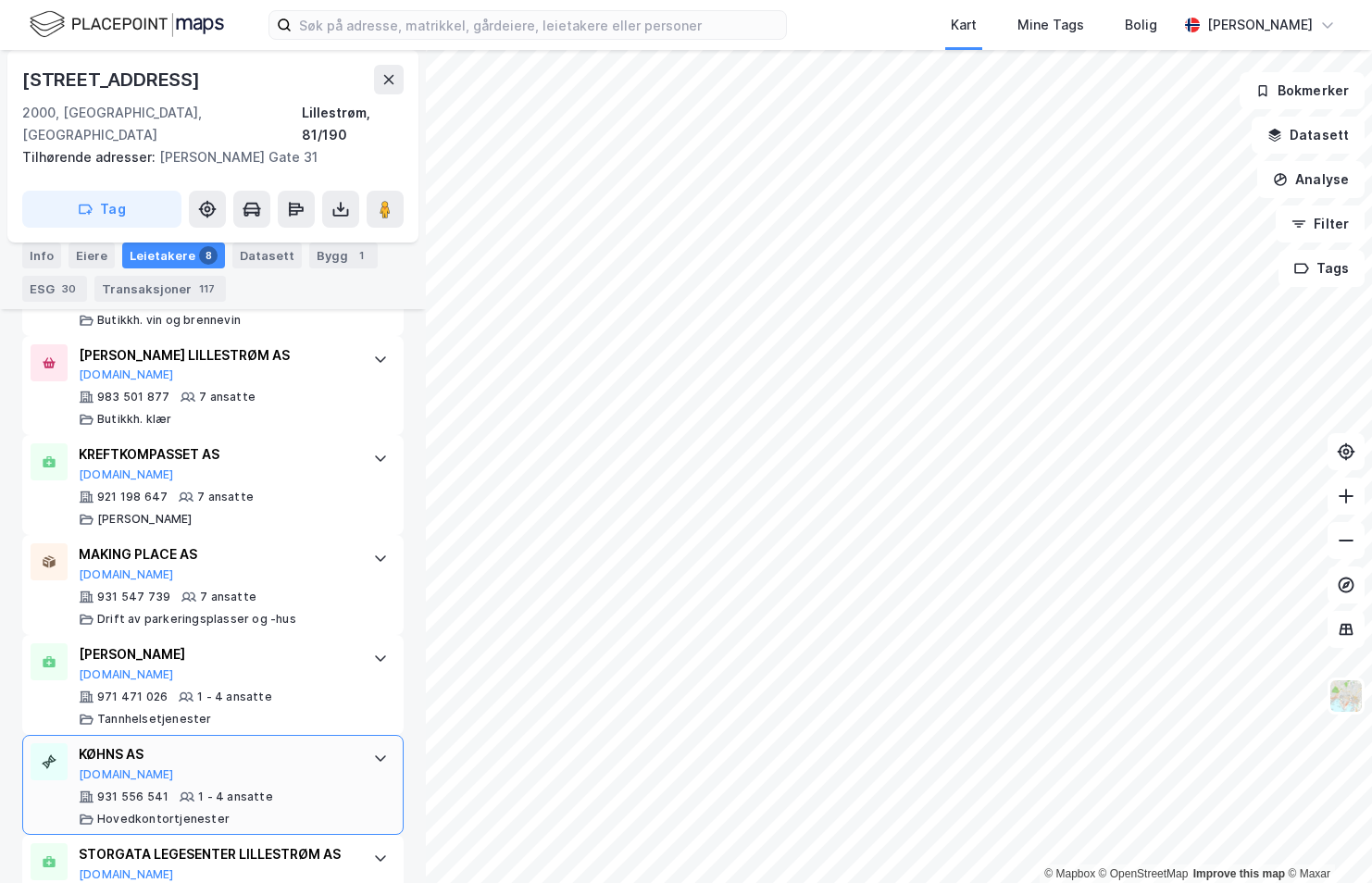
scroll to position [954, 0]
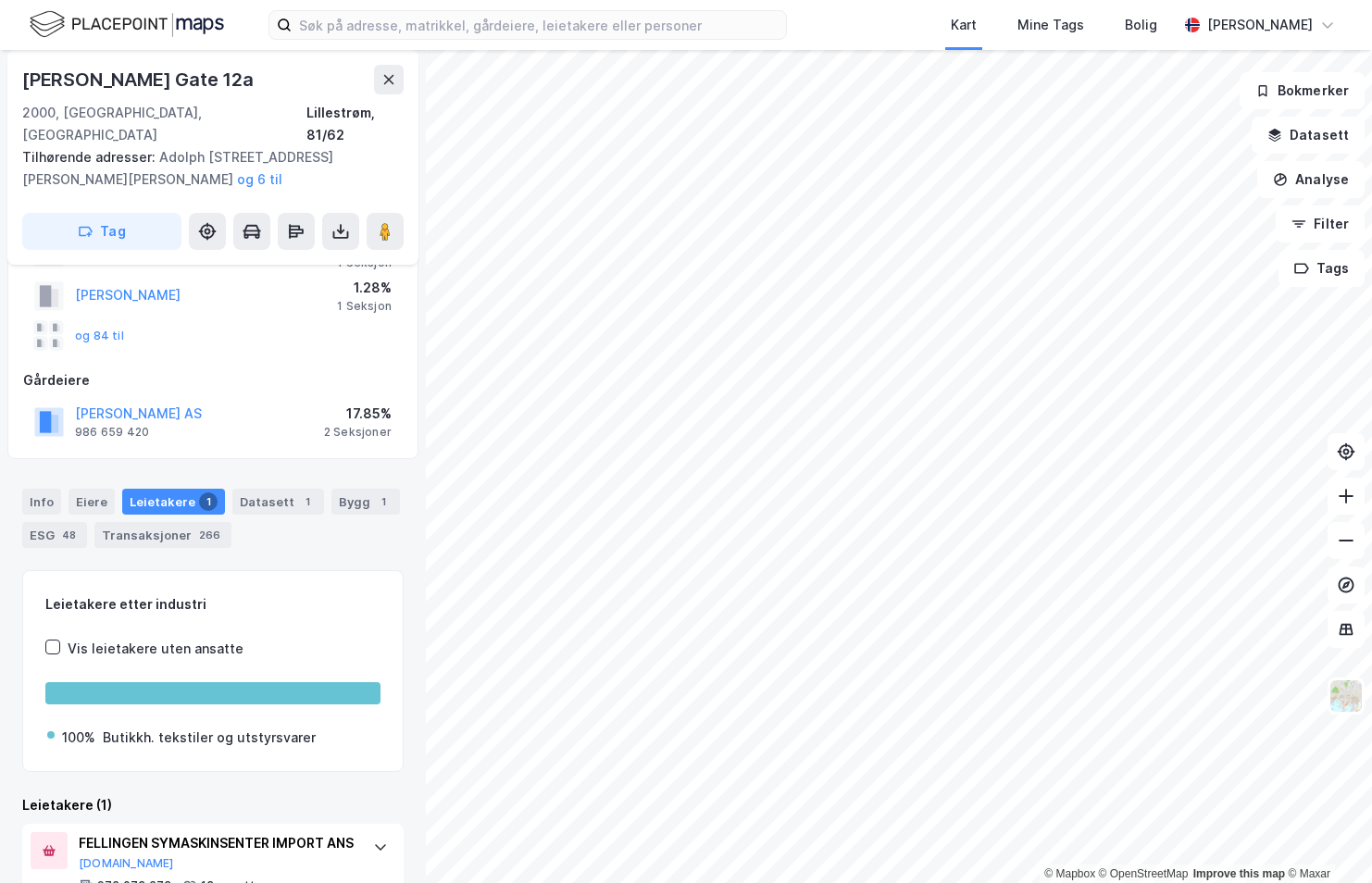
scroll to position [195, 0]
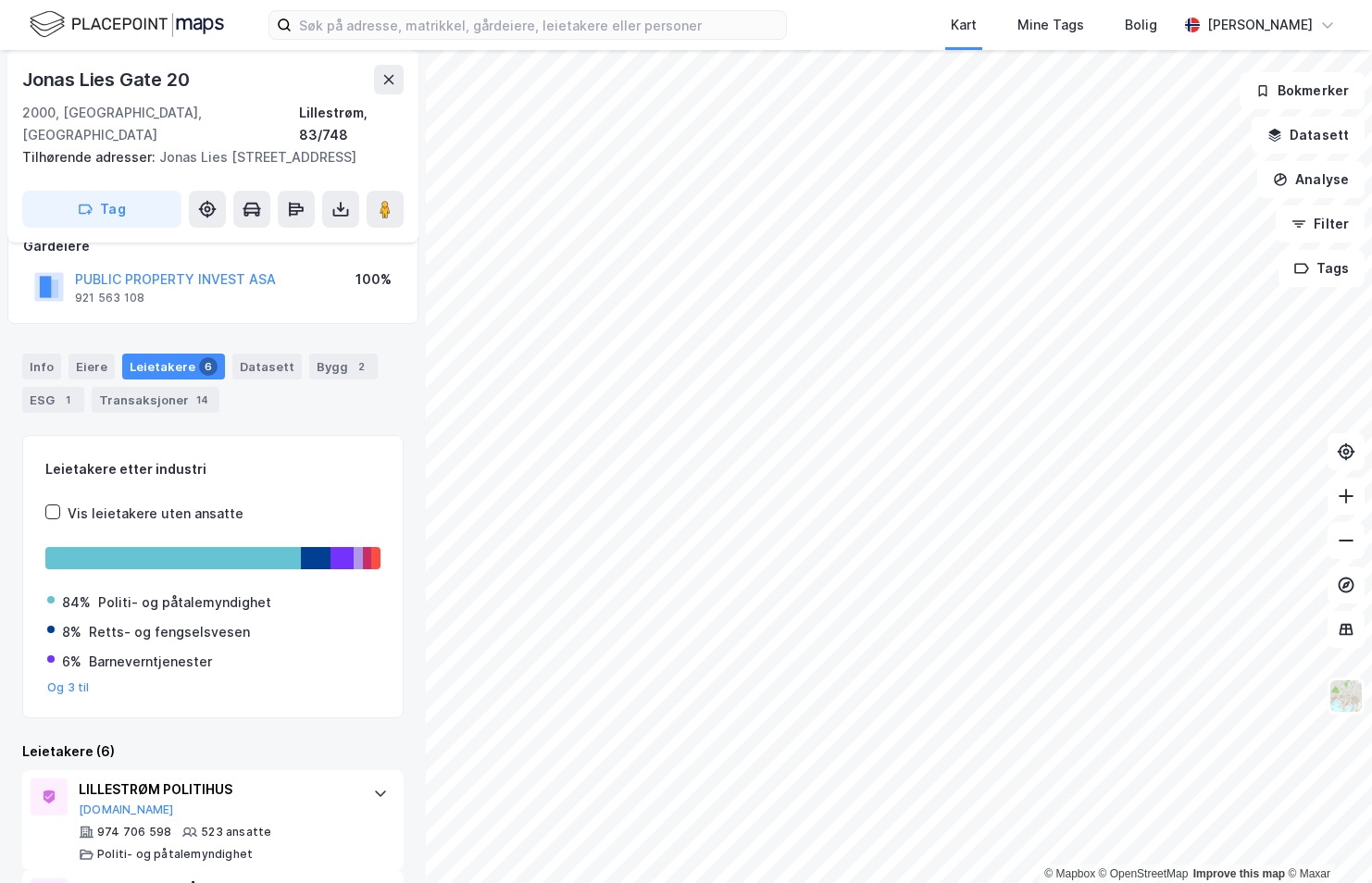
scroll to position [399, 0]
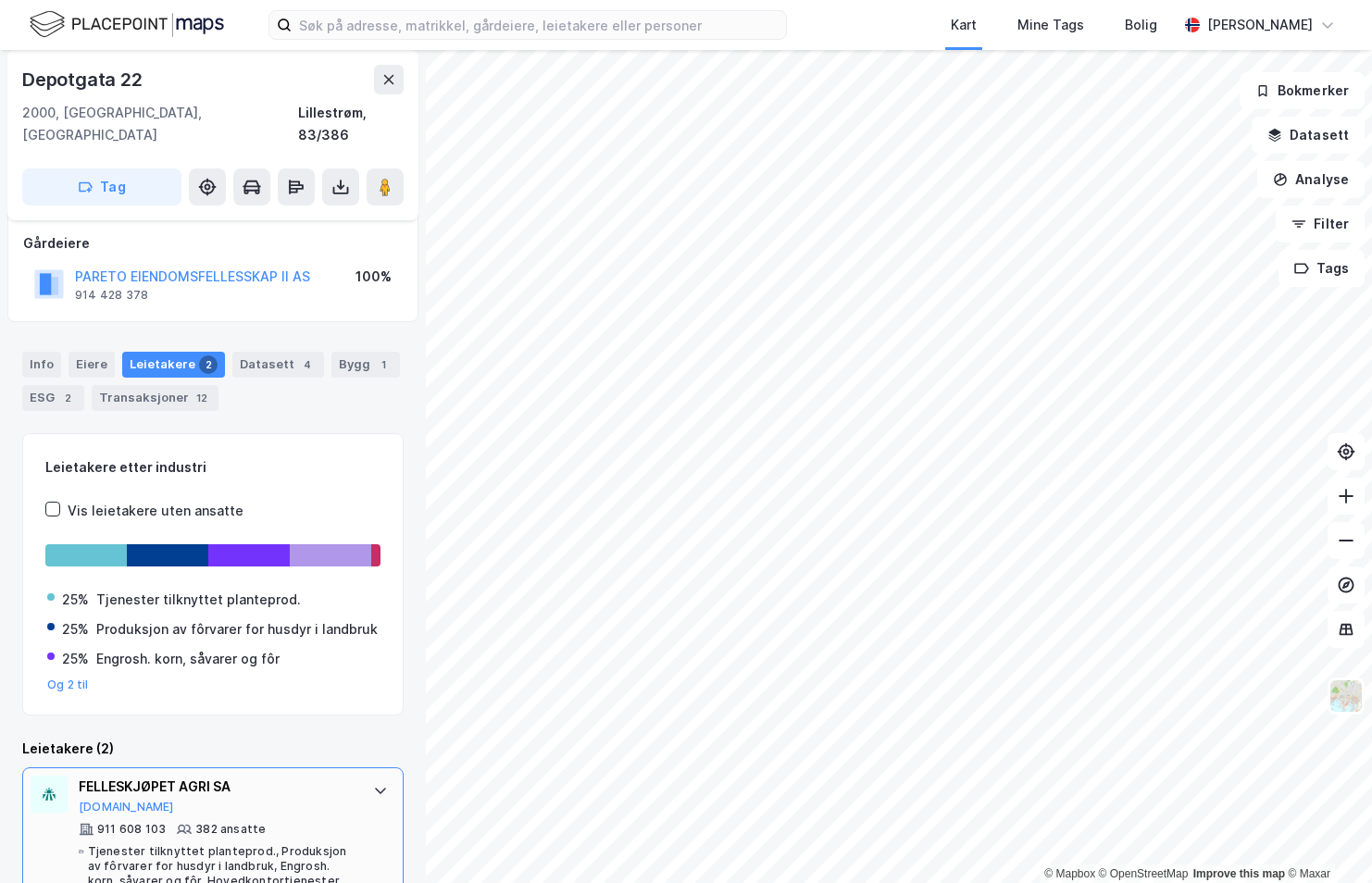
scroll to position [236, 0]
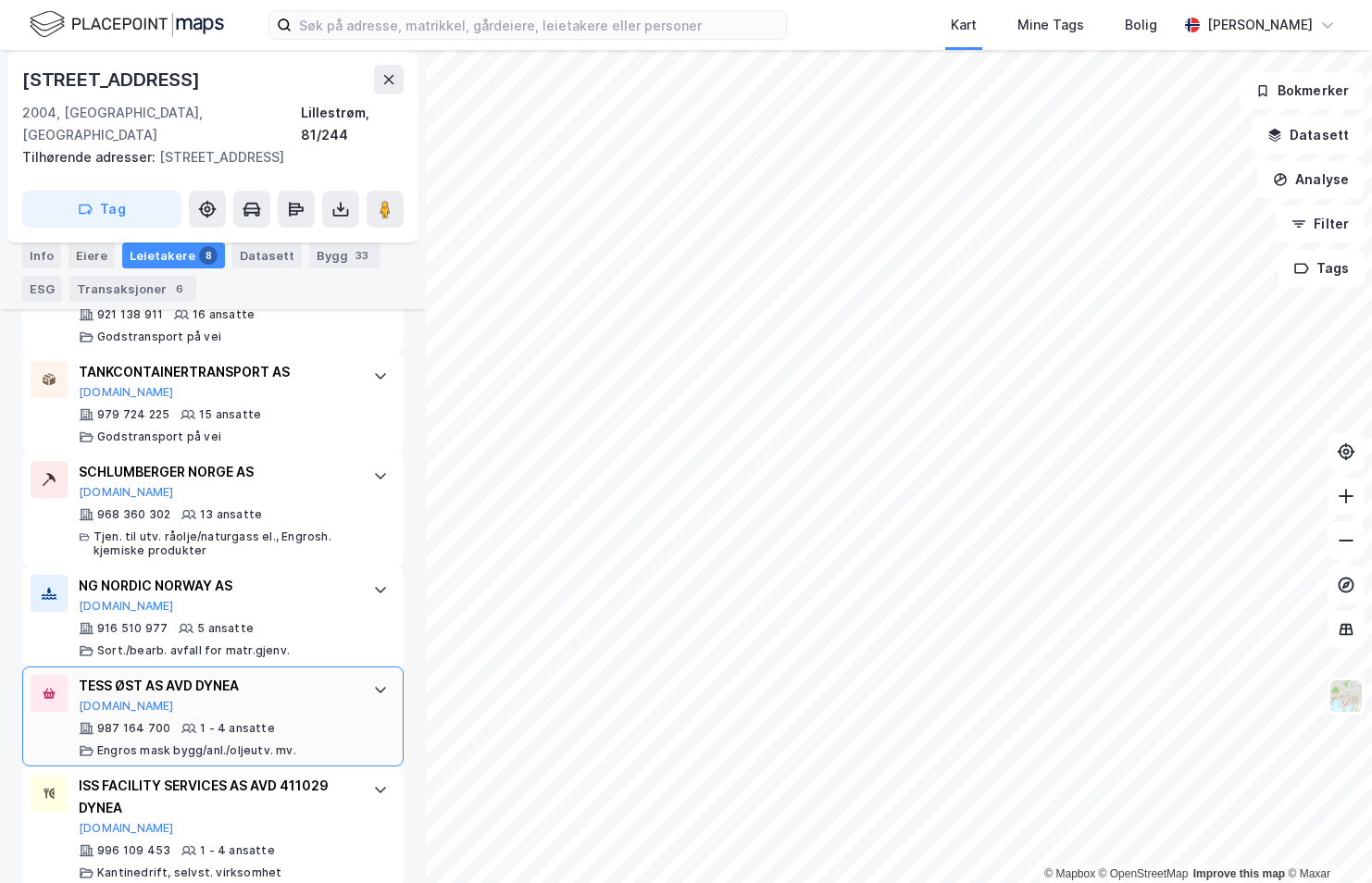
scroll to position [843, 0]
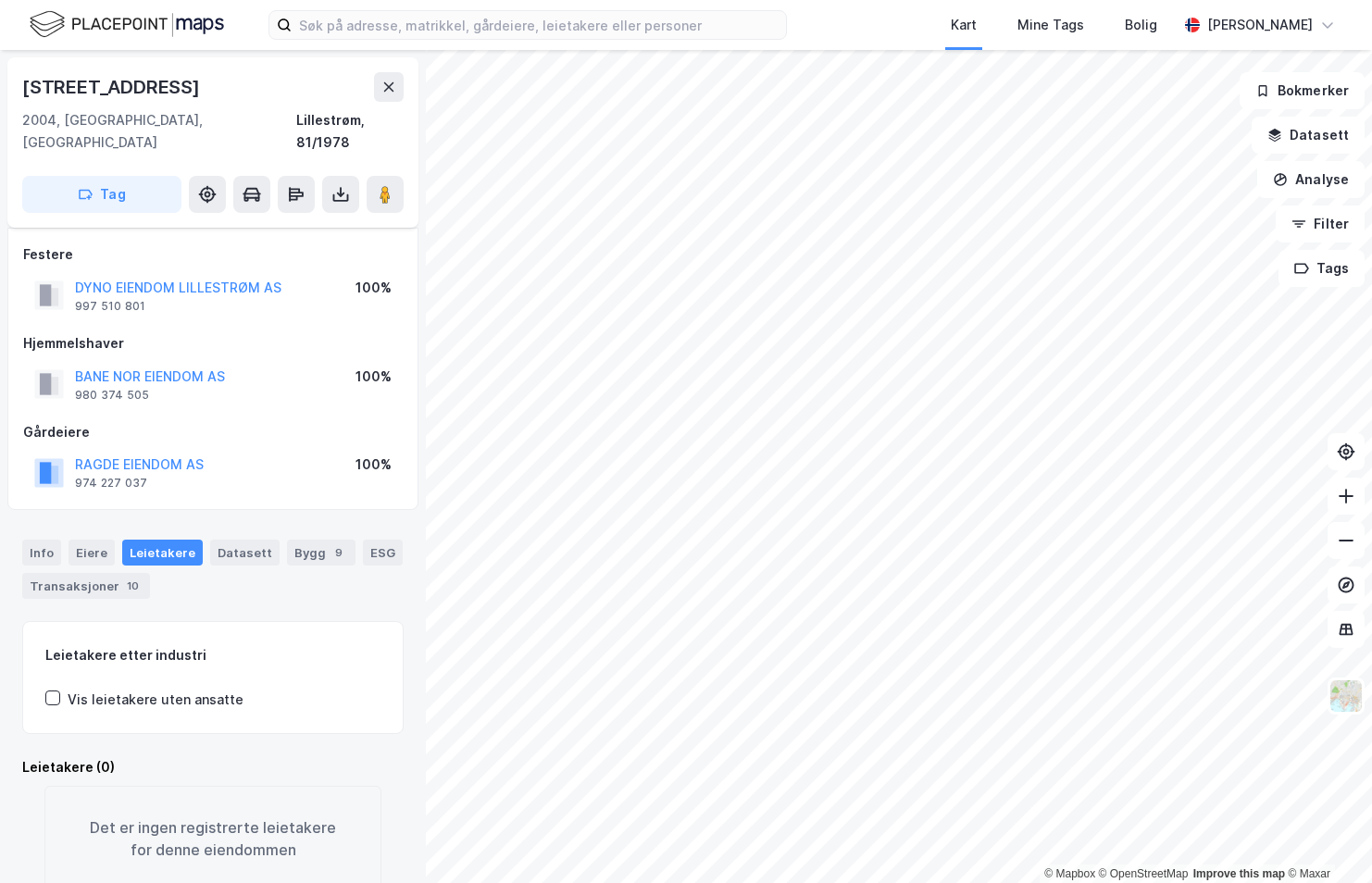
scroll to position [30, 0]
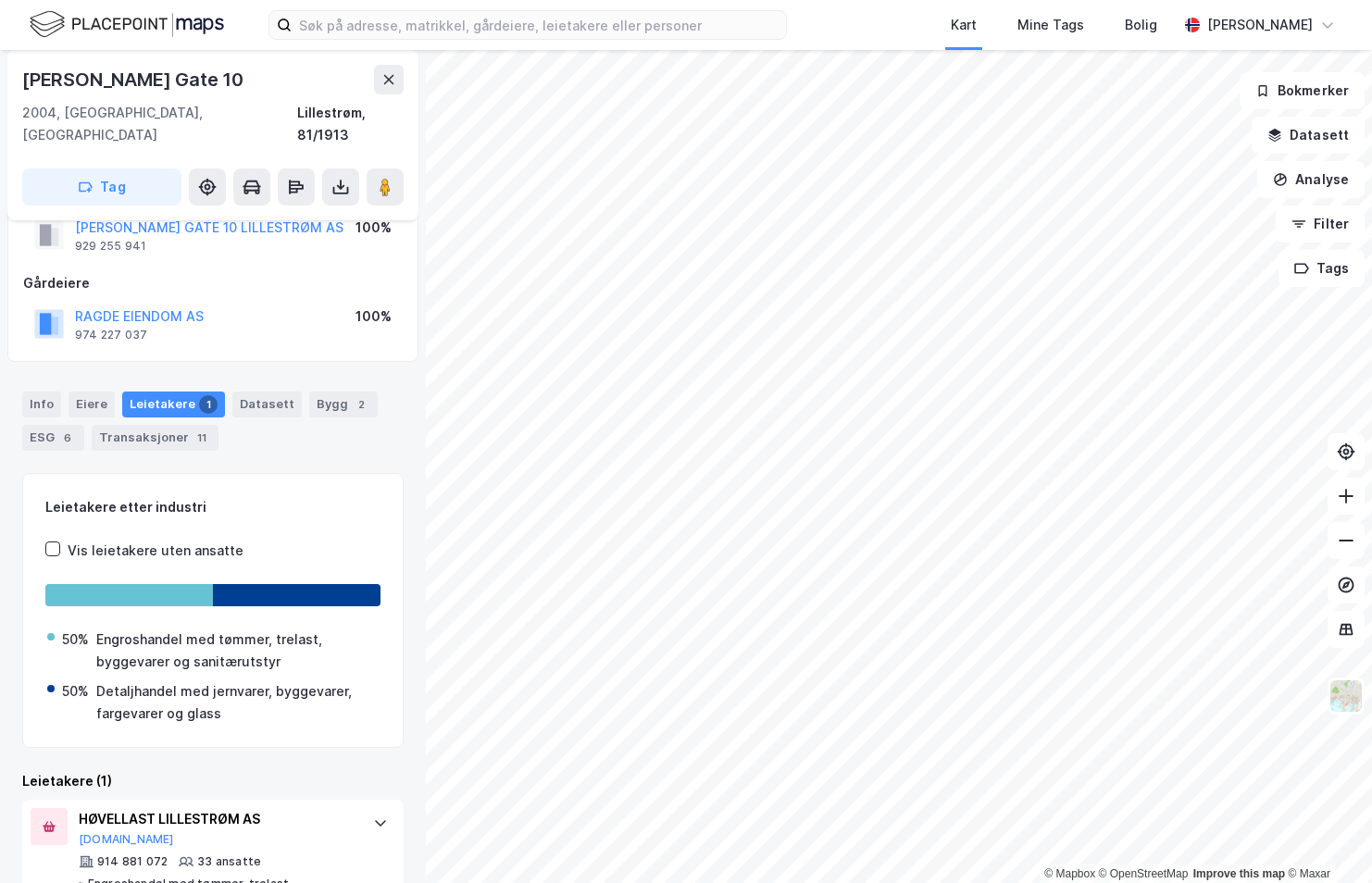
scroll to position [121, 0]
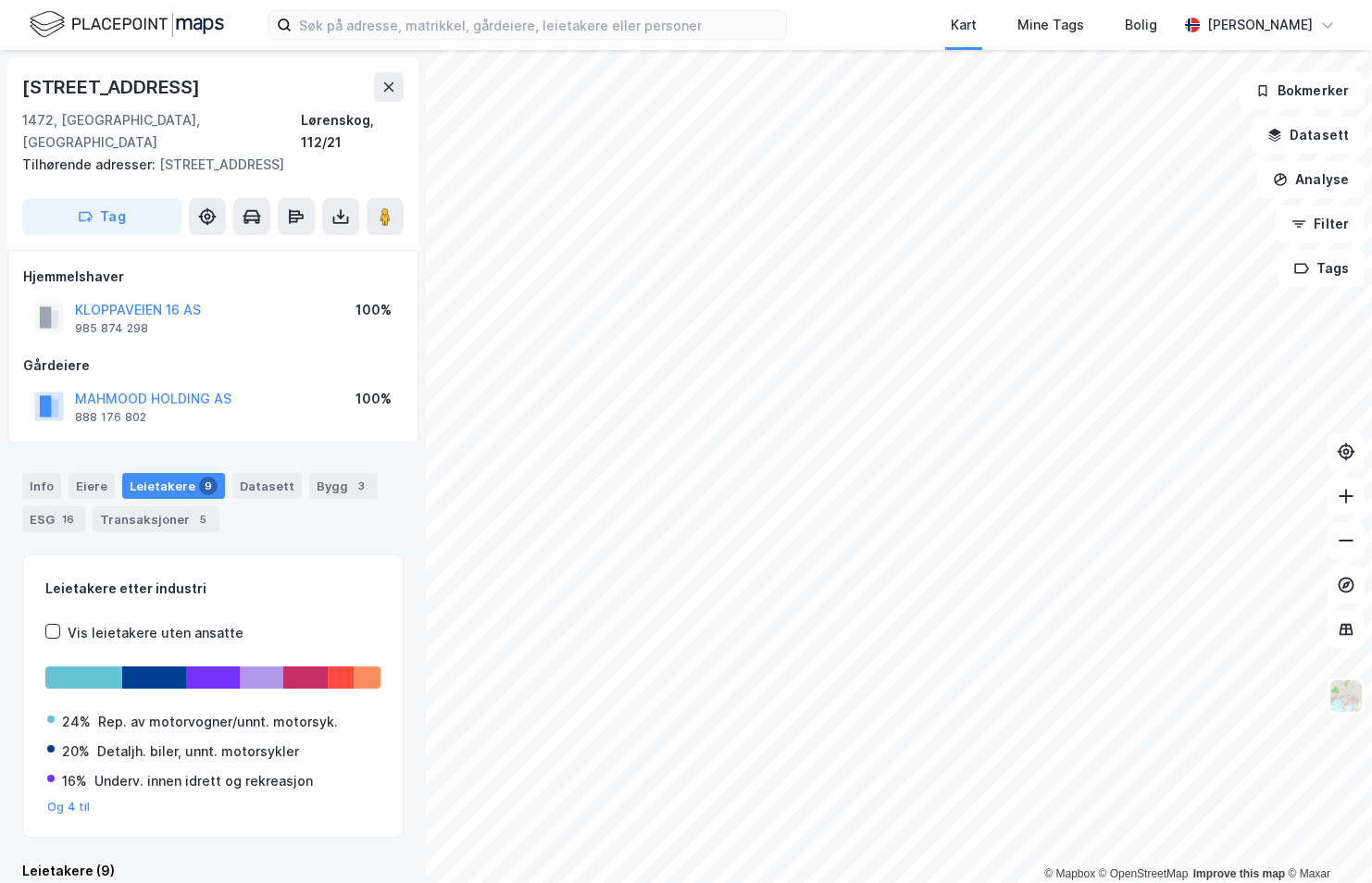
scroll to position [5, 0]
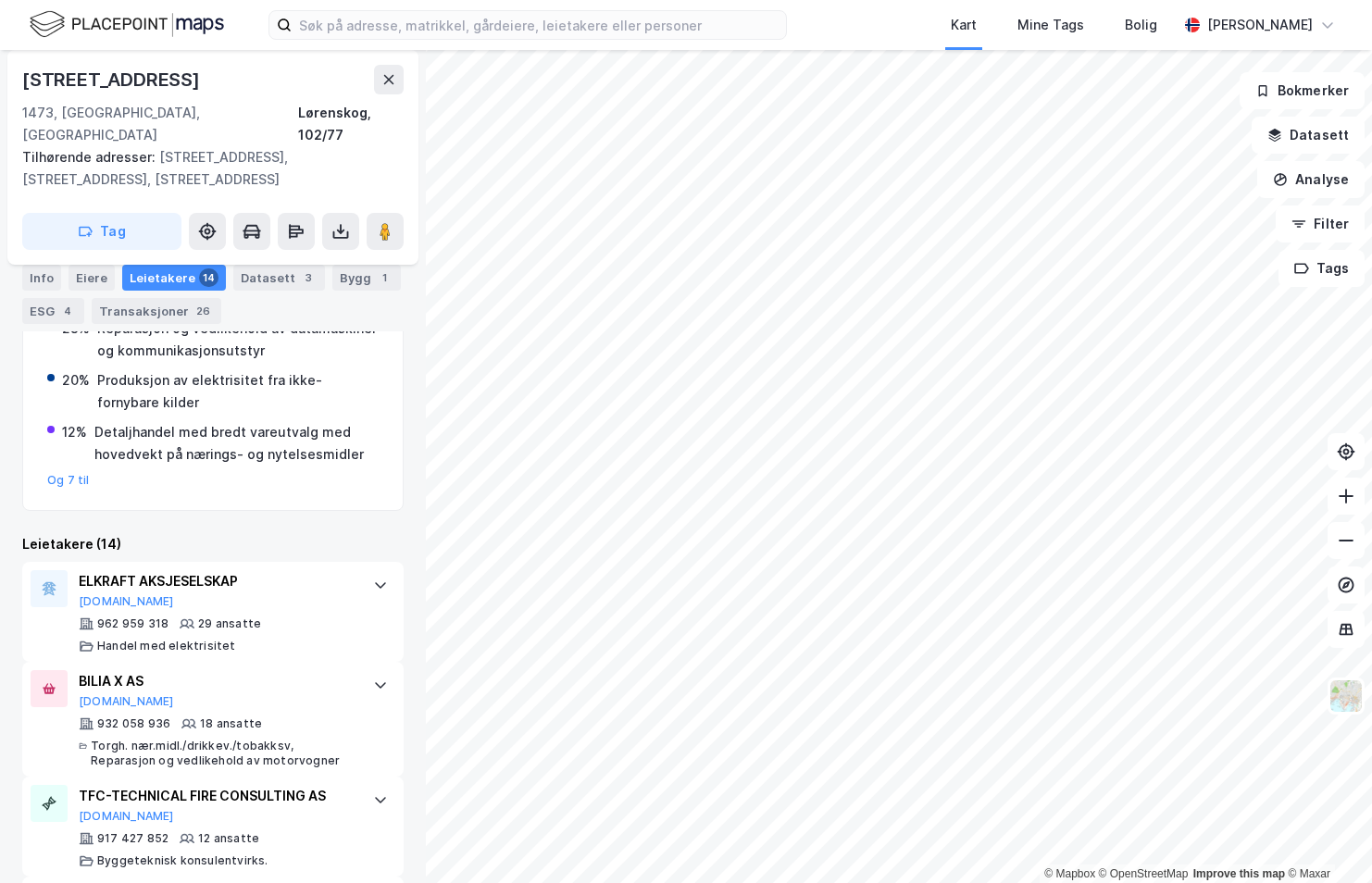
scroll to position [636, 0]
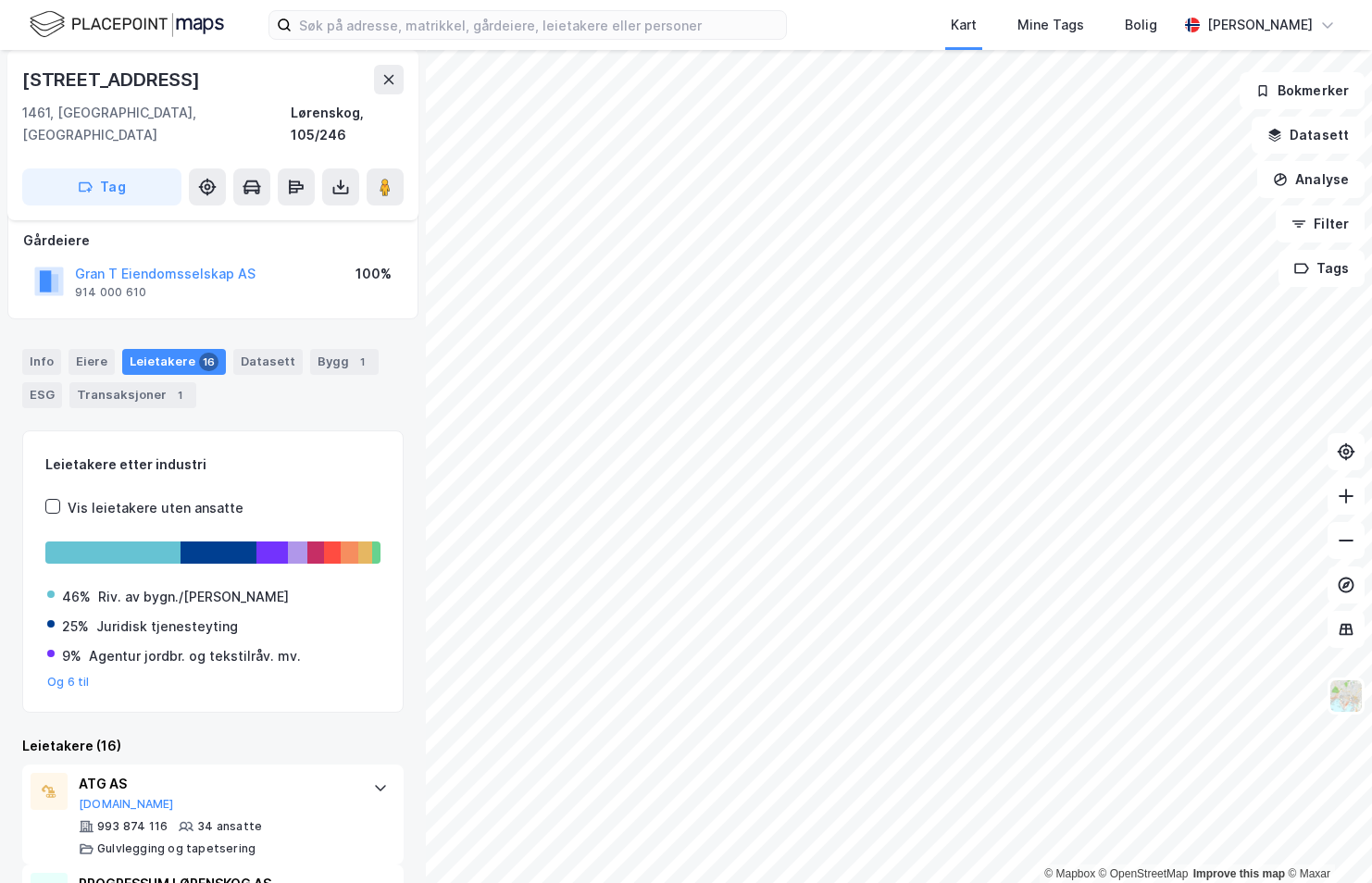
scroll to position [10, 0]
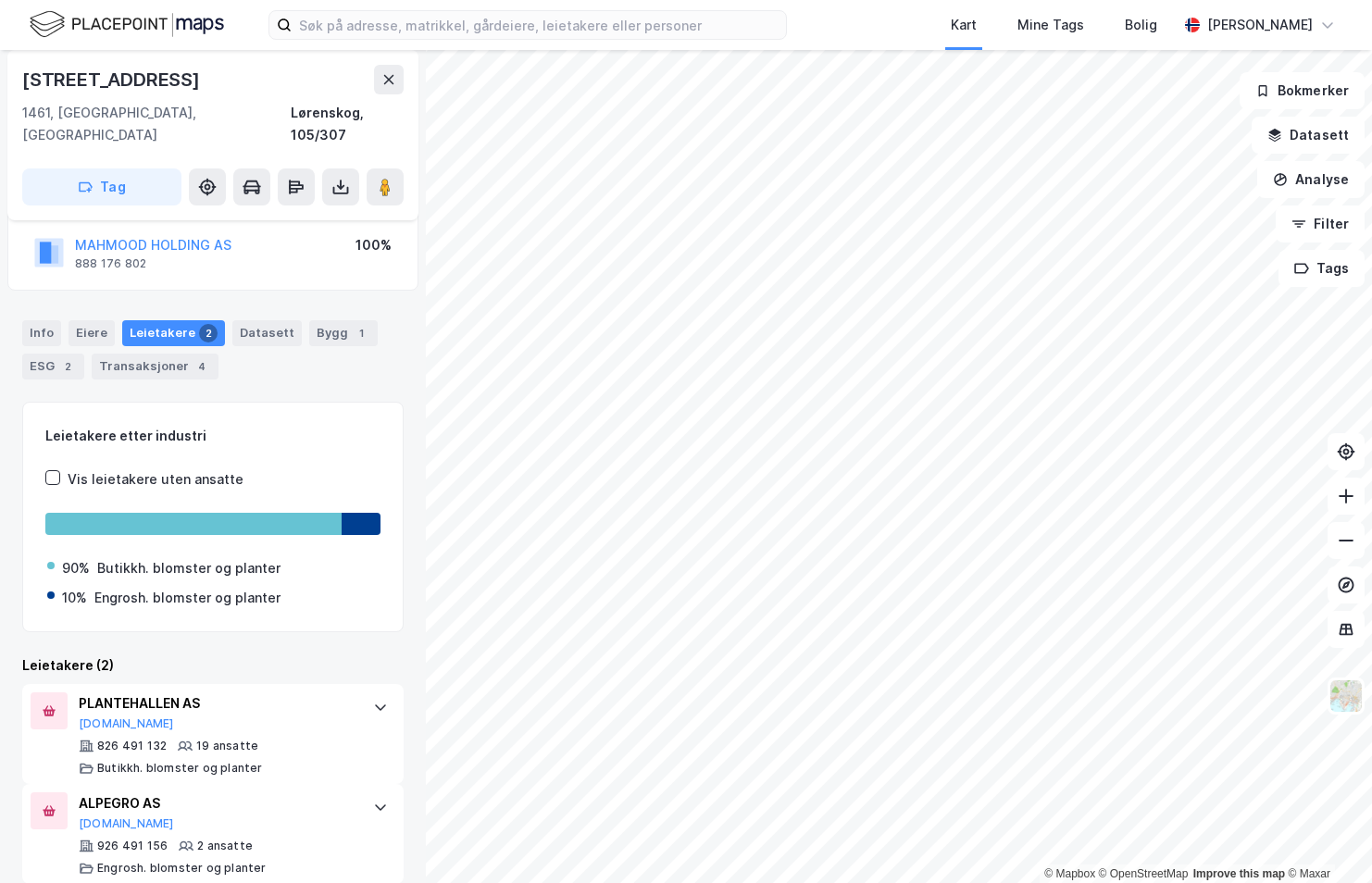
scroll to position [132, 0]
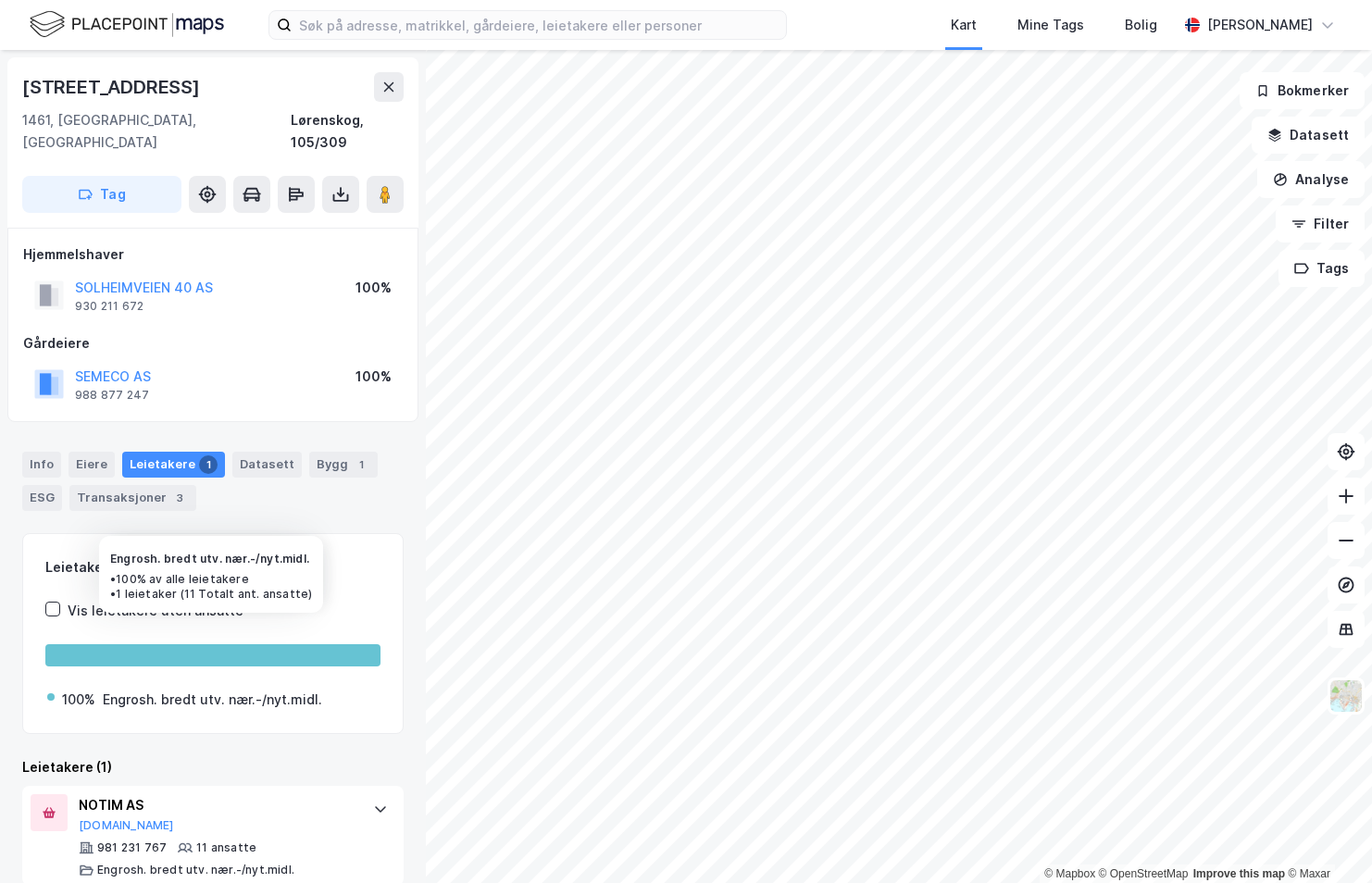
scroll to position [3, 0]
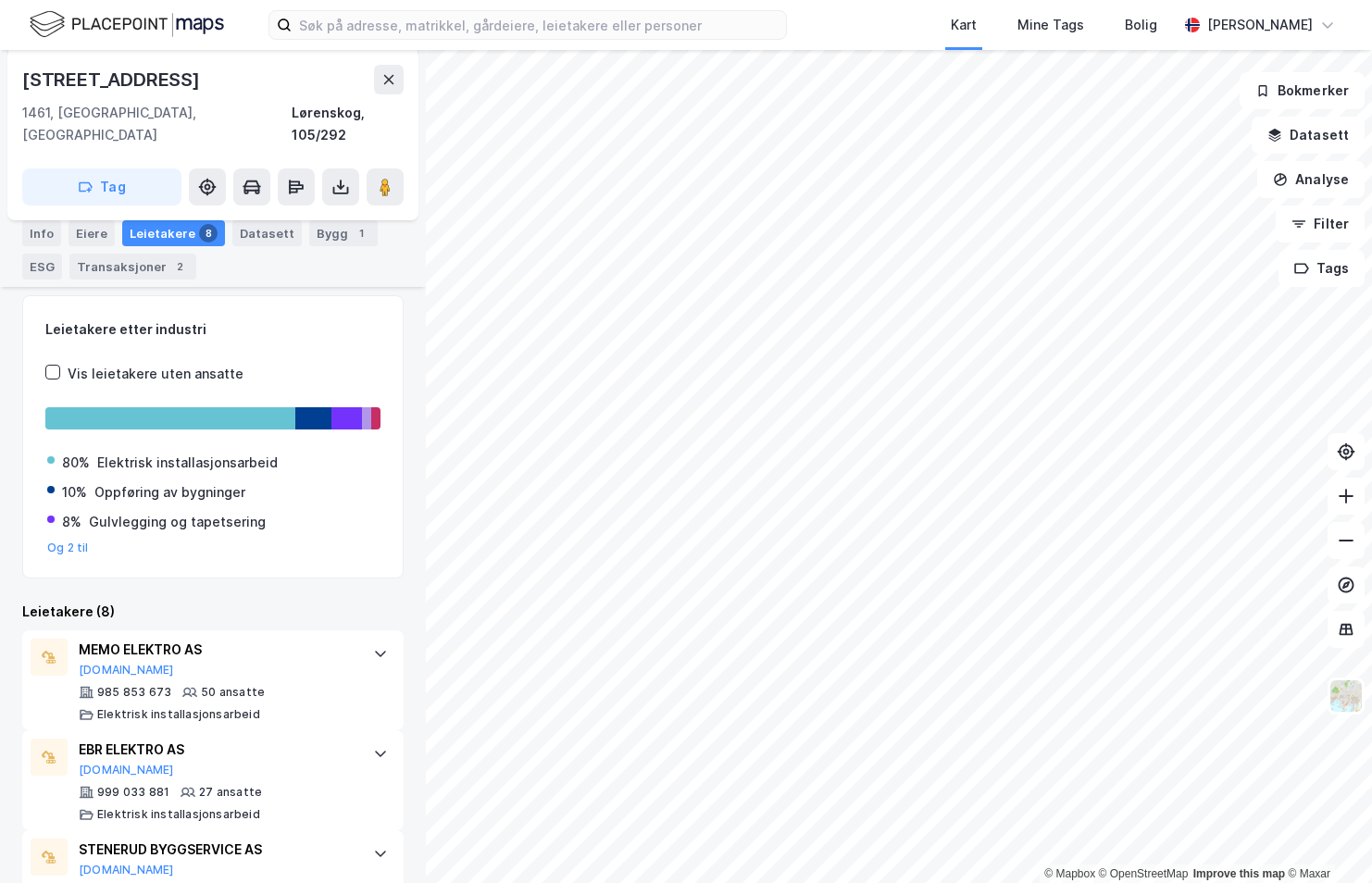
scroll to position [350, 0]
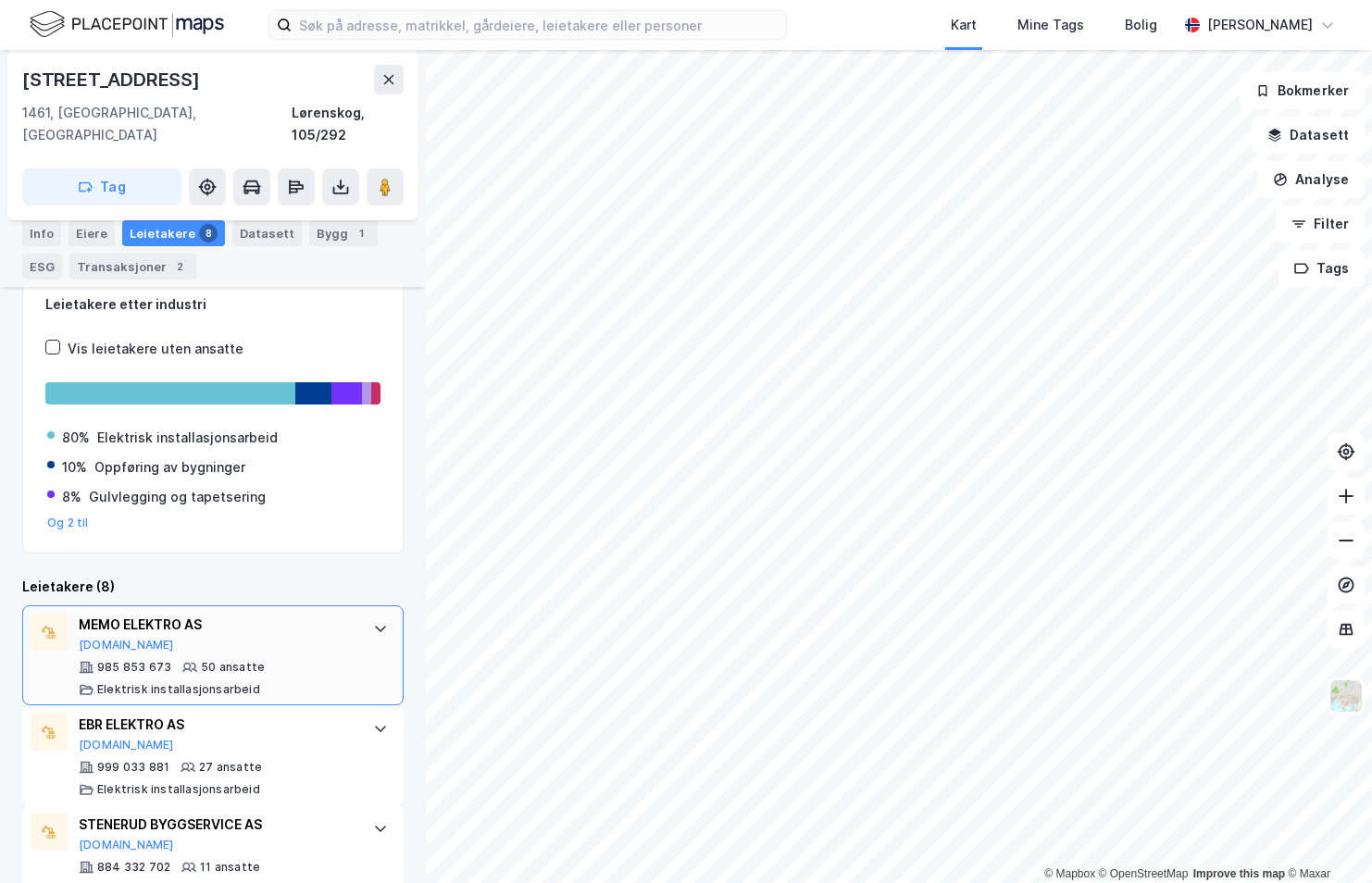
click at [243, 660] on div "50 ansatte" at bounding box center [233, 668] width 64 height 15
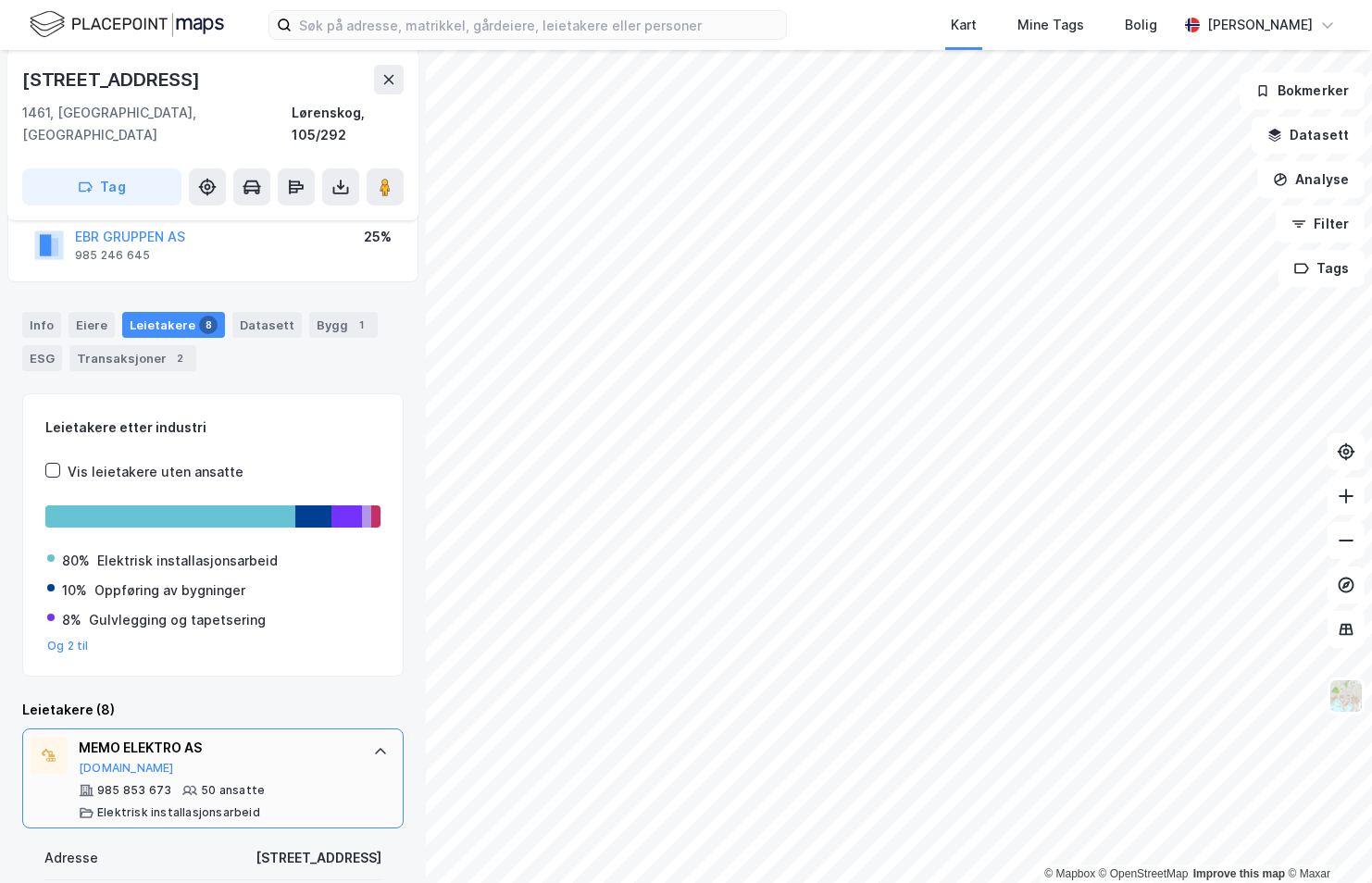
scroll to position [9, 0]
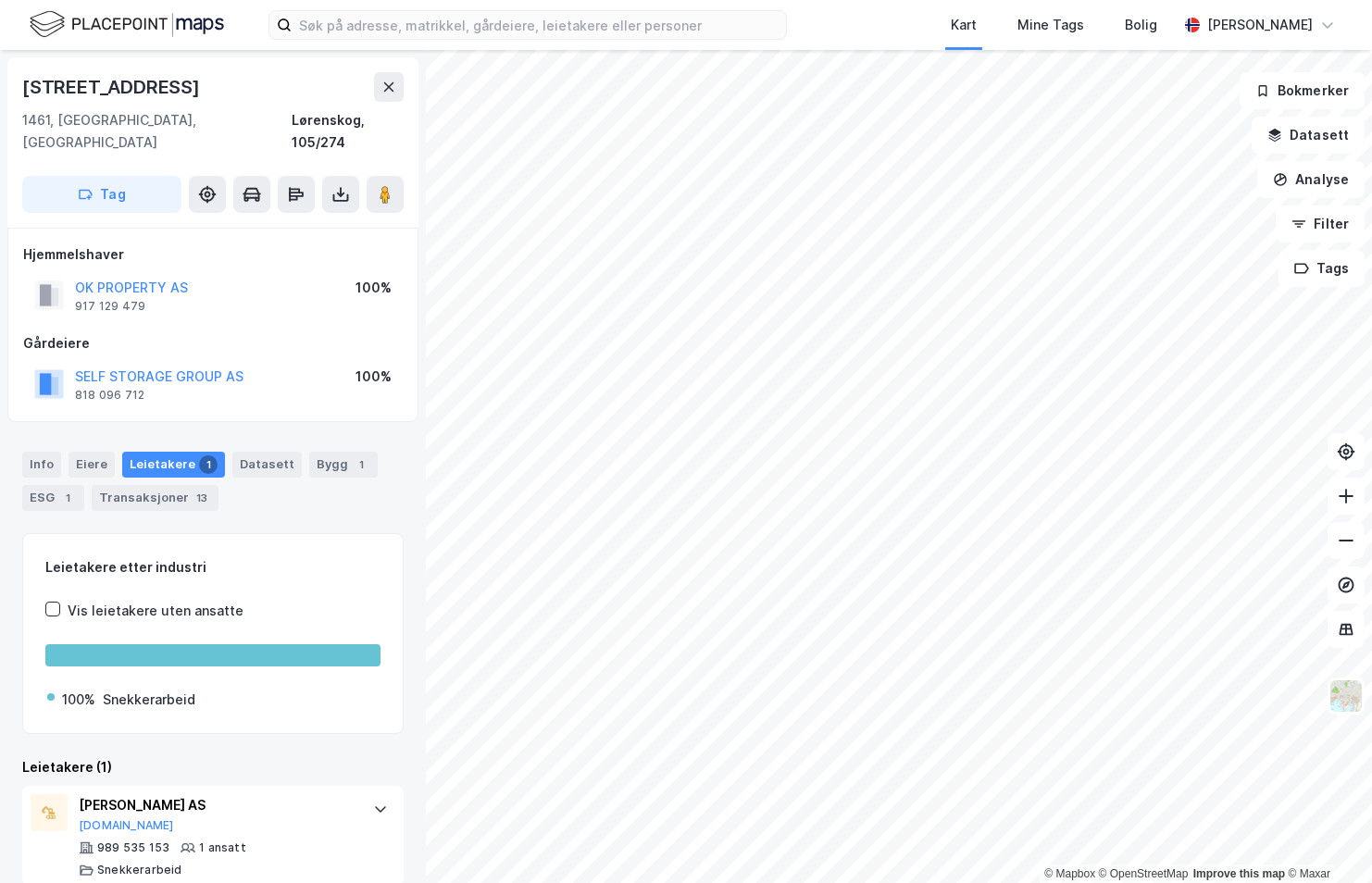
scroll to position [3, 0]
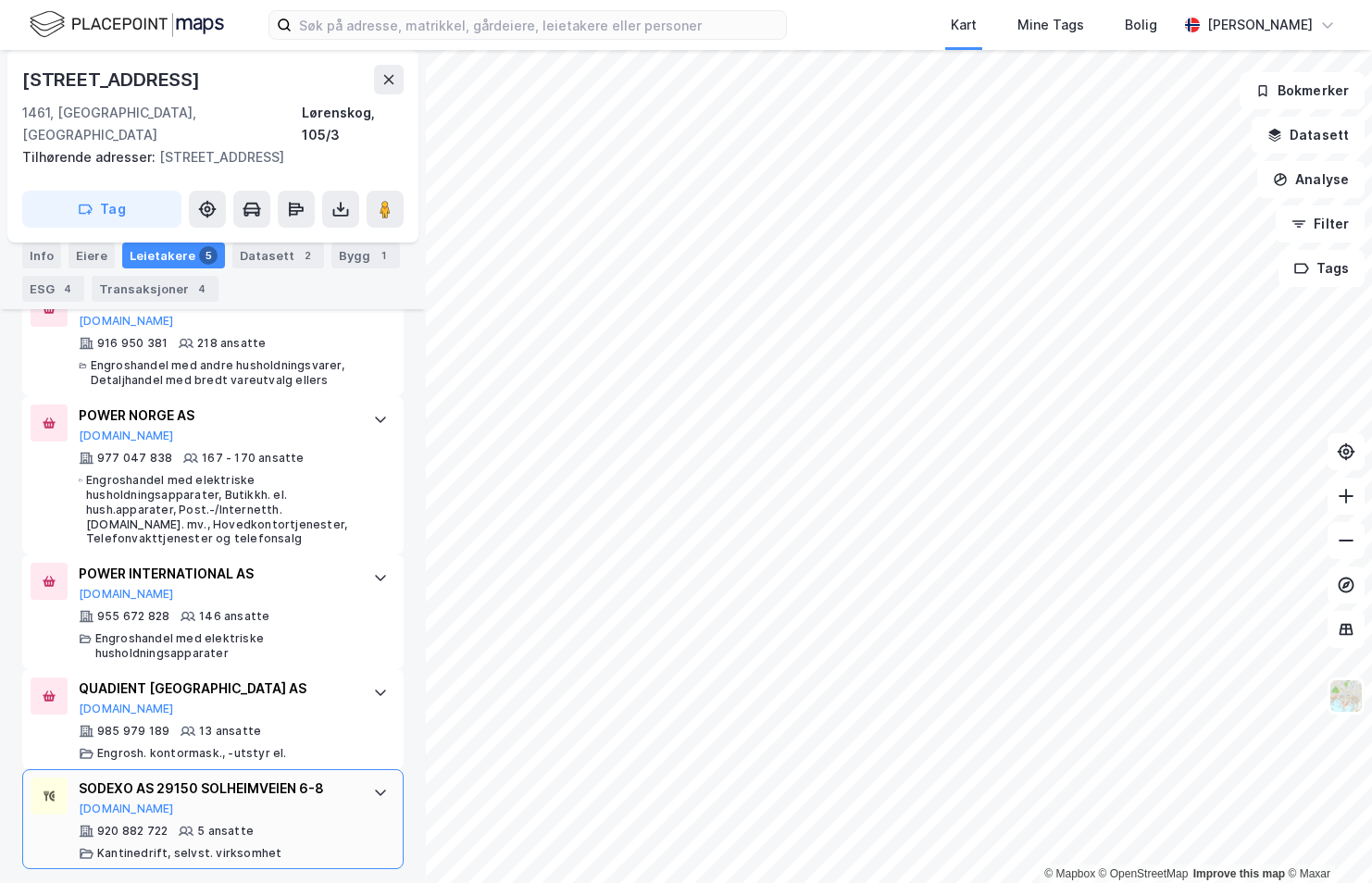
scroll to position [639, 0]
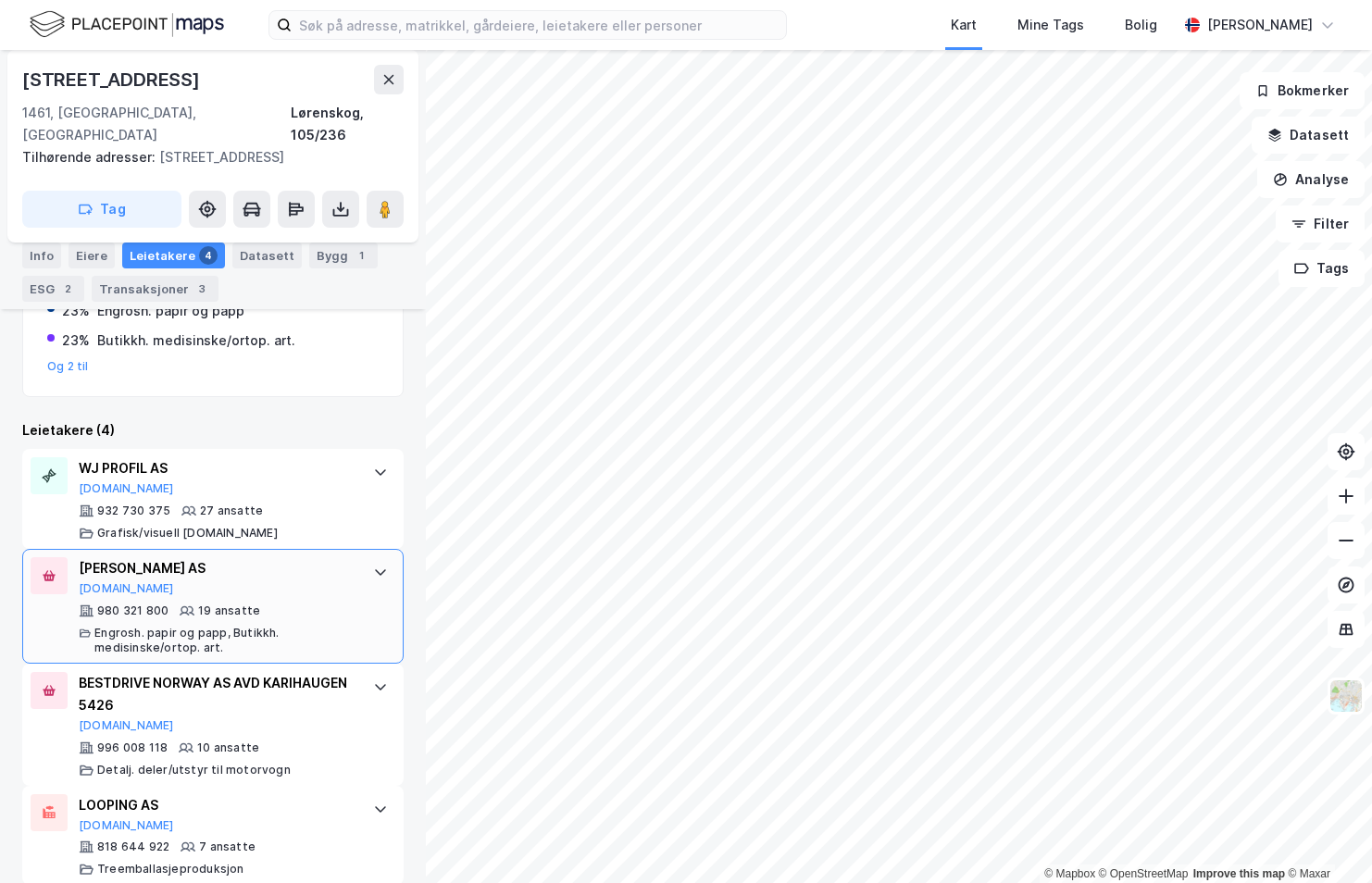
scroll to position [443, 0]
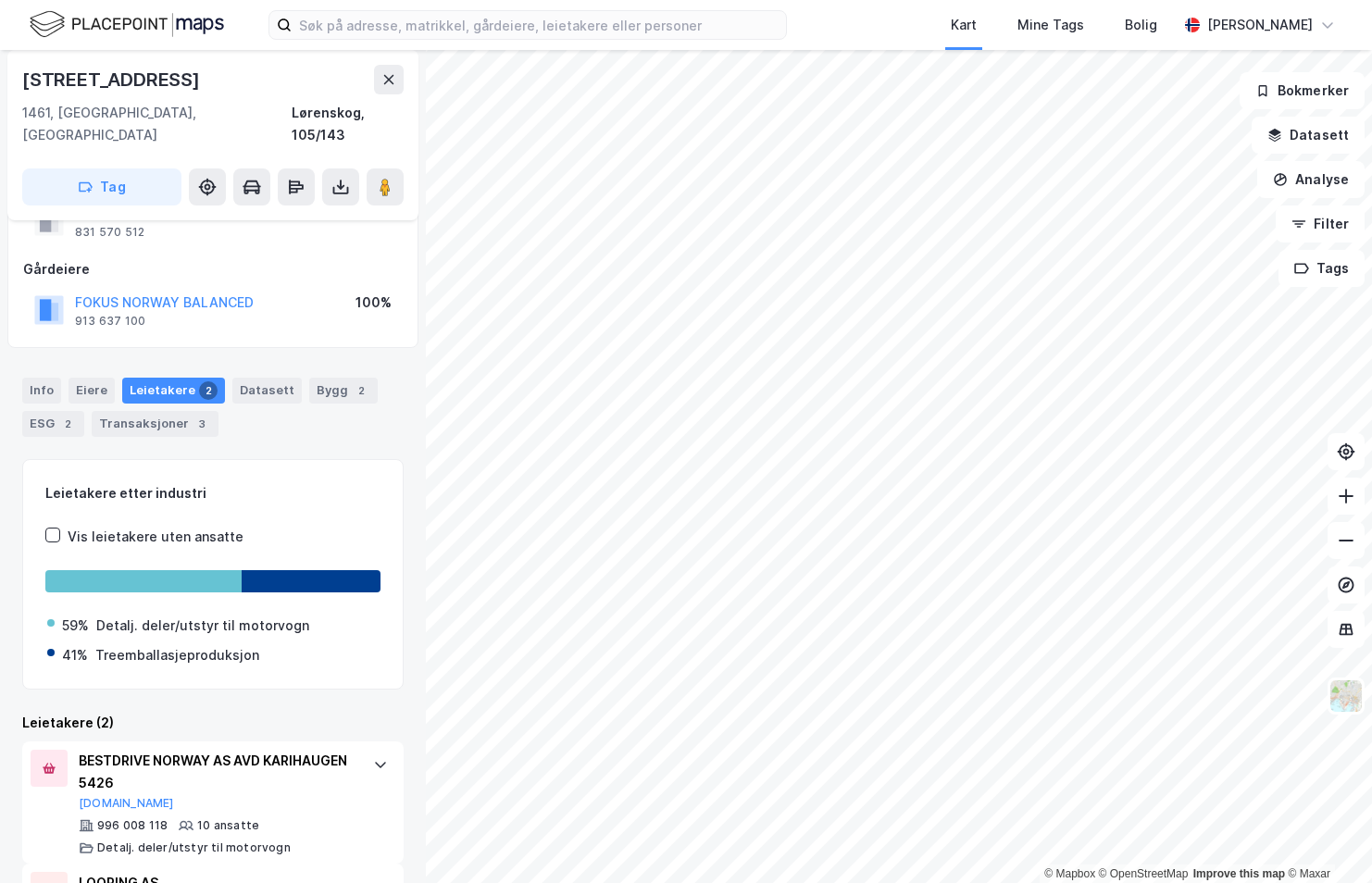
scroll to position [155, 0]
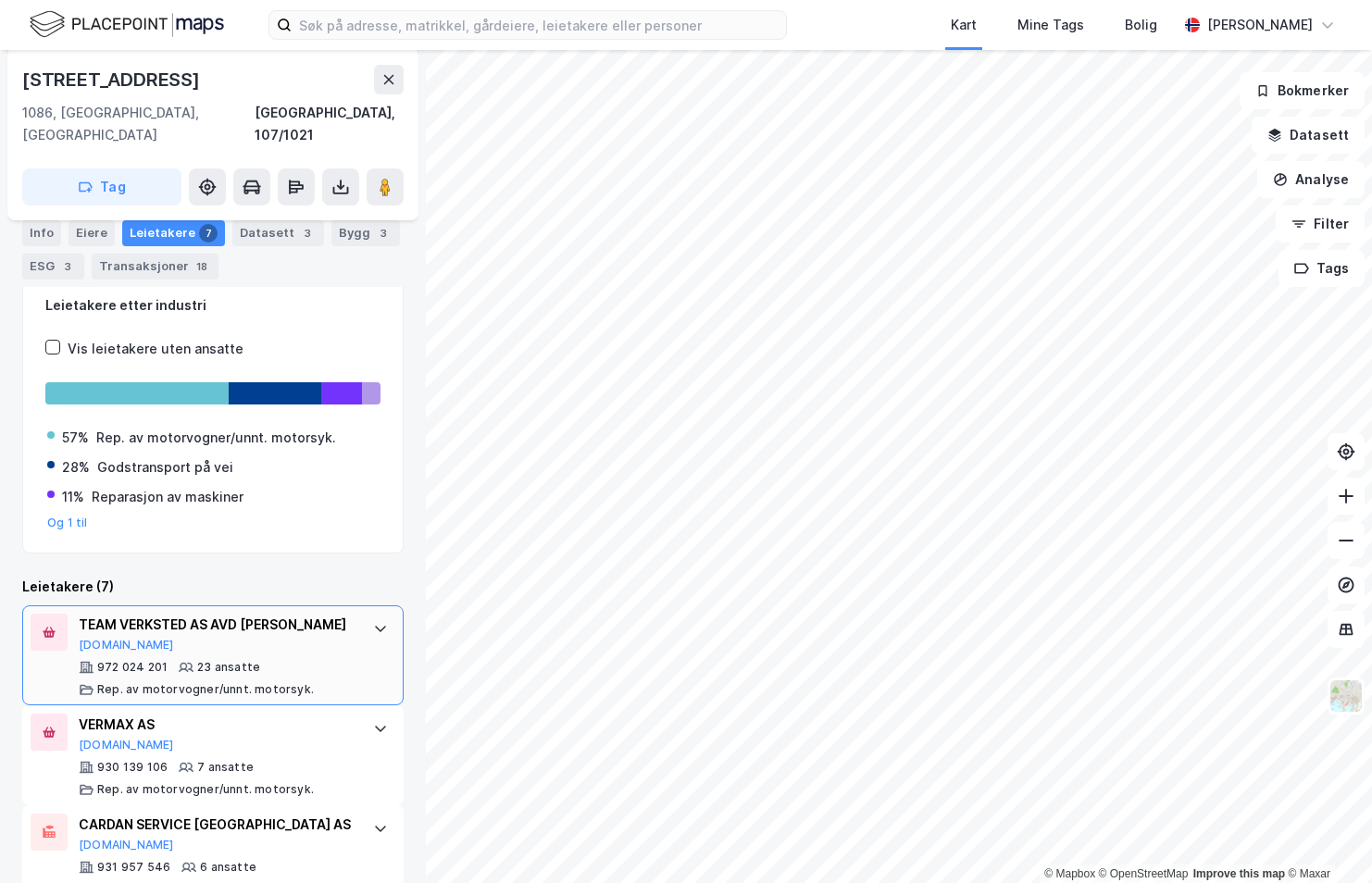
scroll to position [370, 0]
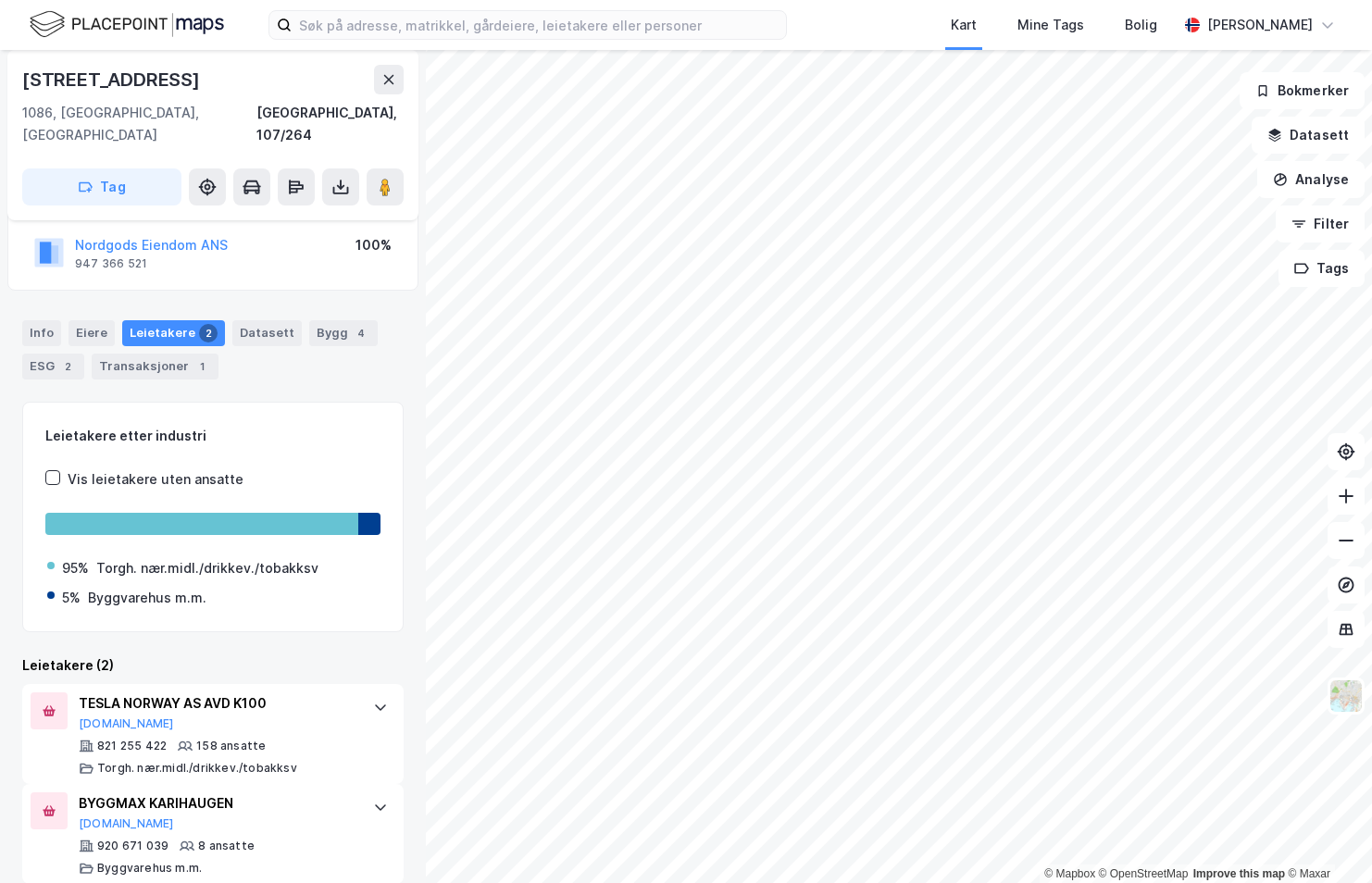
scroll to position [132, 0]
click at [952, 882] on html "Kart Mine Tags [PERSON_NAME] © Mapbox © OpenStreetMap Improve this map © Maxar …" at bounding box center [686, 441] width 1372 height 883
click at [729, 882] on html "Kart Mine Tags [PERSON_NAME] © Mapbox © OpenStreetMap Improve this map © Maxar …" at bounding box center [686, 441] width 1372 height 883
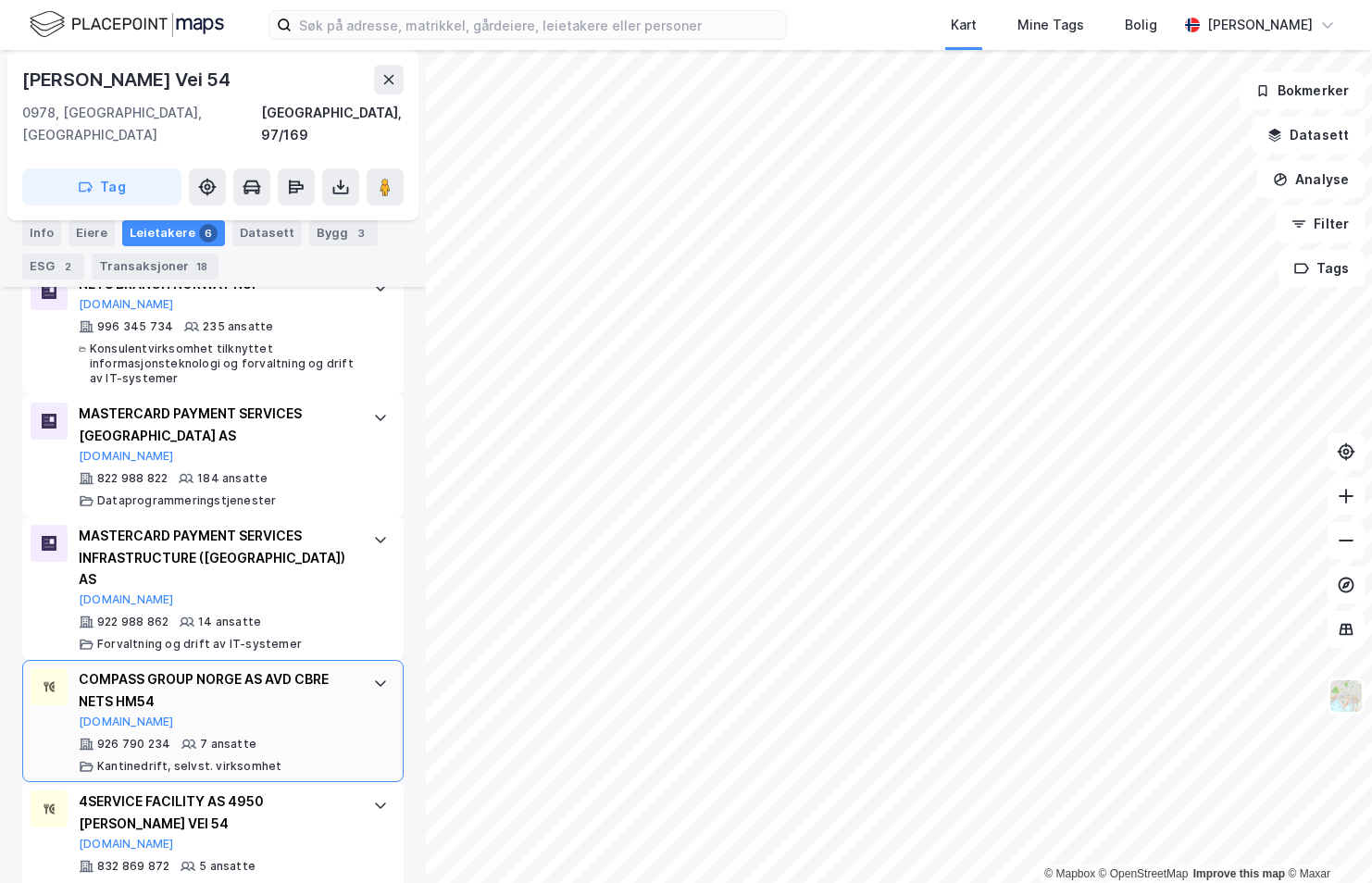
scroll to position [676, 0]
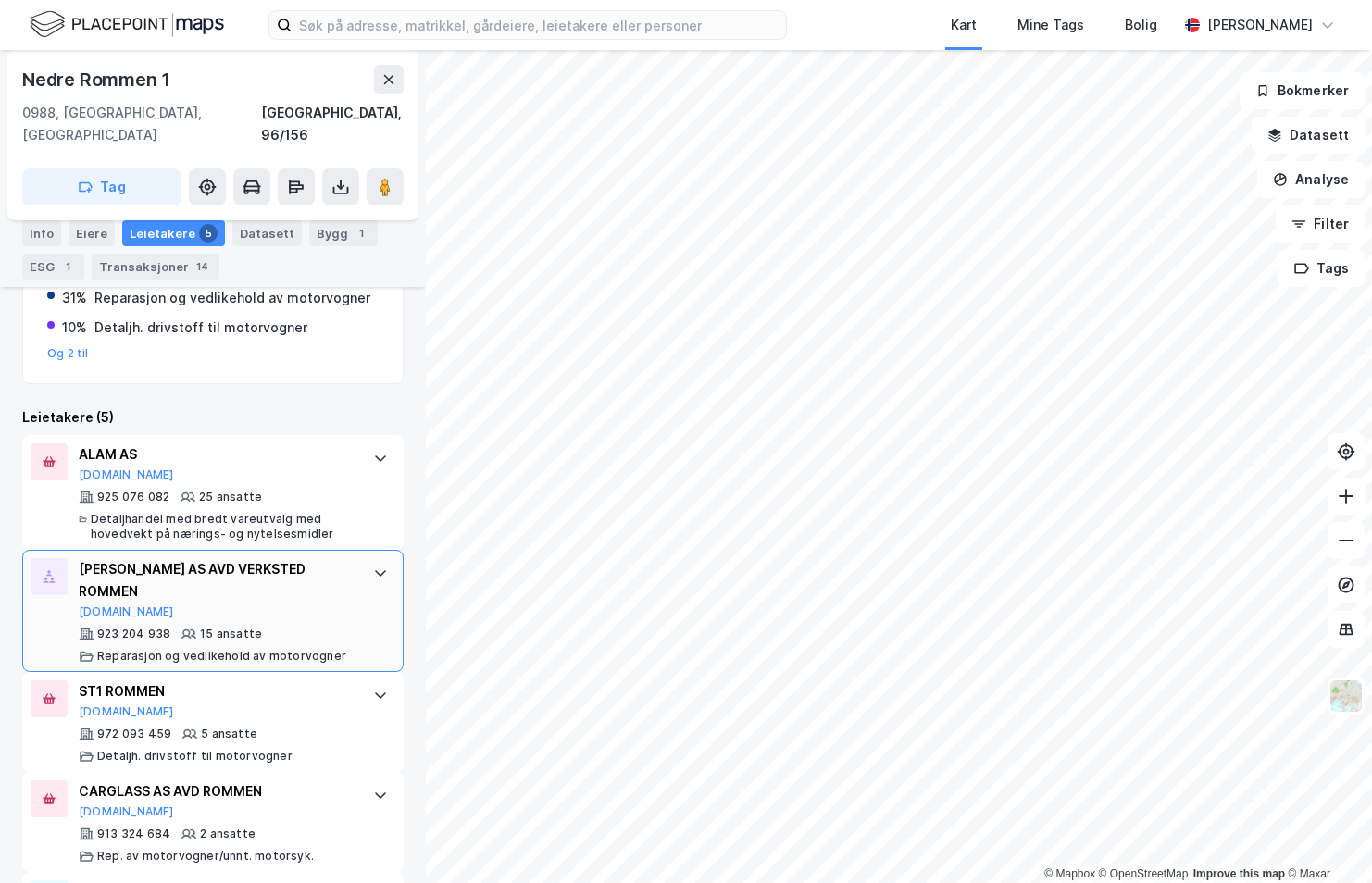
scroll to position [809, 0]
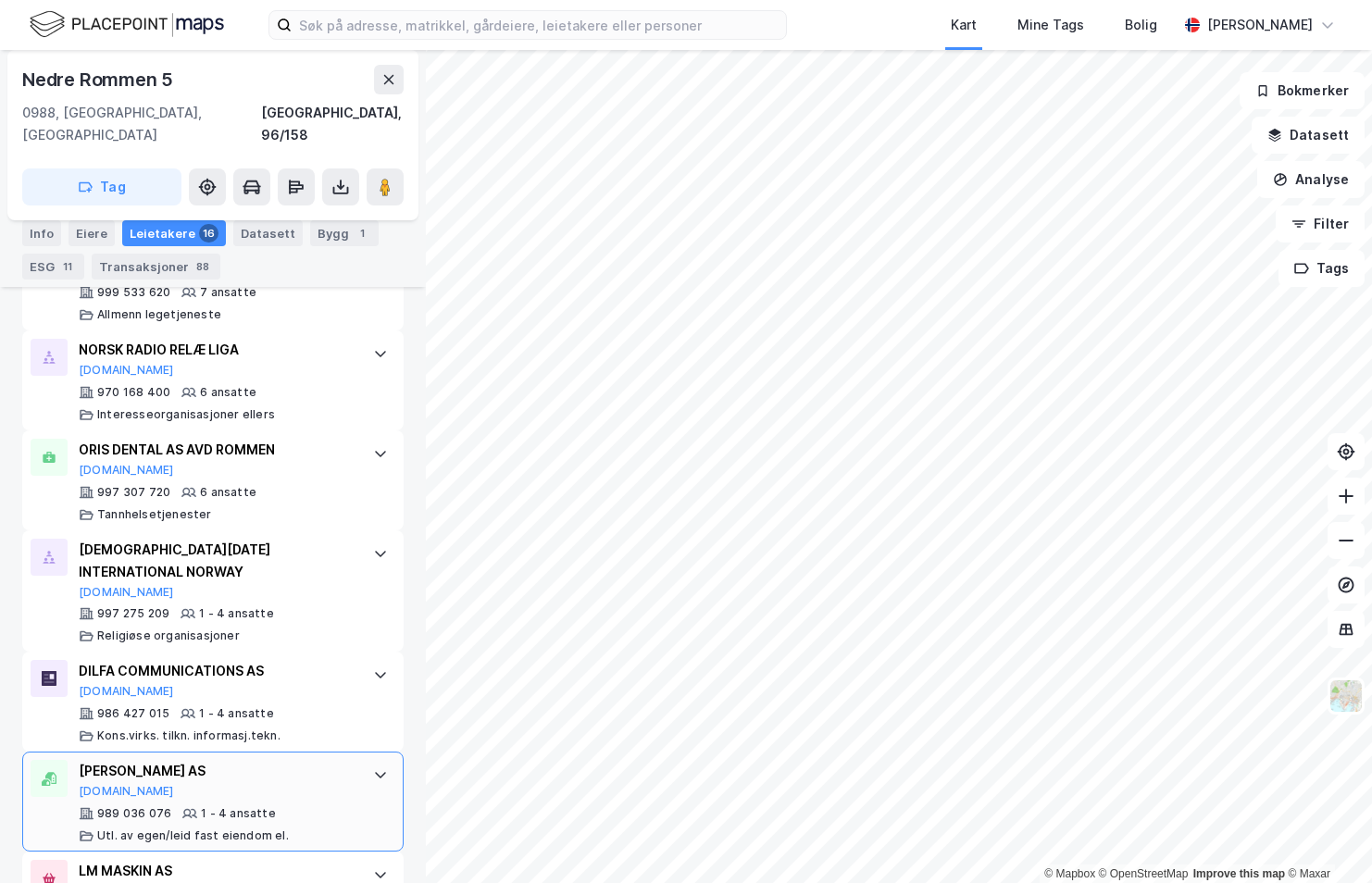
scroll to position [1450, 0]
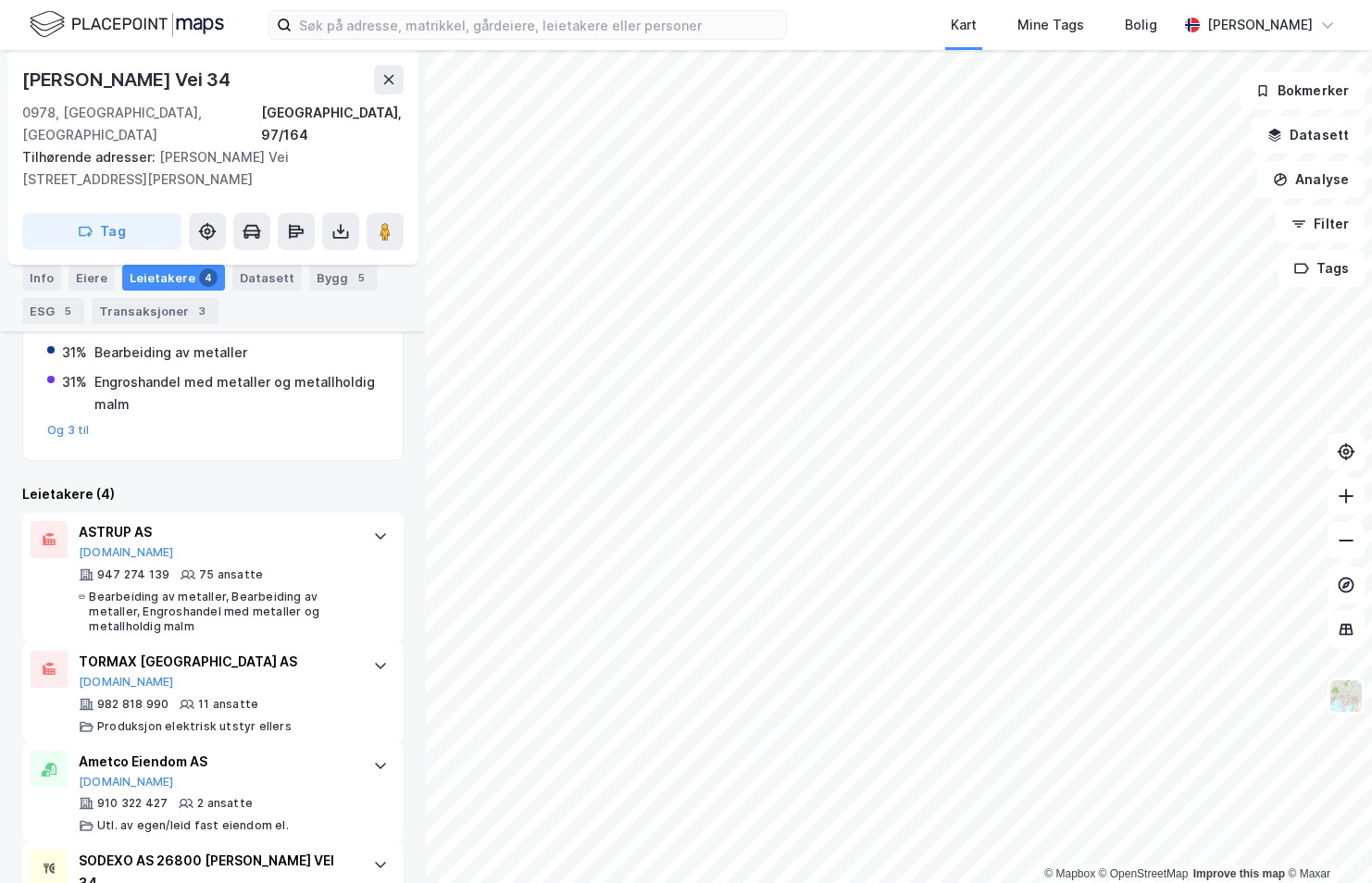
scroll to position [502, 0]
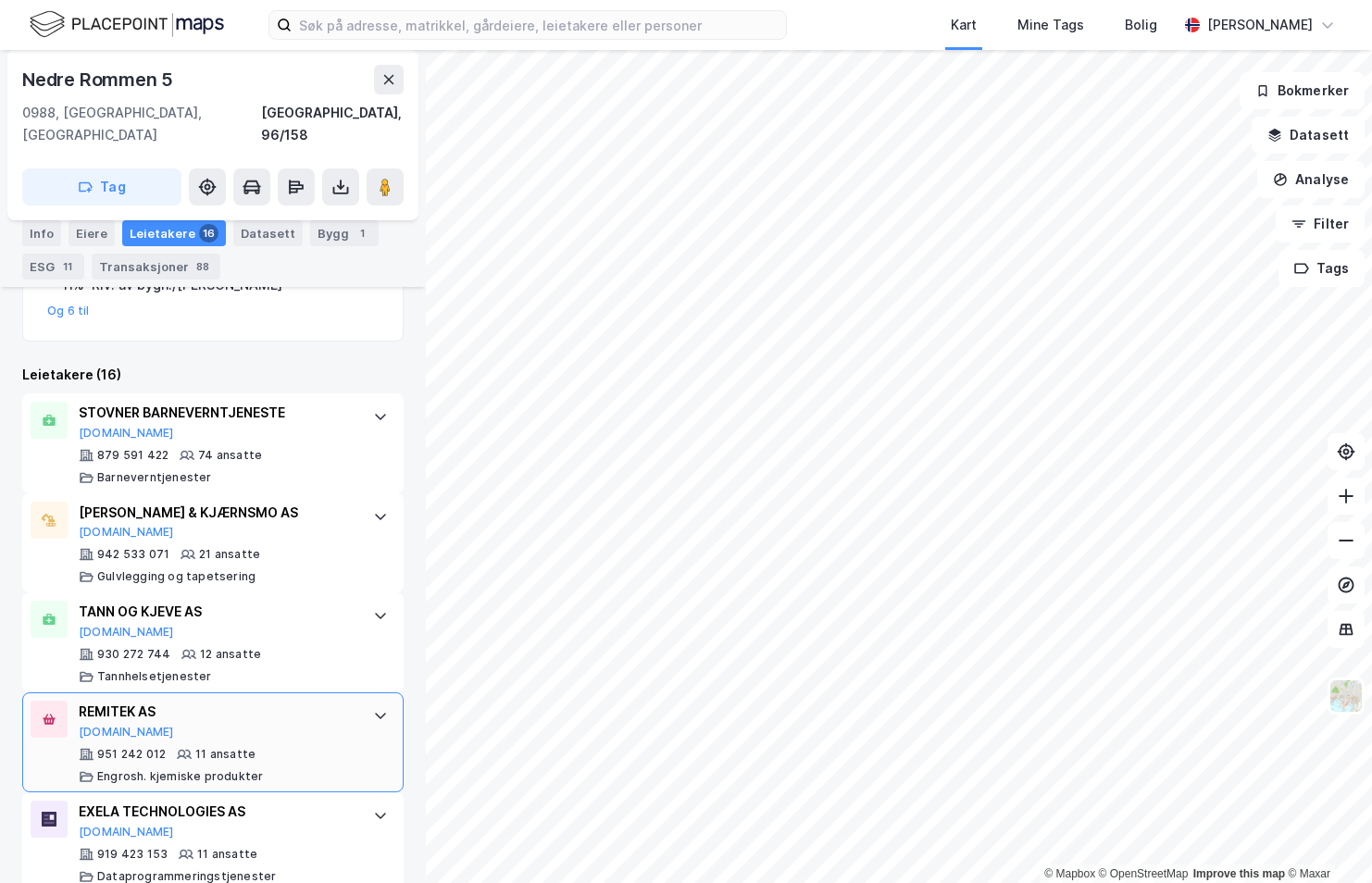
scroll to position [709, 0]
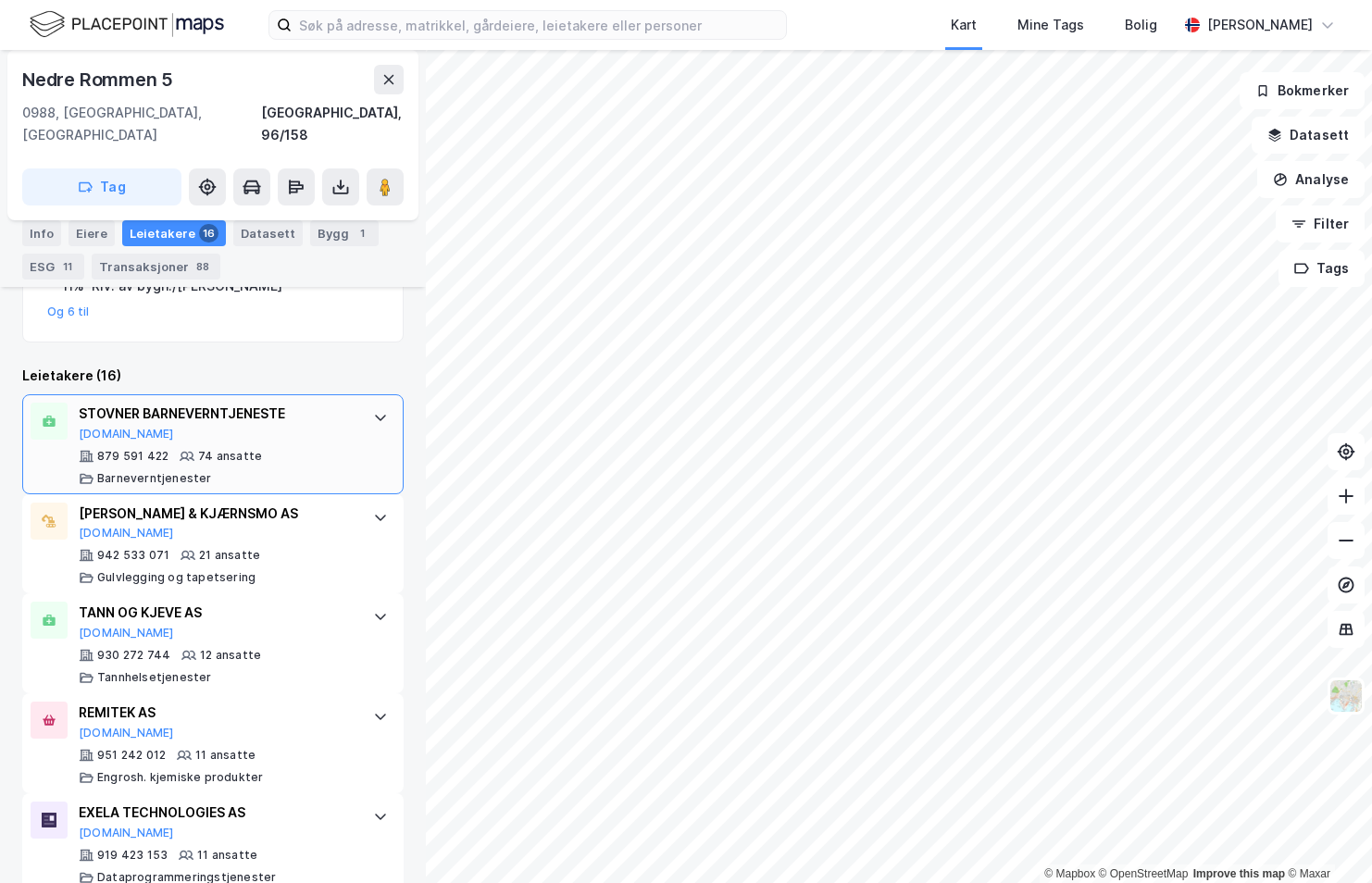
click at [236, 449] on div "879 591 422 74 ansatte Barneverntjenester" at bounding box center [216, 467] width 276 height 37
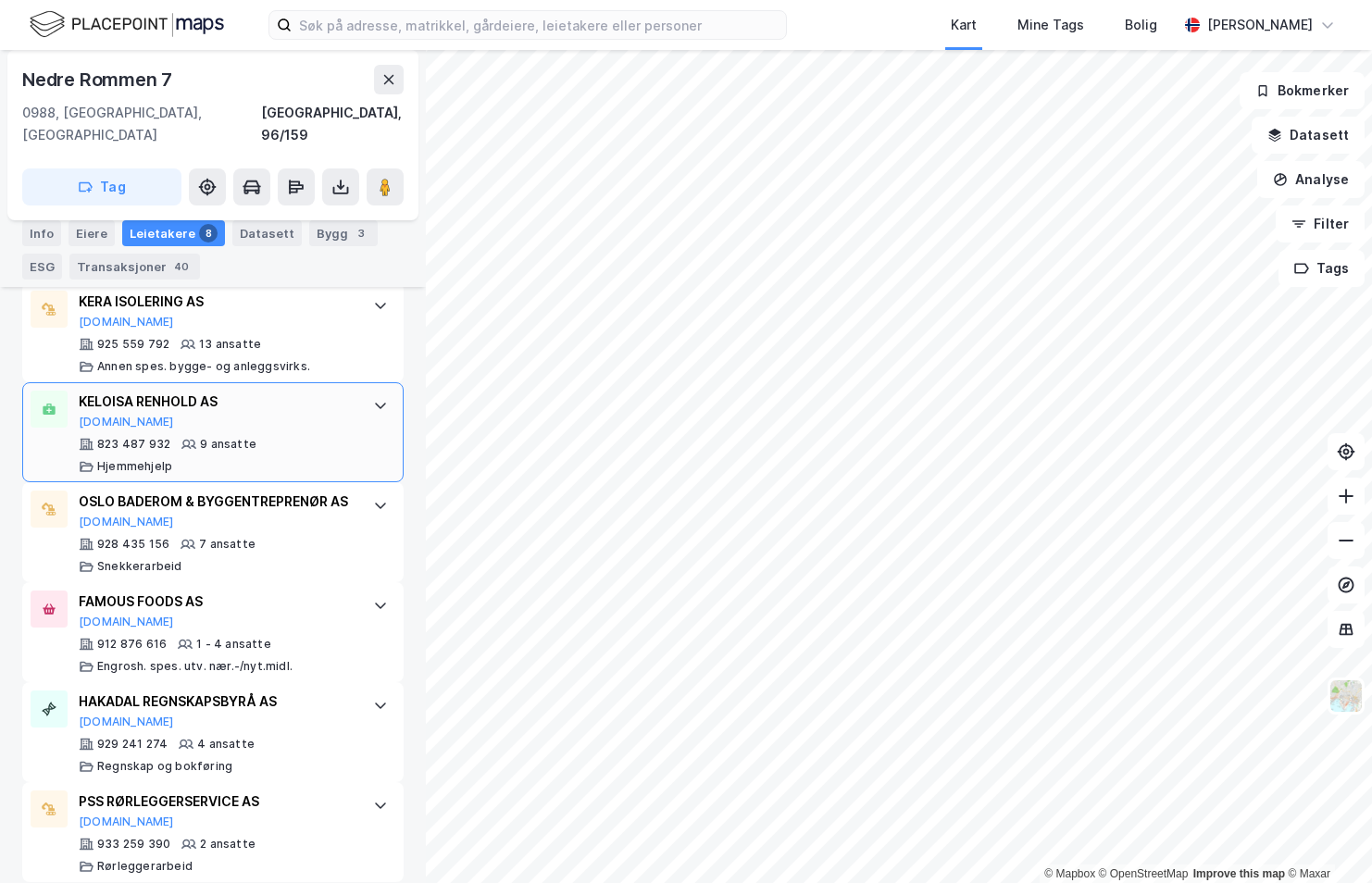
scroll to position [466, 0]
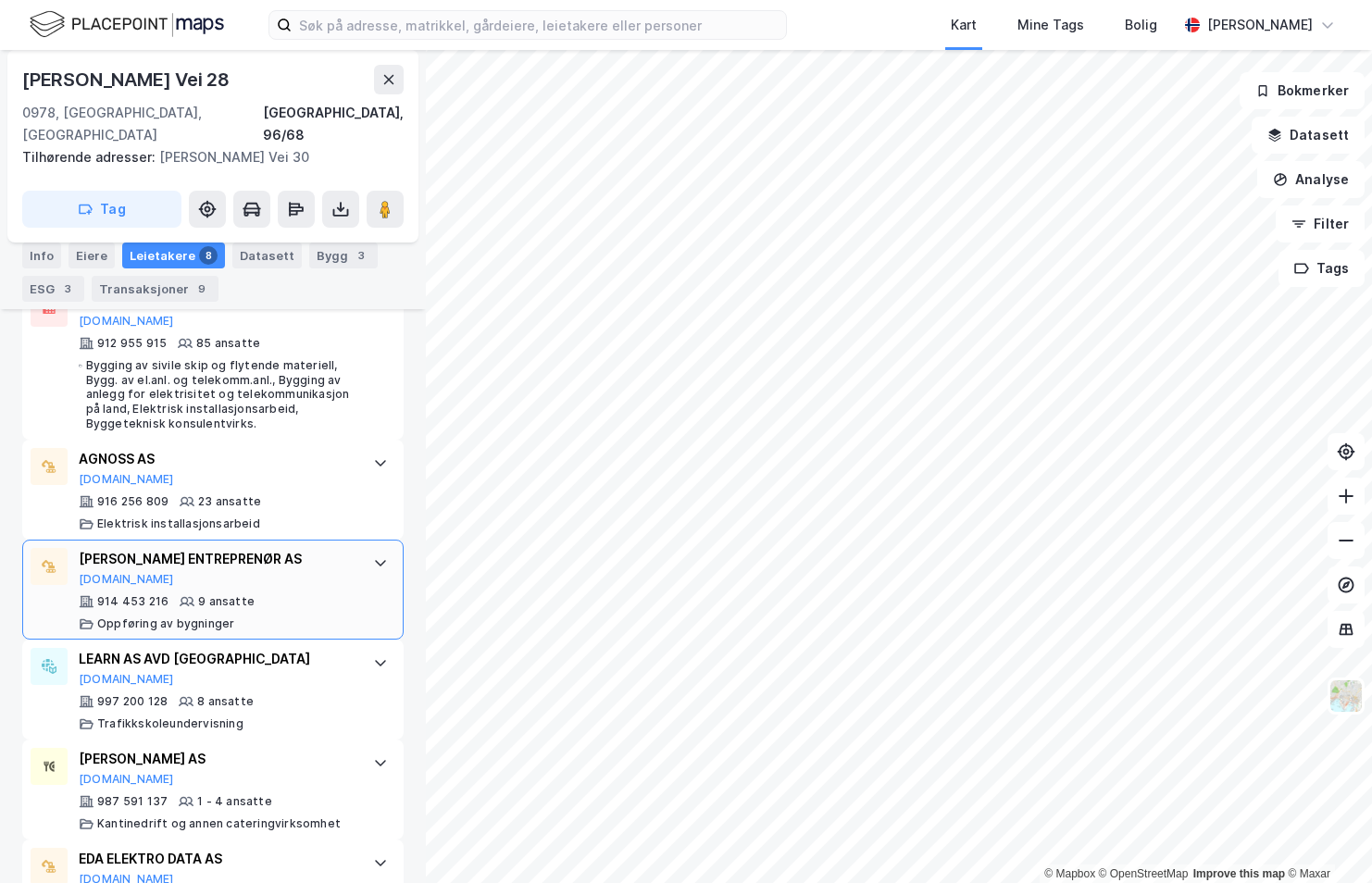
scroll to position [884, 0]
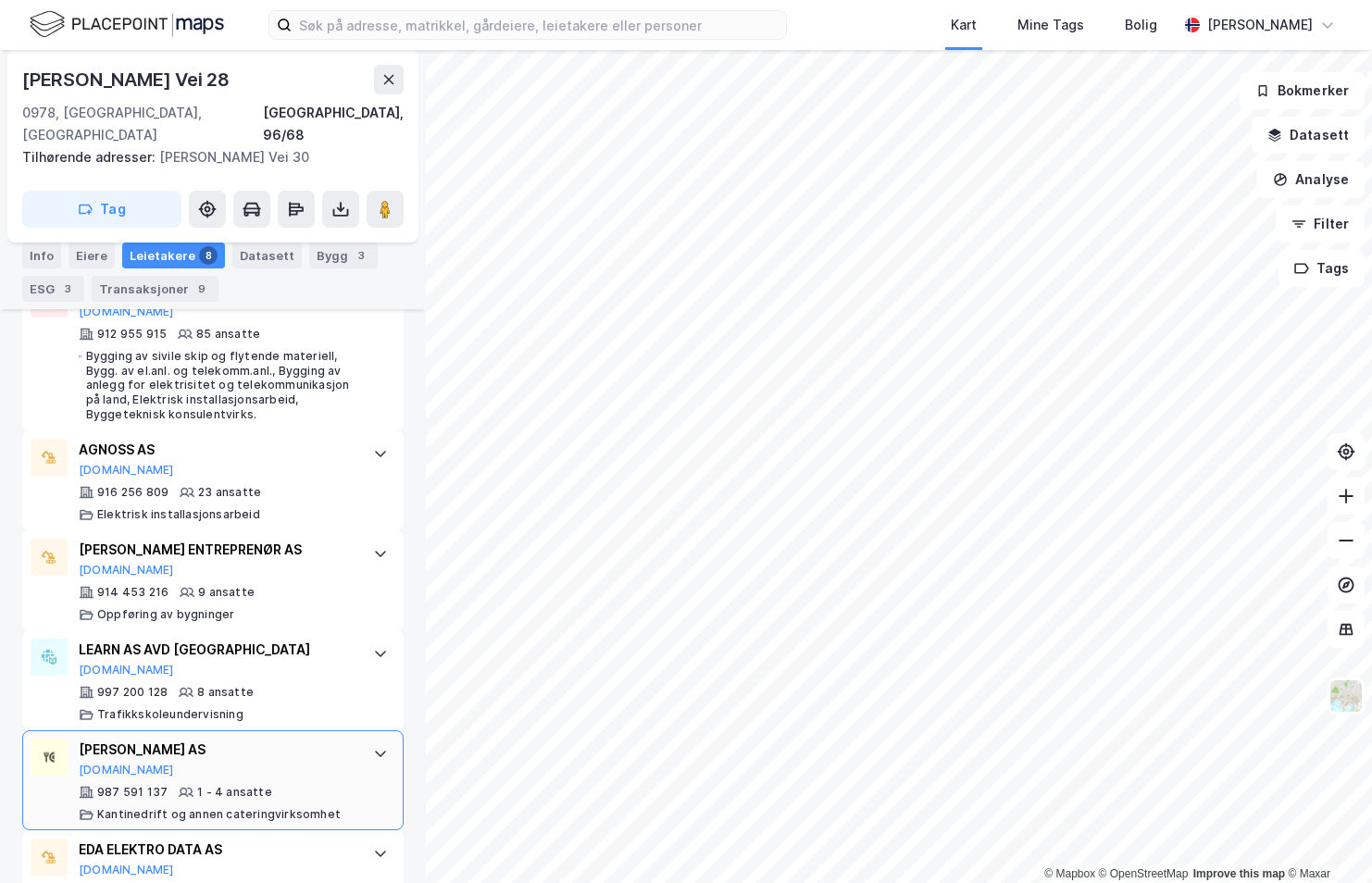
click at [129, 739] on div "[PERSON_NAME] AS" at bounding box center [216, 750] width 276 height 23
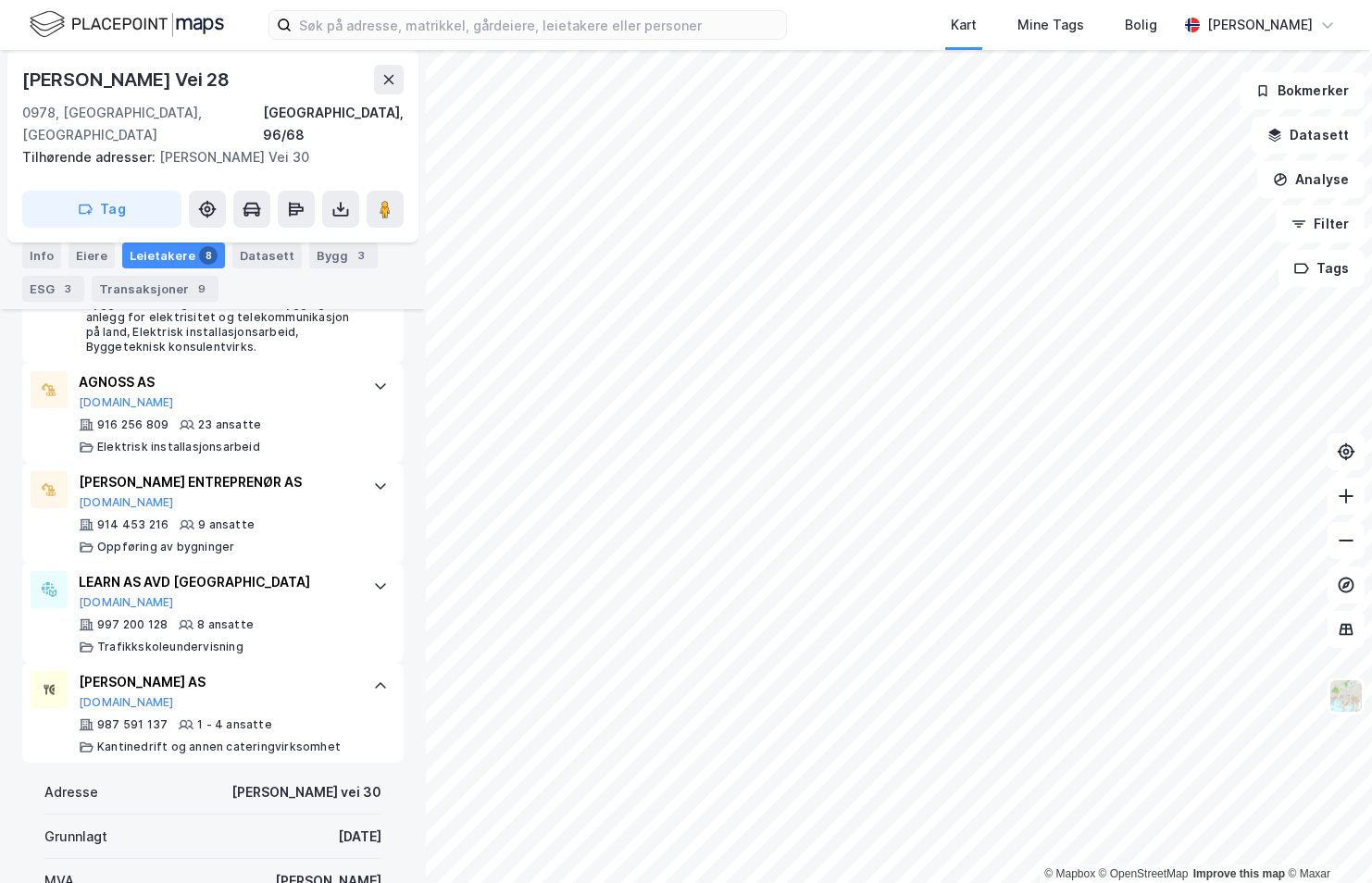
scroll to position [976, 0]
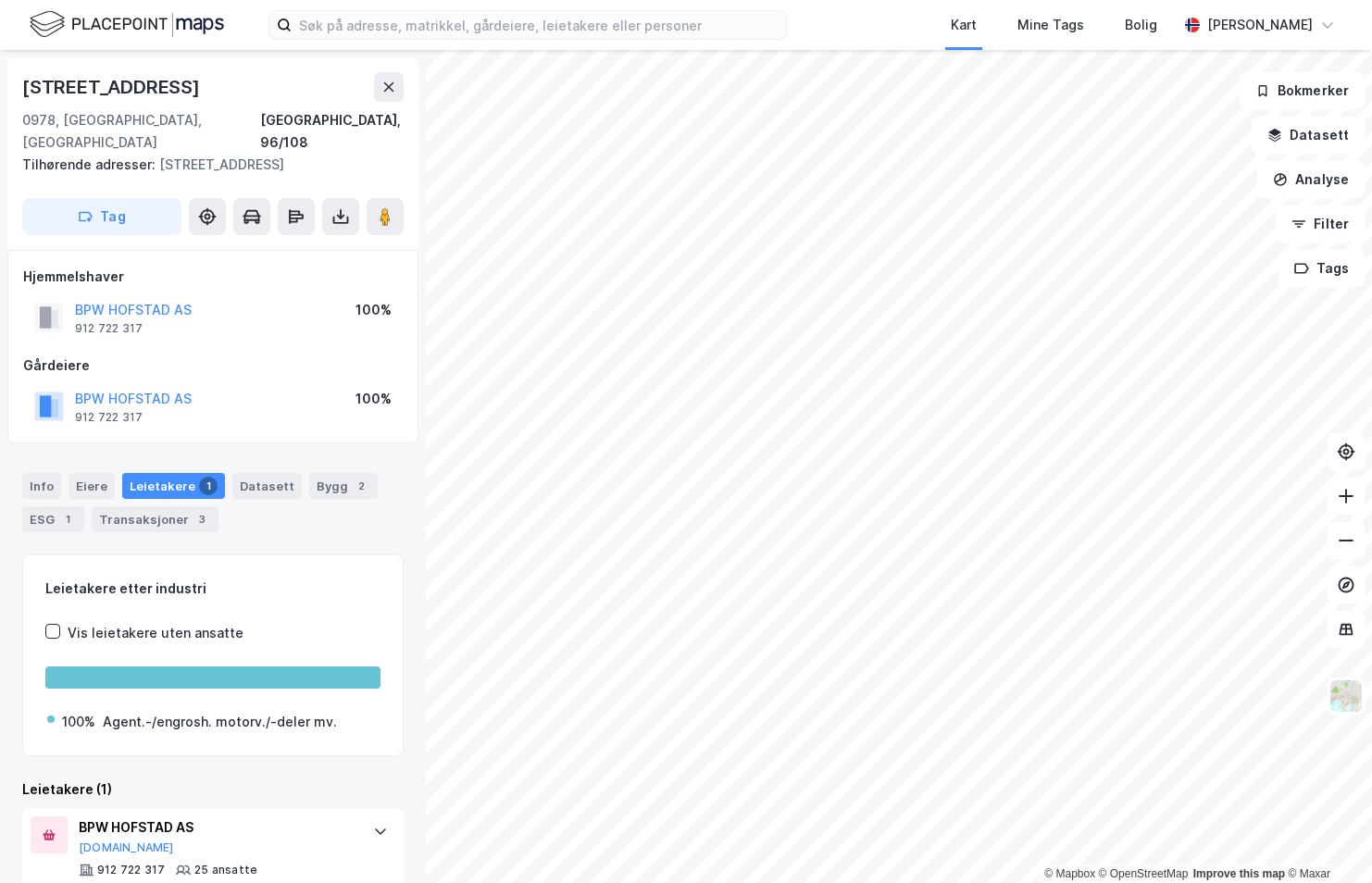
scroll to position [25, 0]
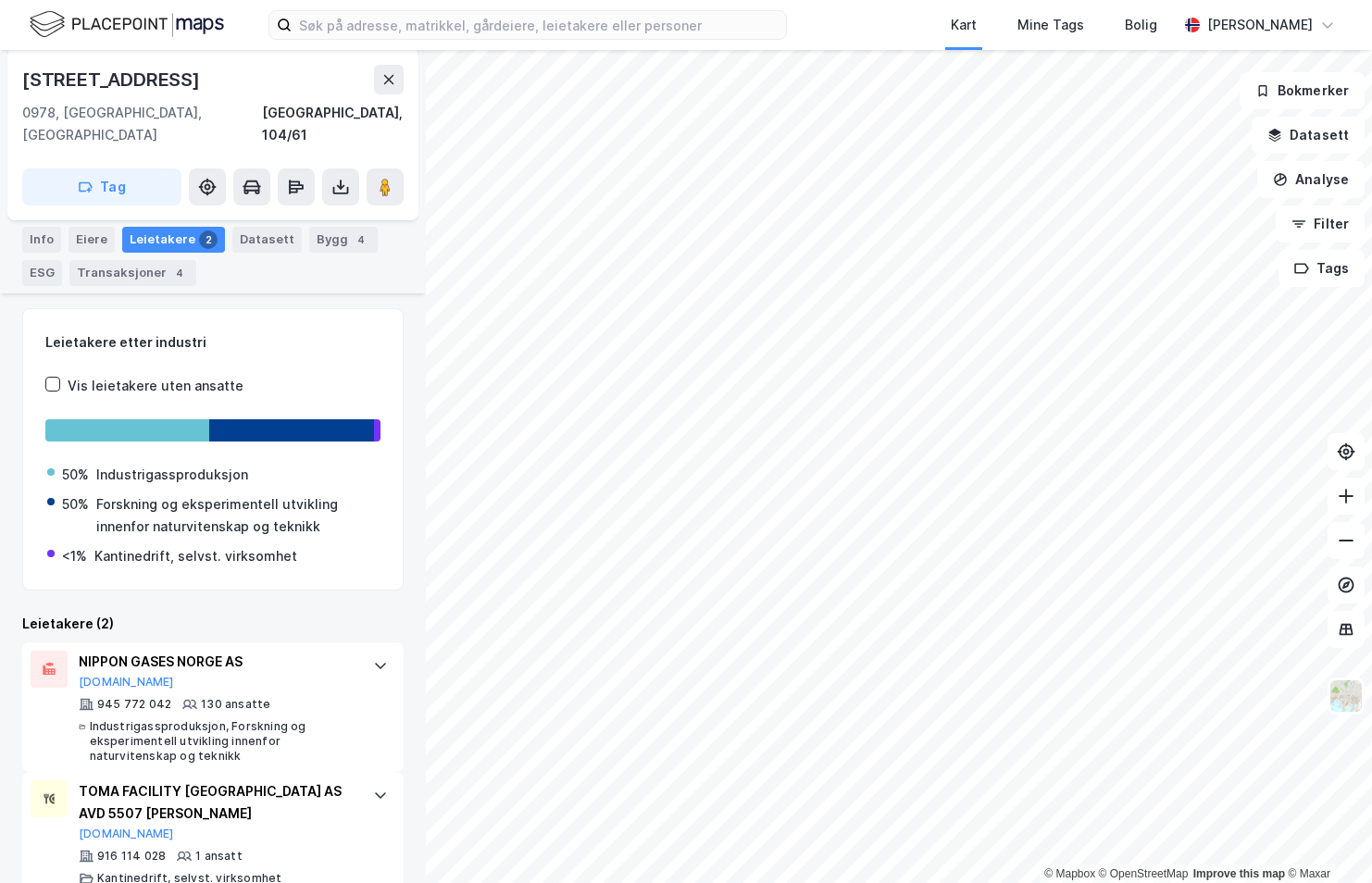
scroll to position [236, 0]
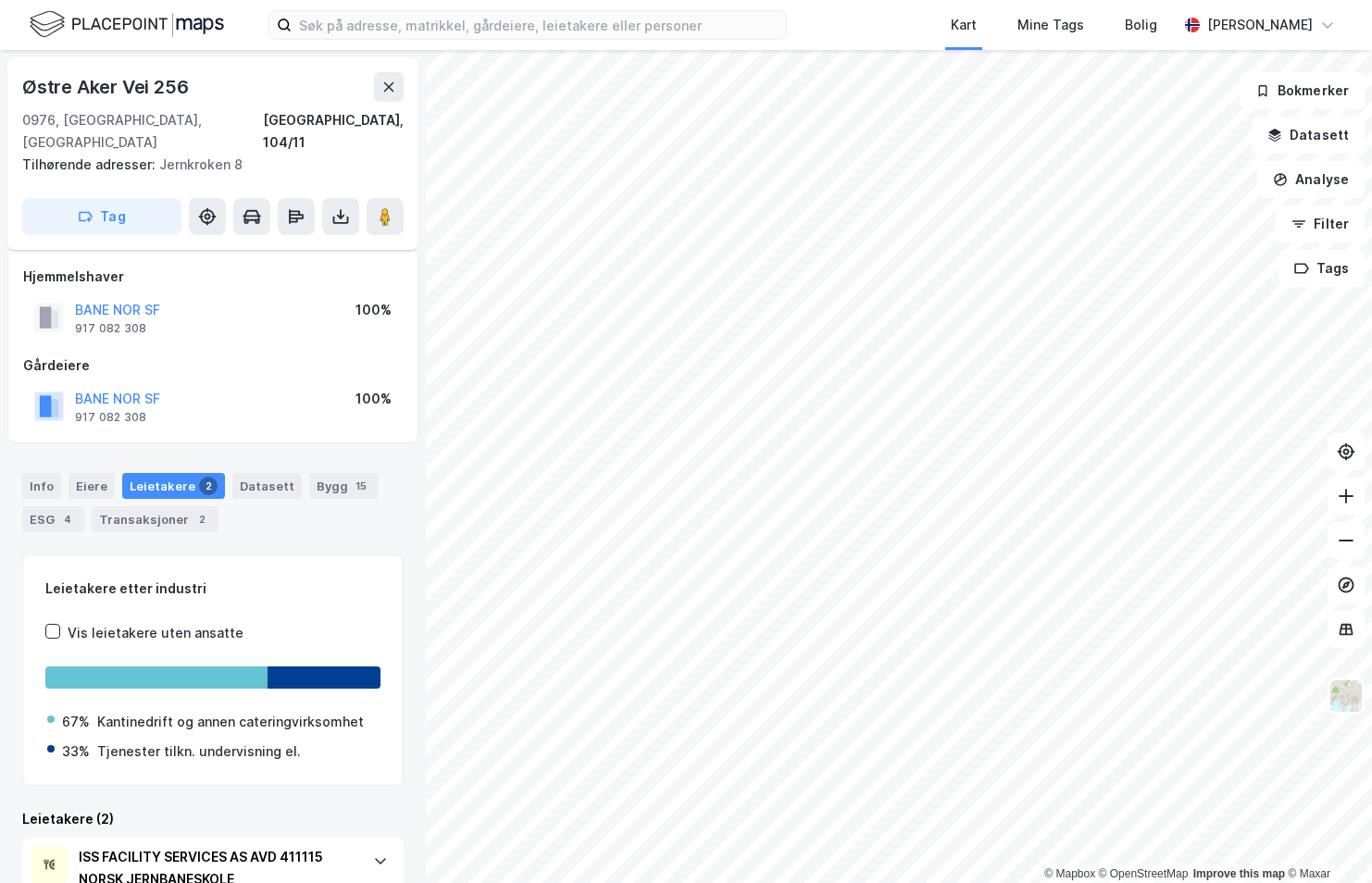
scroll to position [199, 0]
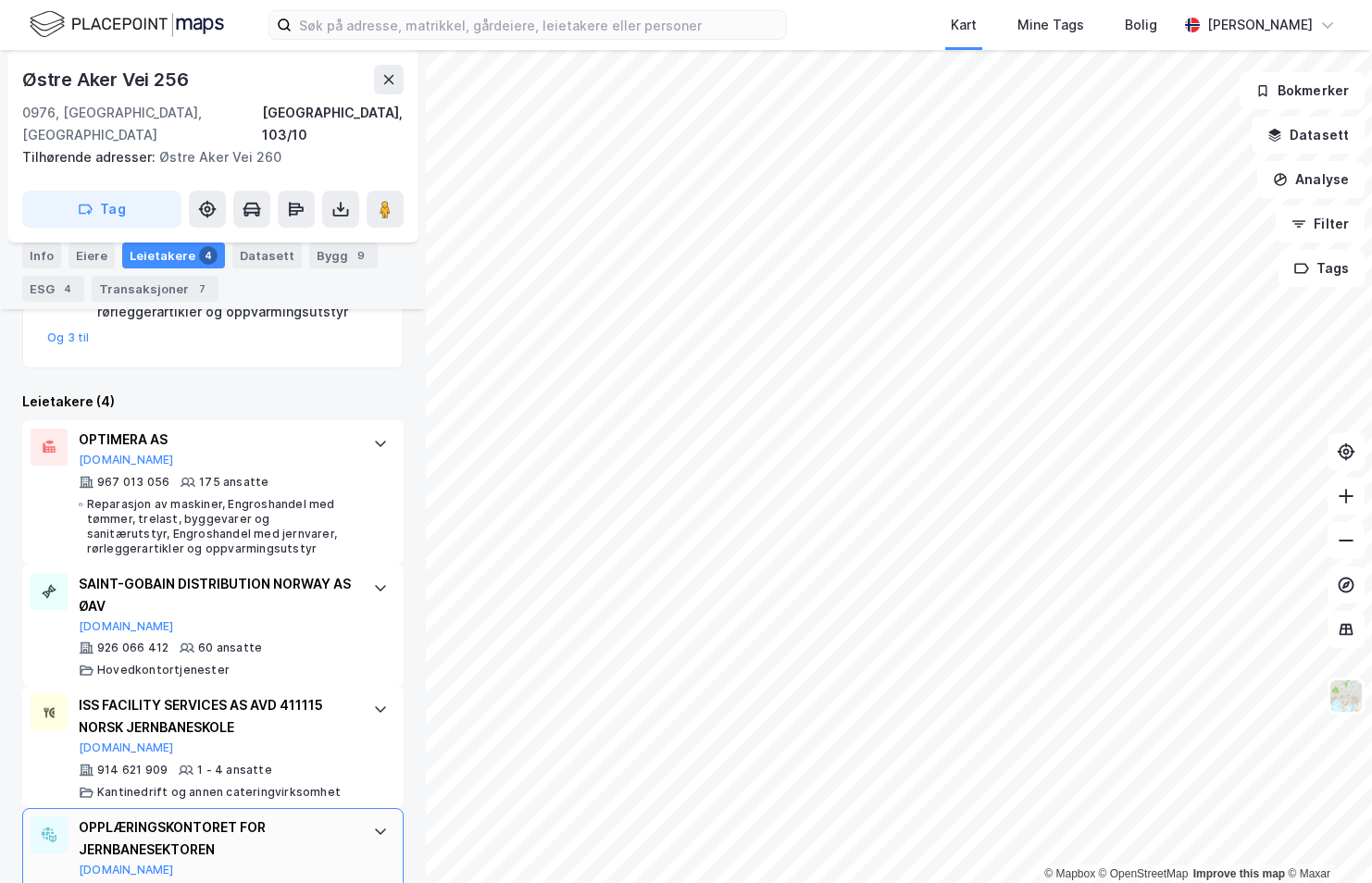
scroll to position [562, 0]
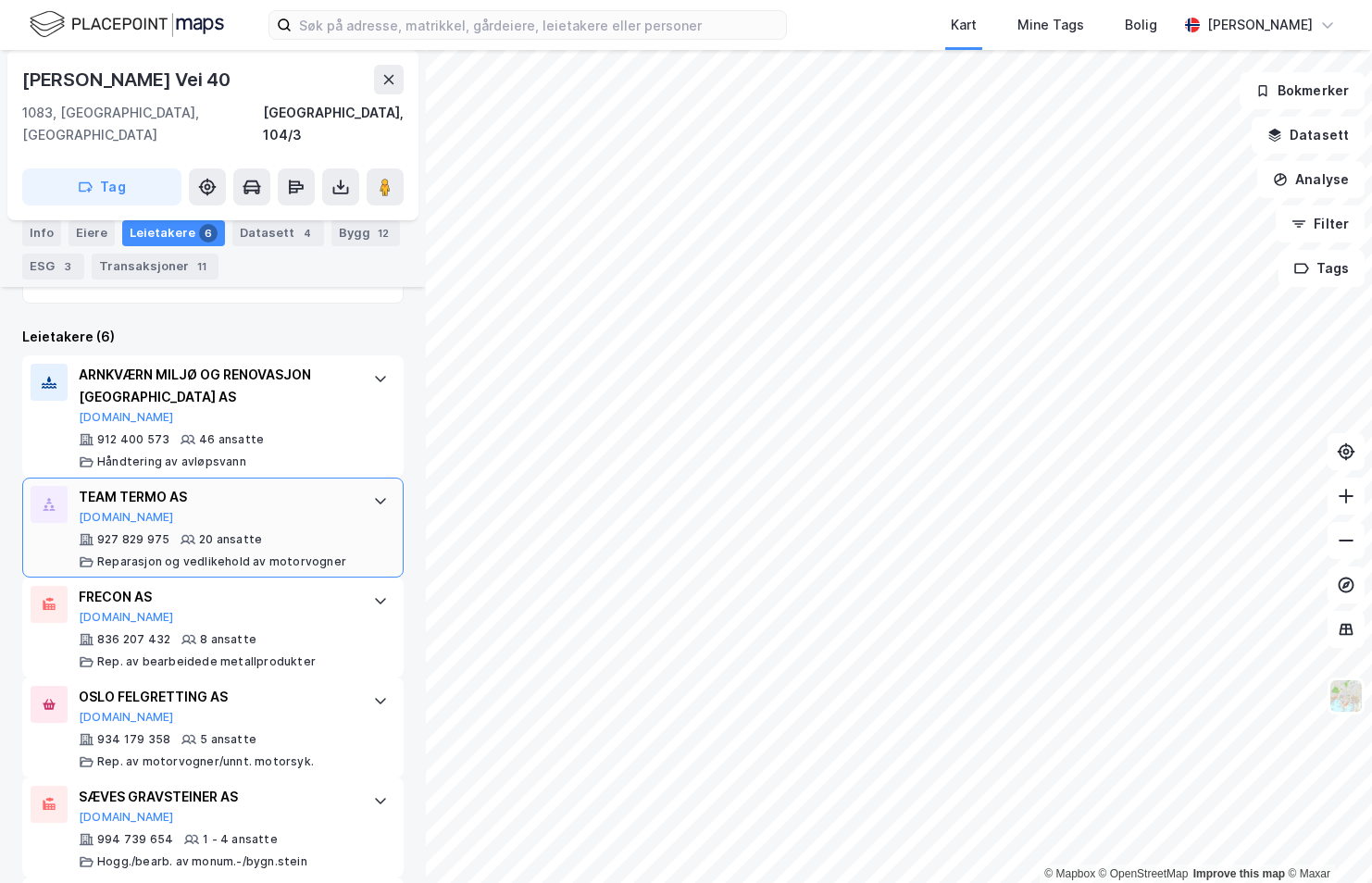
scroll to position [514, 0]
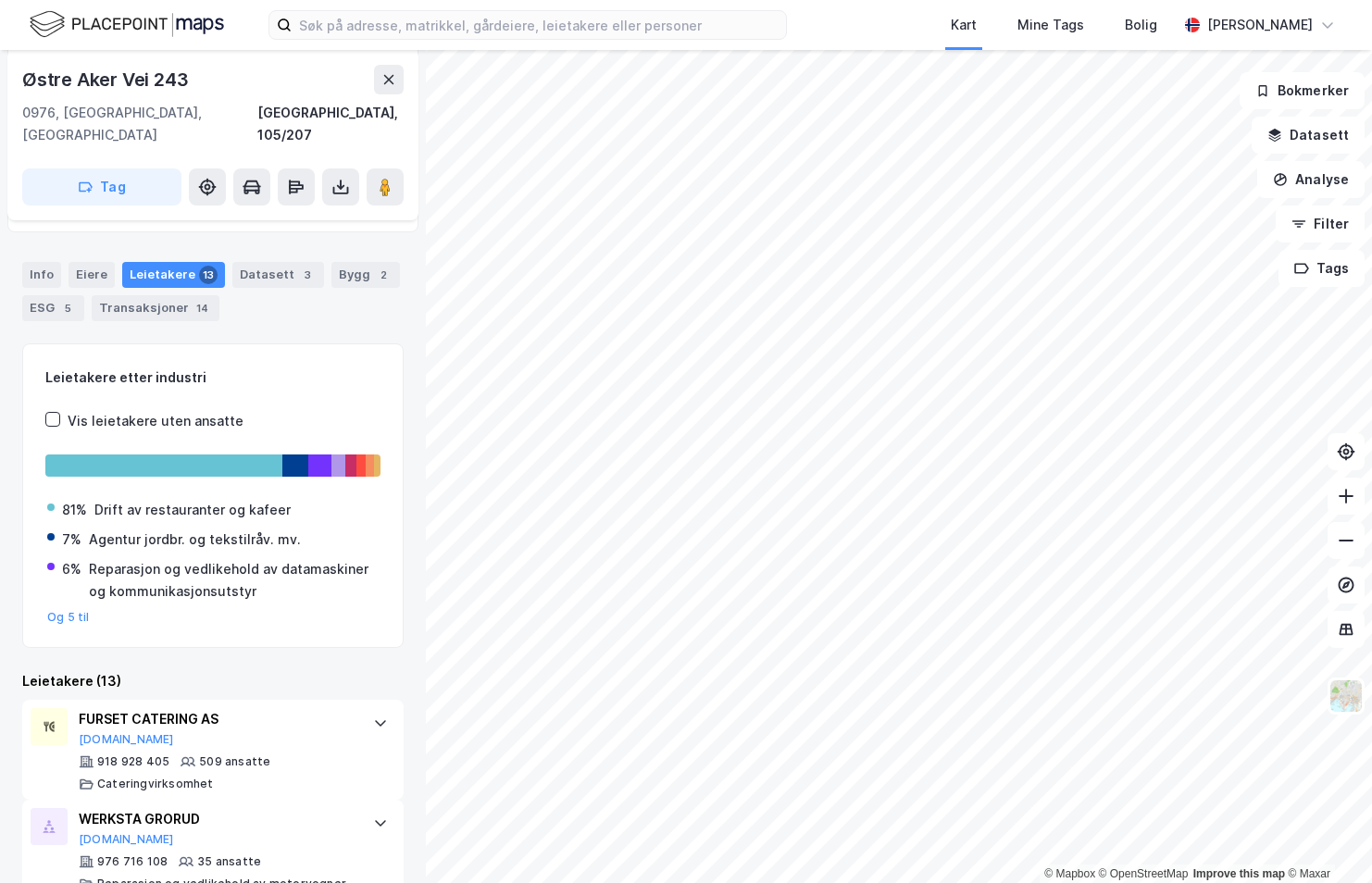
scroll to position [192, 0]
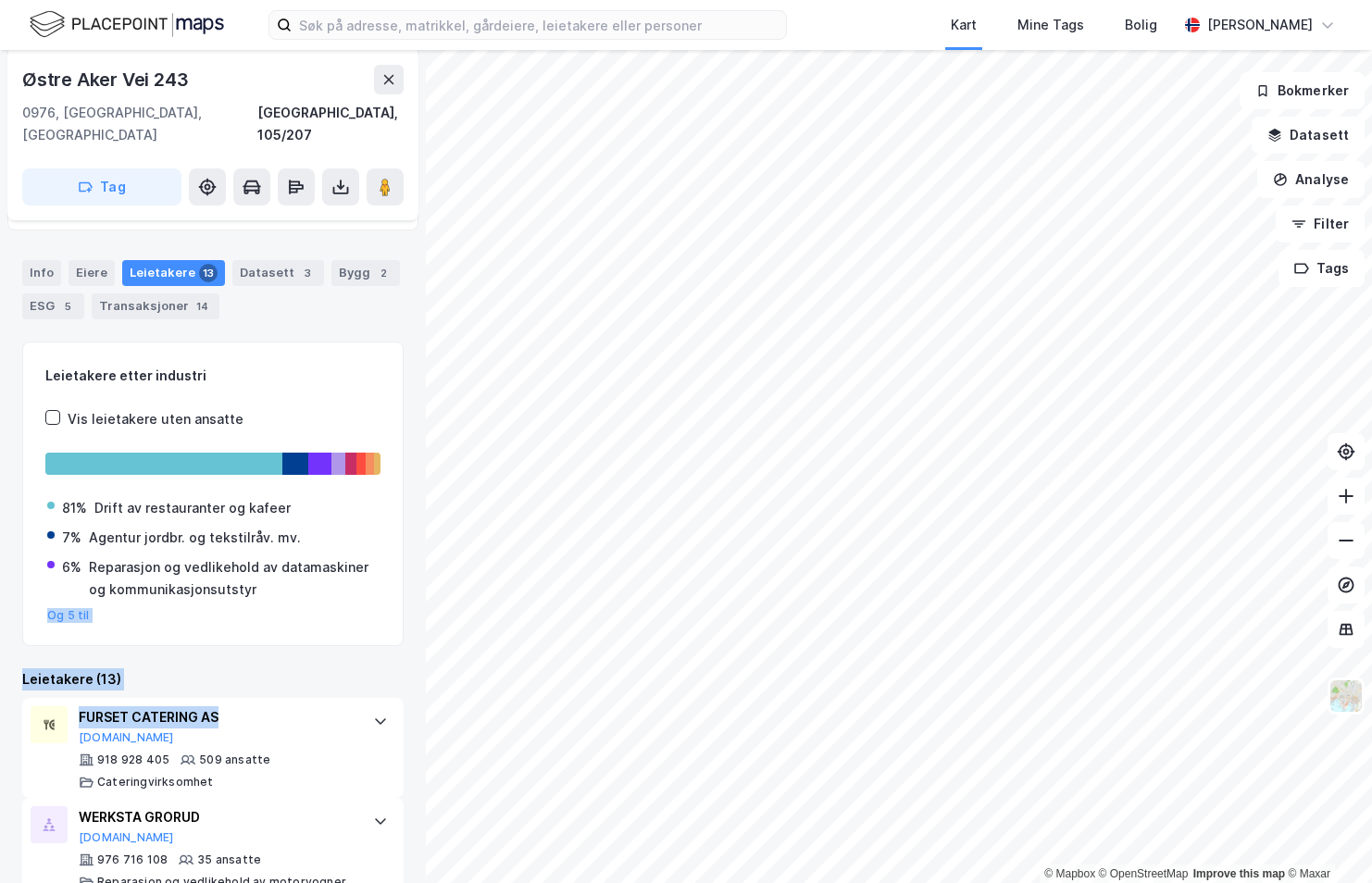
drag, startPoint x: 311, startPoint y: 696, endPoint x: 323, endPoint y: 585, distance: 111.6
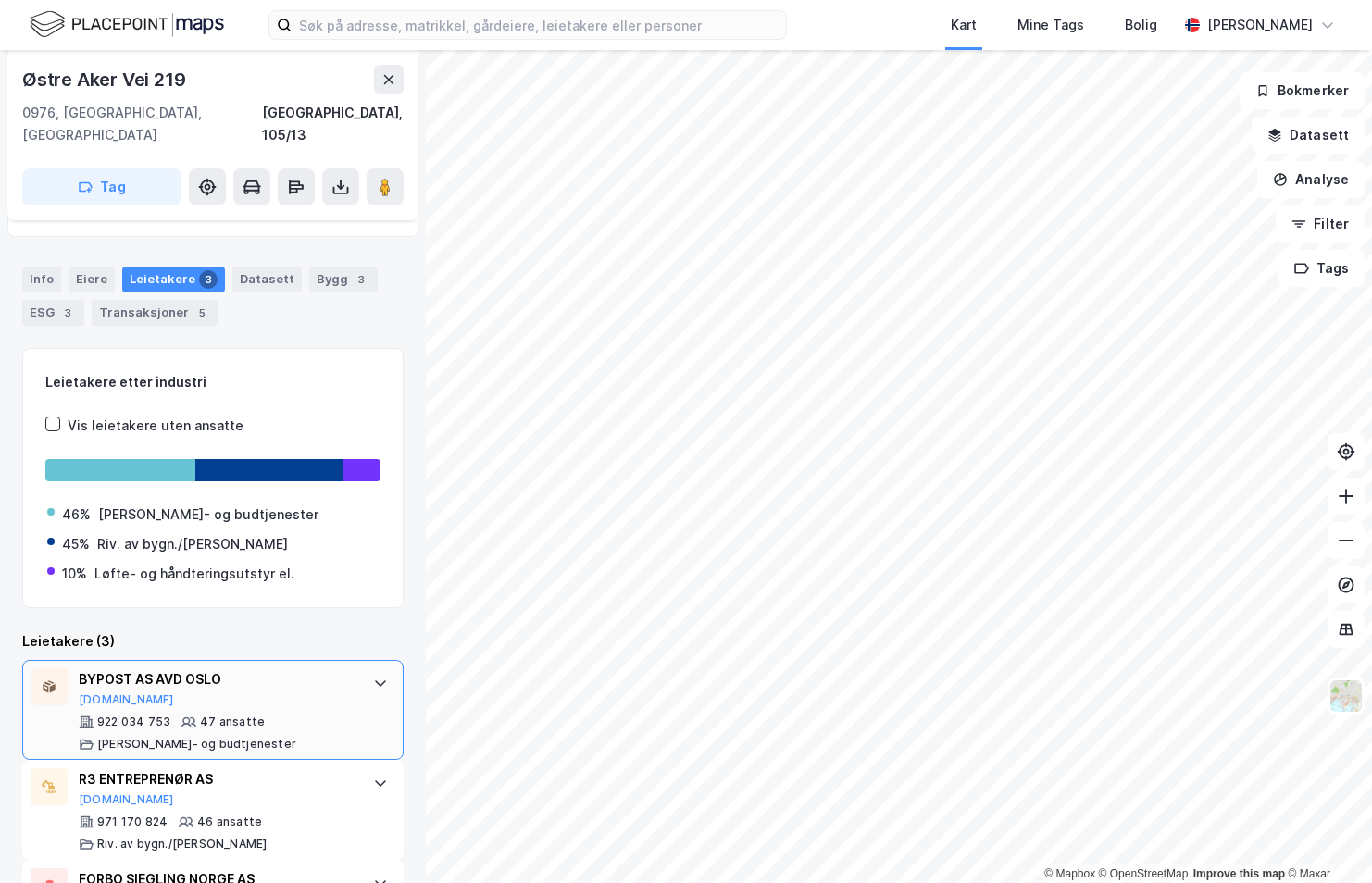
scroll to position [262, 0]
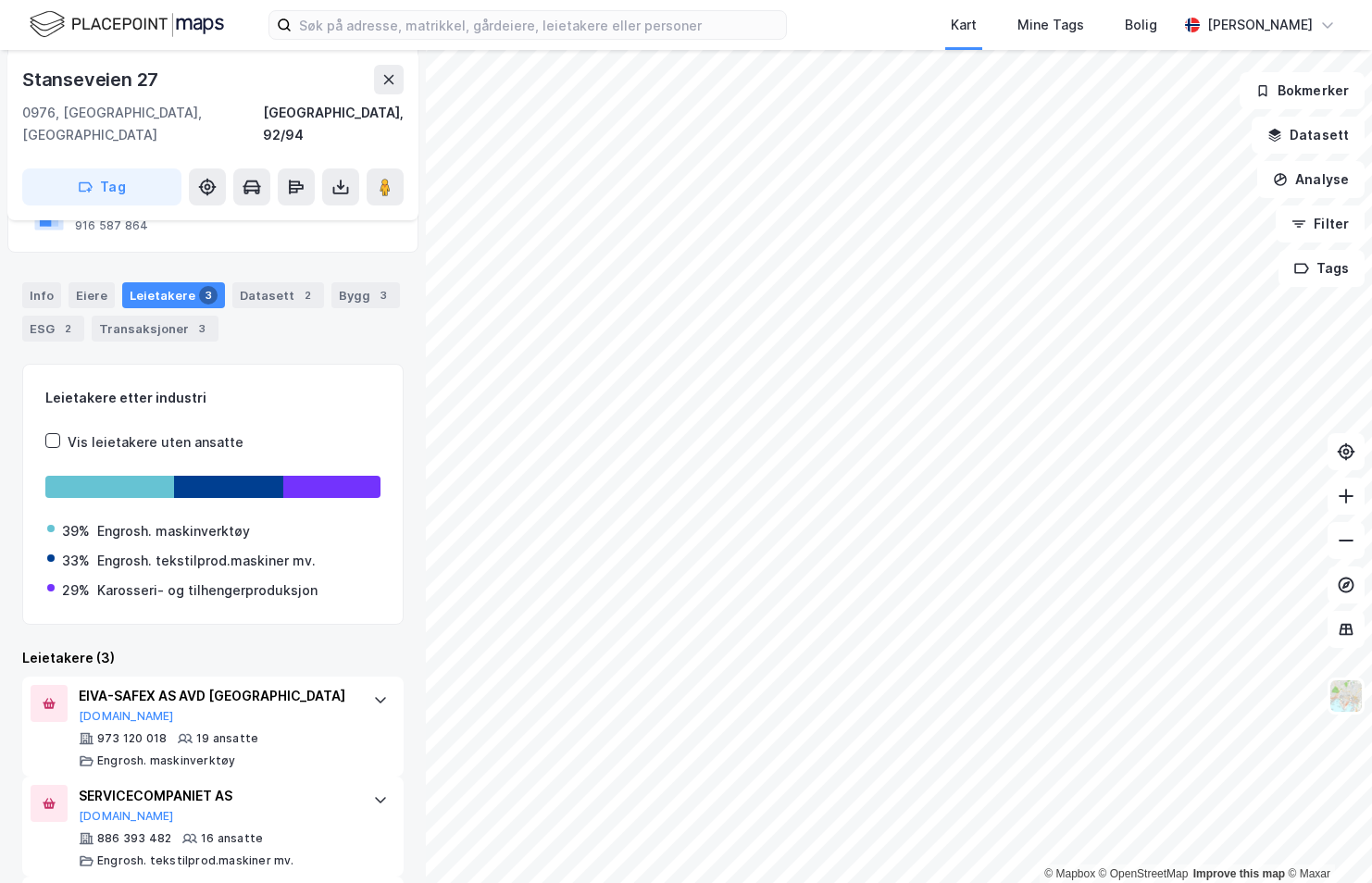
scroll to position [329, 0]
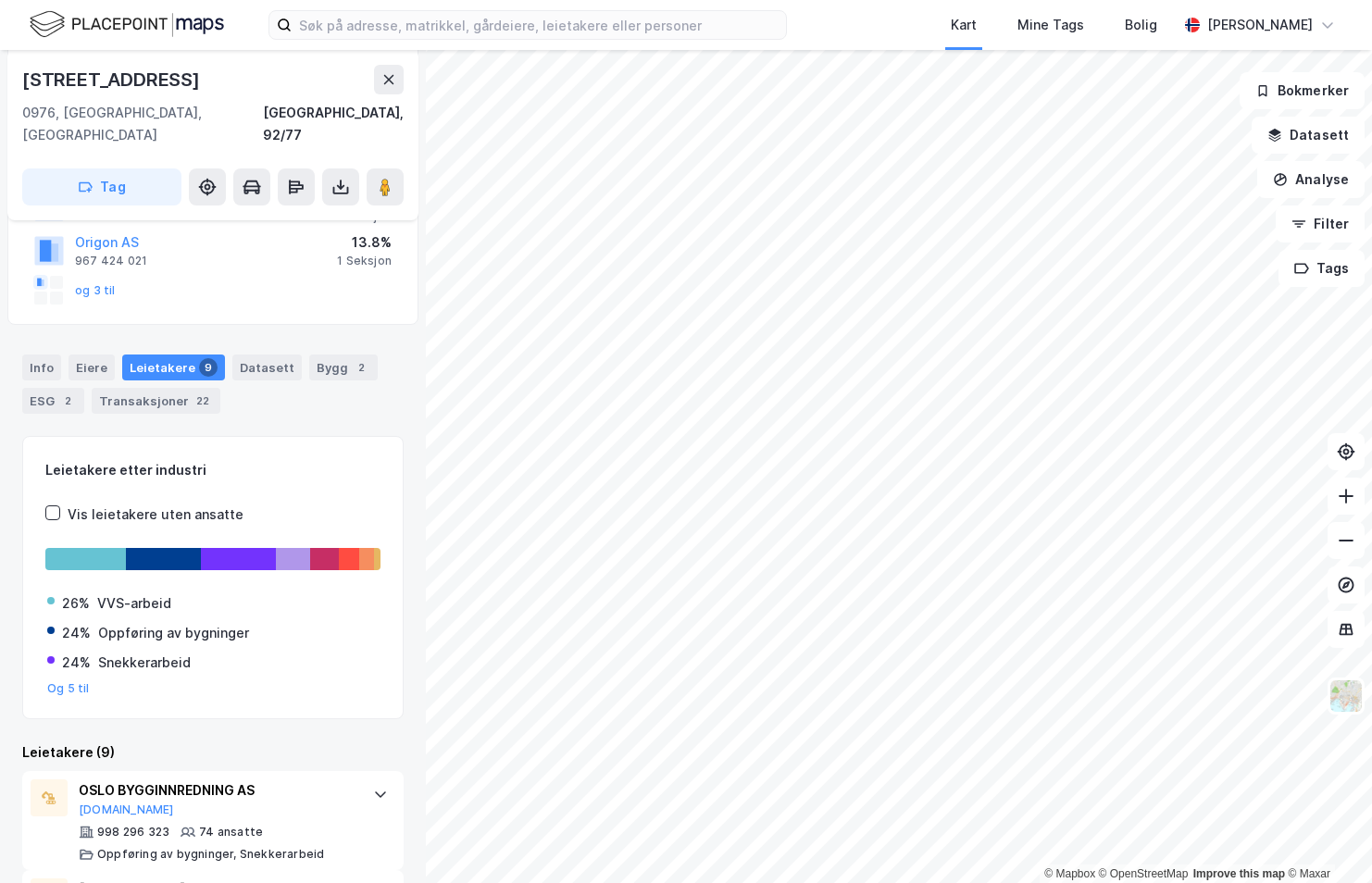
scroll to position [514, 0]
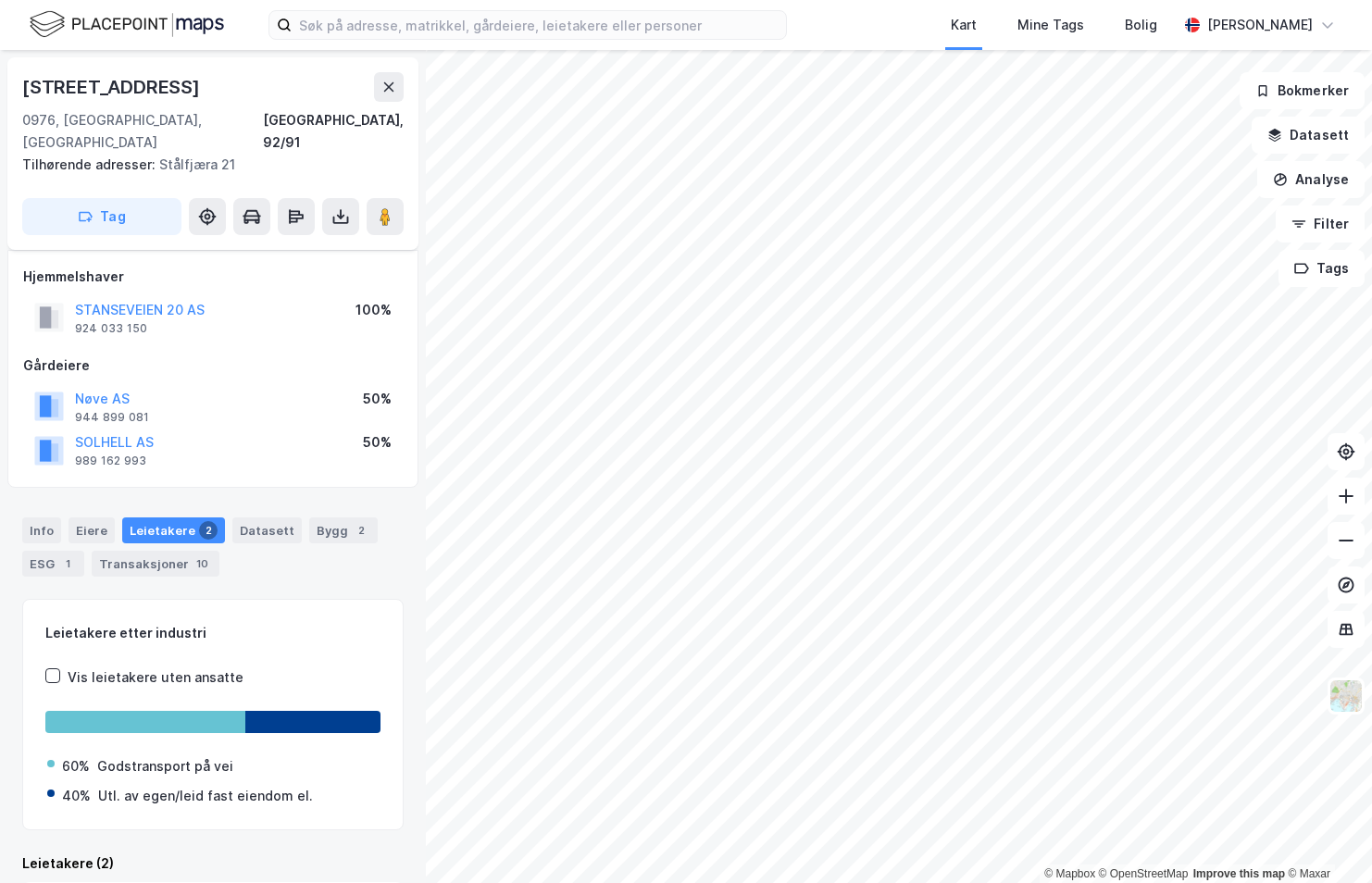
scroll to position [199, 0]
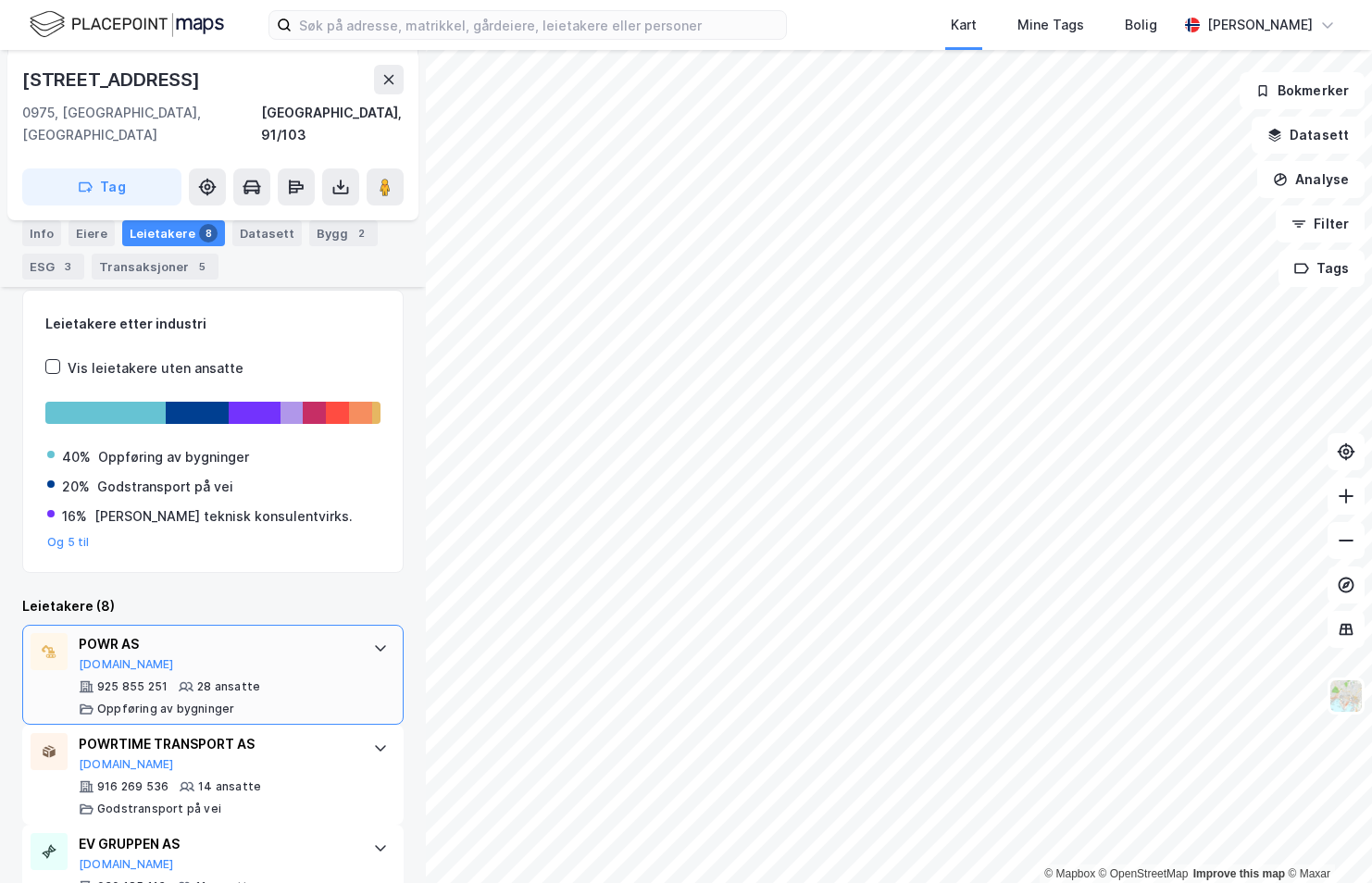
scroll to position [306, 0]
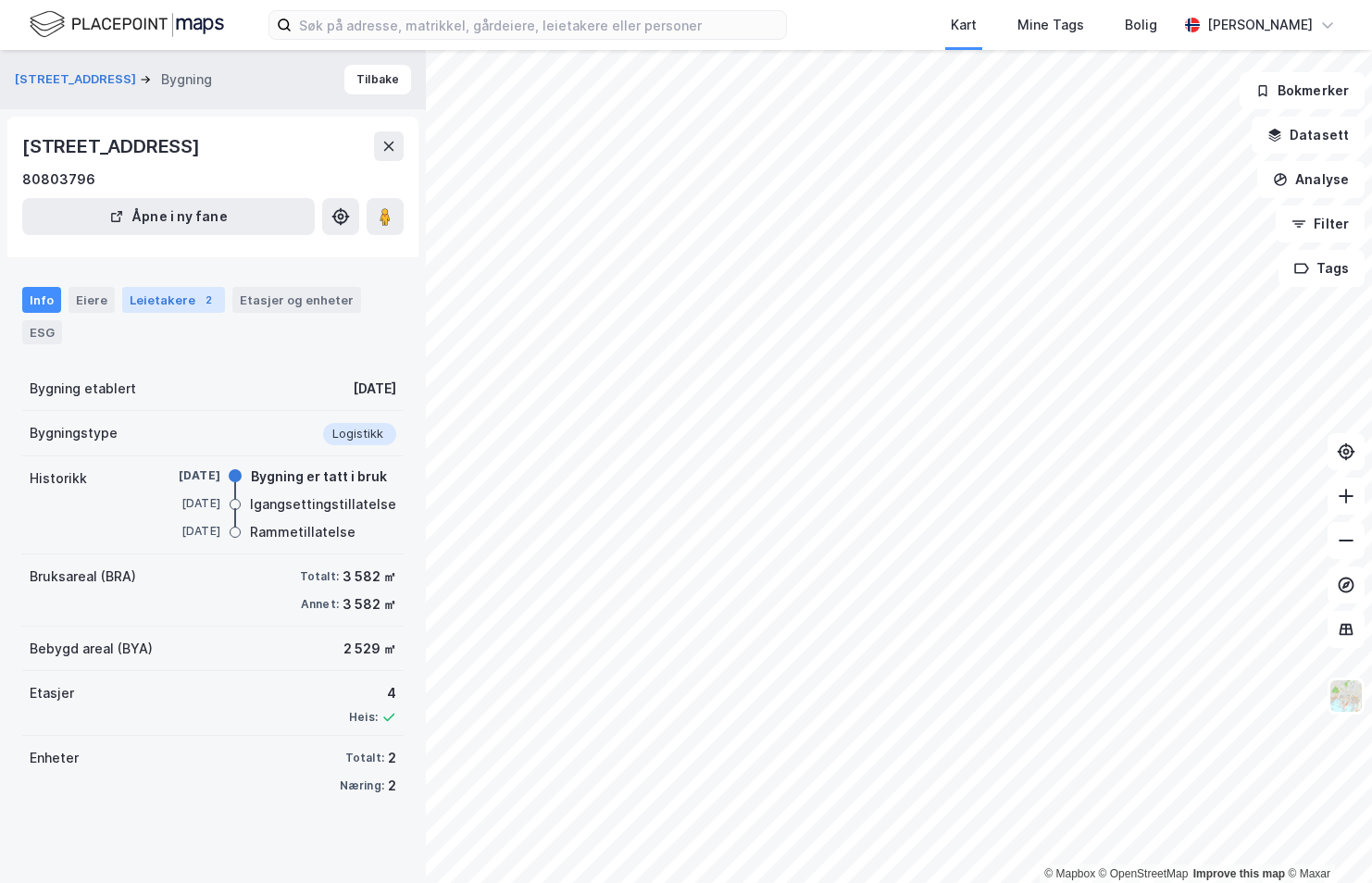
click at [176, 308] on div "Leietakere 2" at bounding box center [173, 299] width 103 height 25
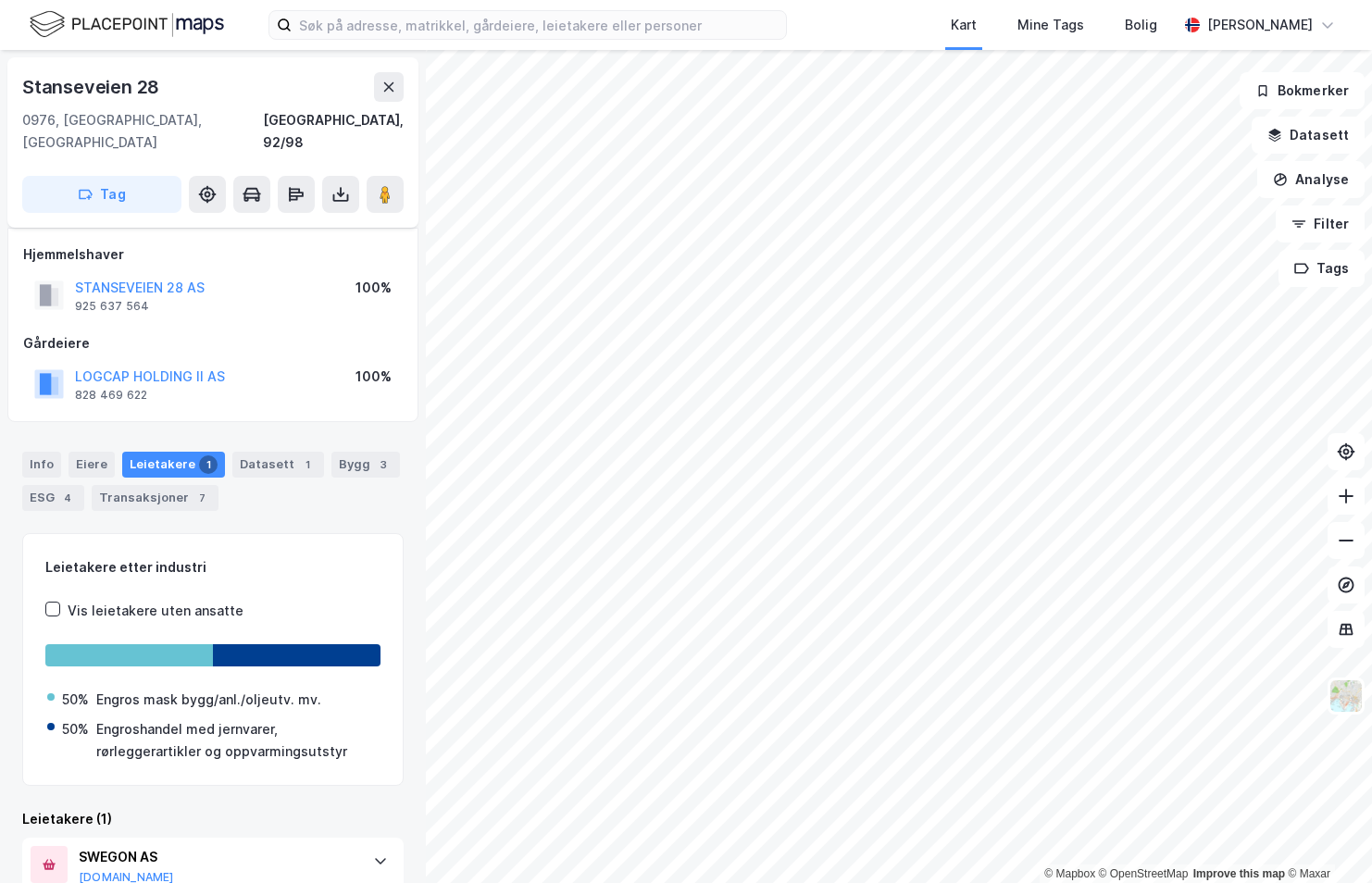
scroll to position [84, 0]
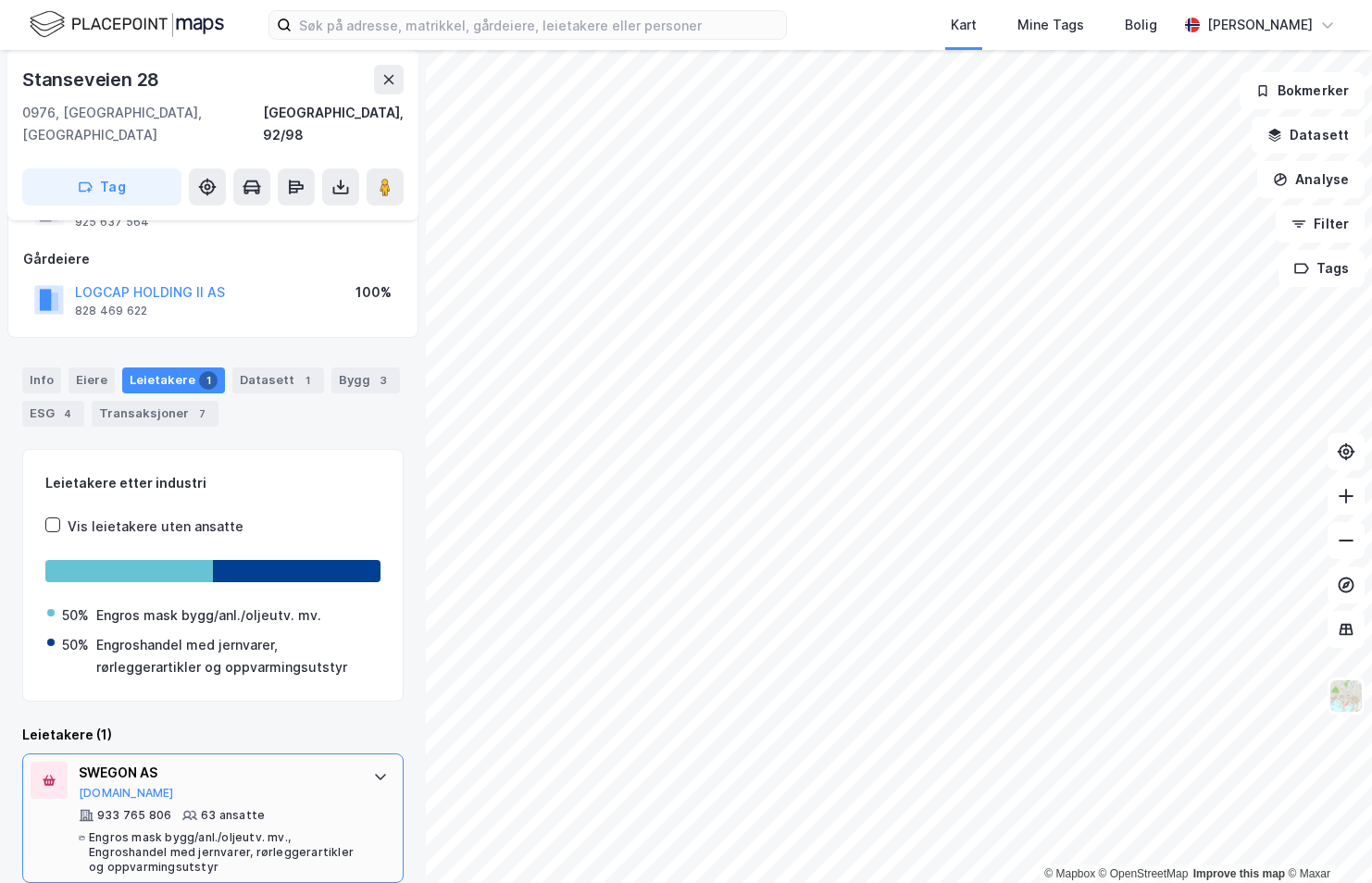
click at [179, 830] on div "Engros mask bygg/anl./oljeutv. mv., Engroshandel med jernvarer, rørleggerartikl…" at bounding box center [221, 852] width 266 height 44
click at [182, 807] on div "933 765 806 63 ansatte Engros mask bygg/anl./oljeutv. mv., Engroshandel med jer…" at bounding box center [216, 841] width 276 height 67
click at [373, 769] on icon at bounding box center [381, 776] width 15 height 15
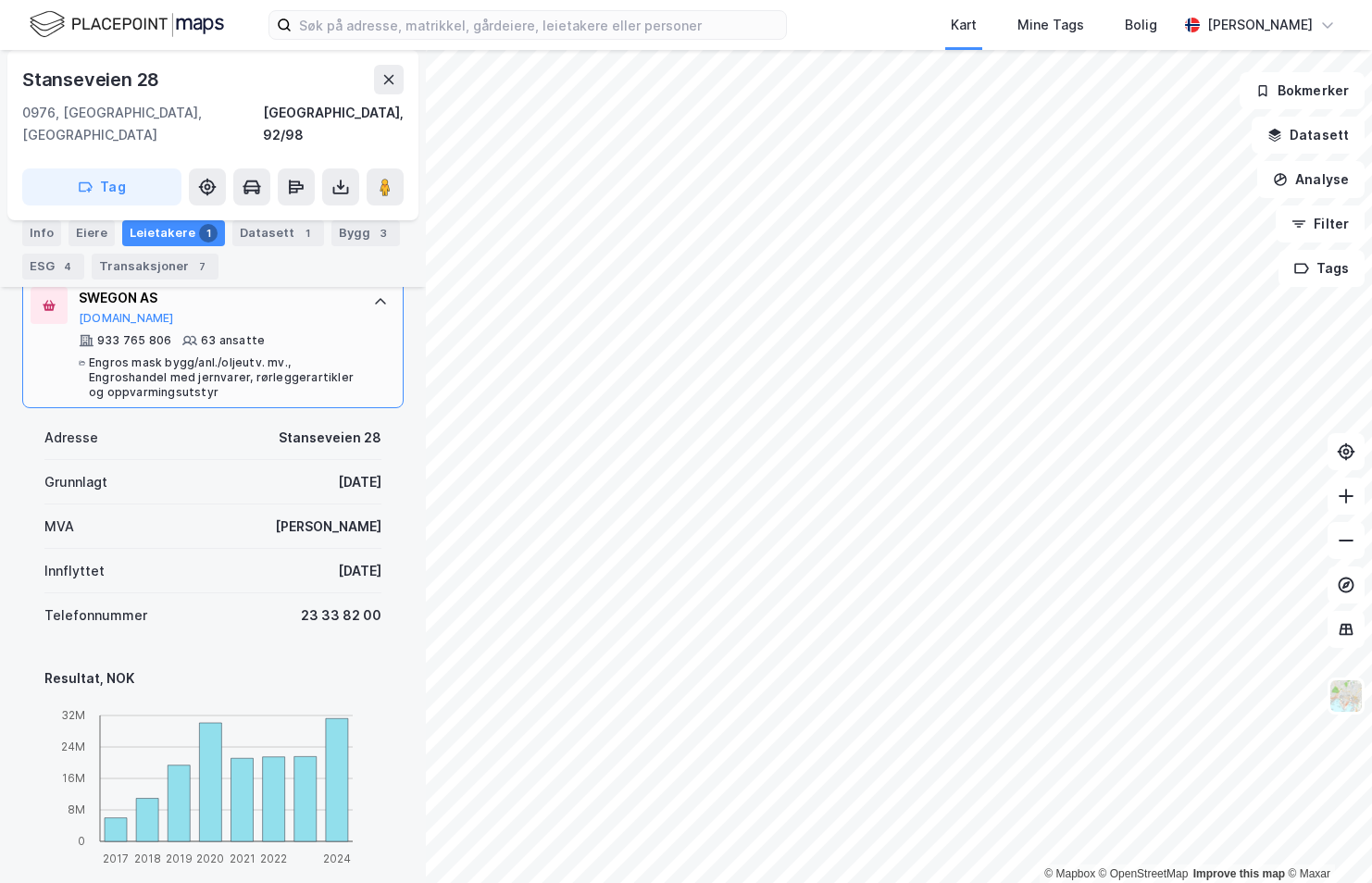
scroll to position [299, 0]
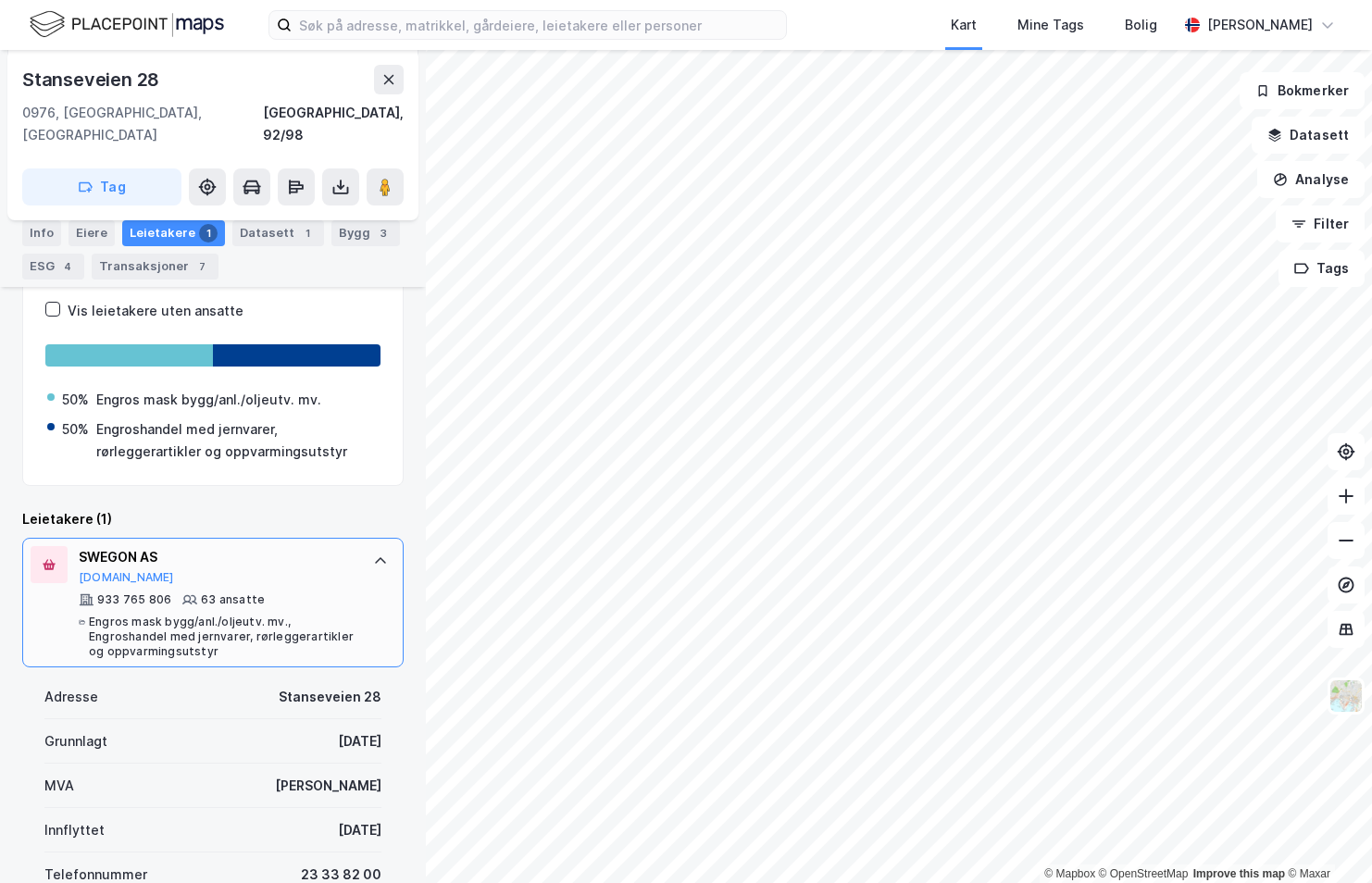
click at [366, 563] on div "SWEGON AS [DOMAIN_NAME] 933 765 806 63 ansatte Engros mask bygg/anl./oljeutv. m…" at bounding box center [214, 602] width 382 height 129
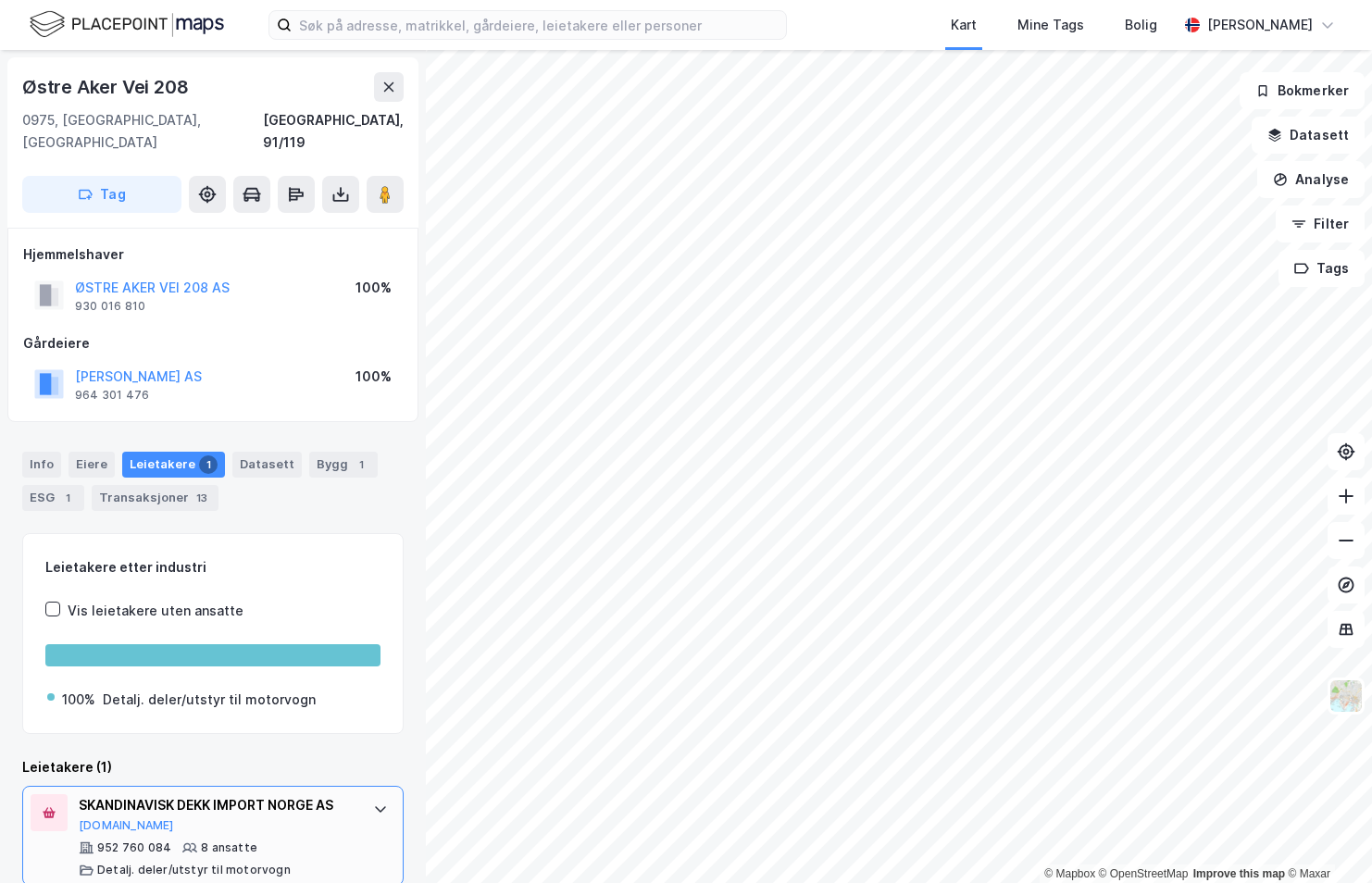
scroll to position [3, 0]
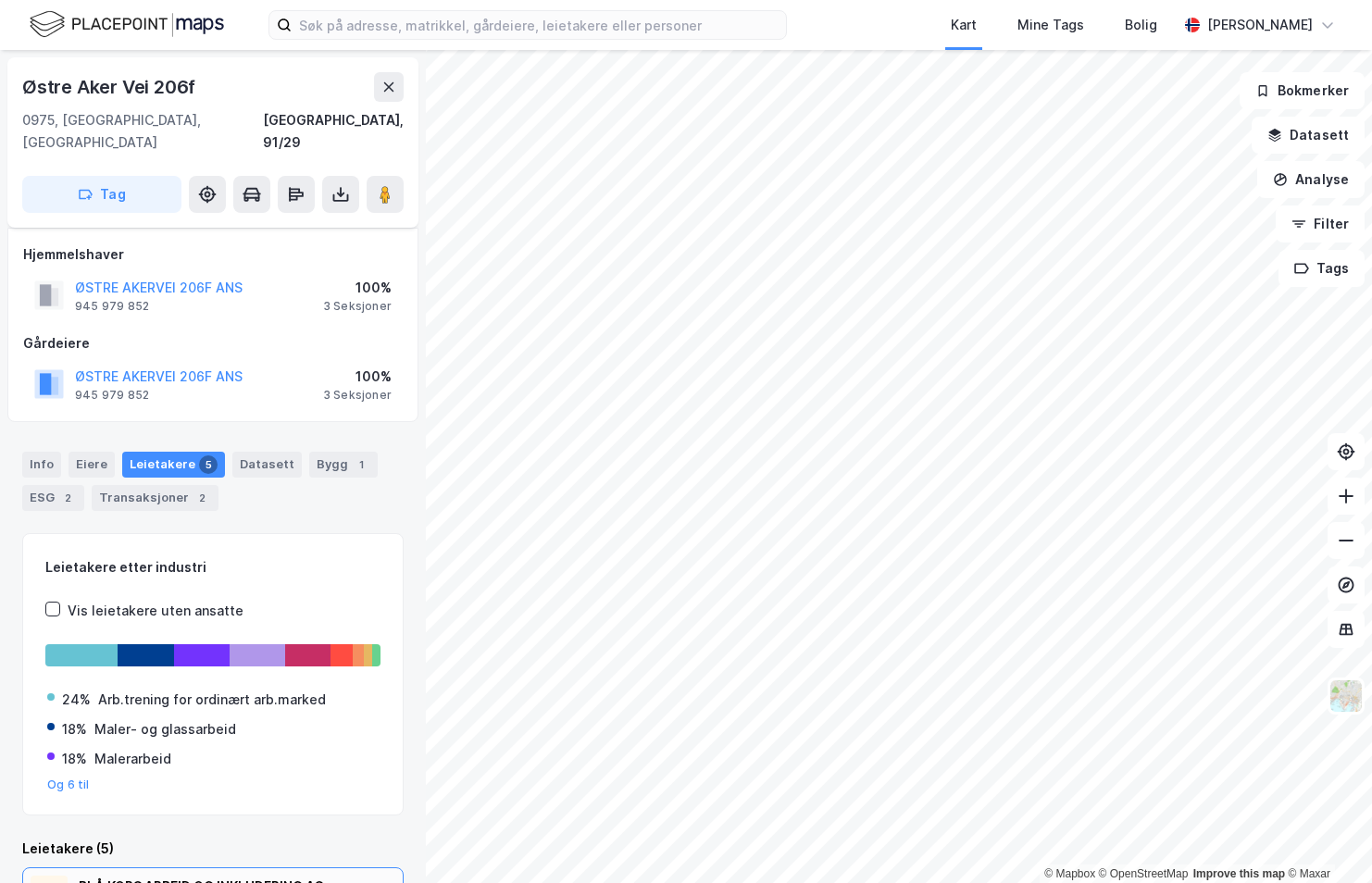
scroll to position [185, 0]
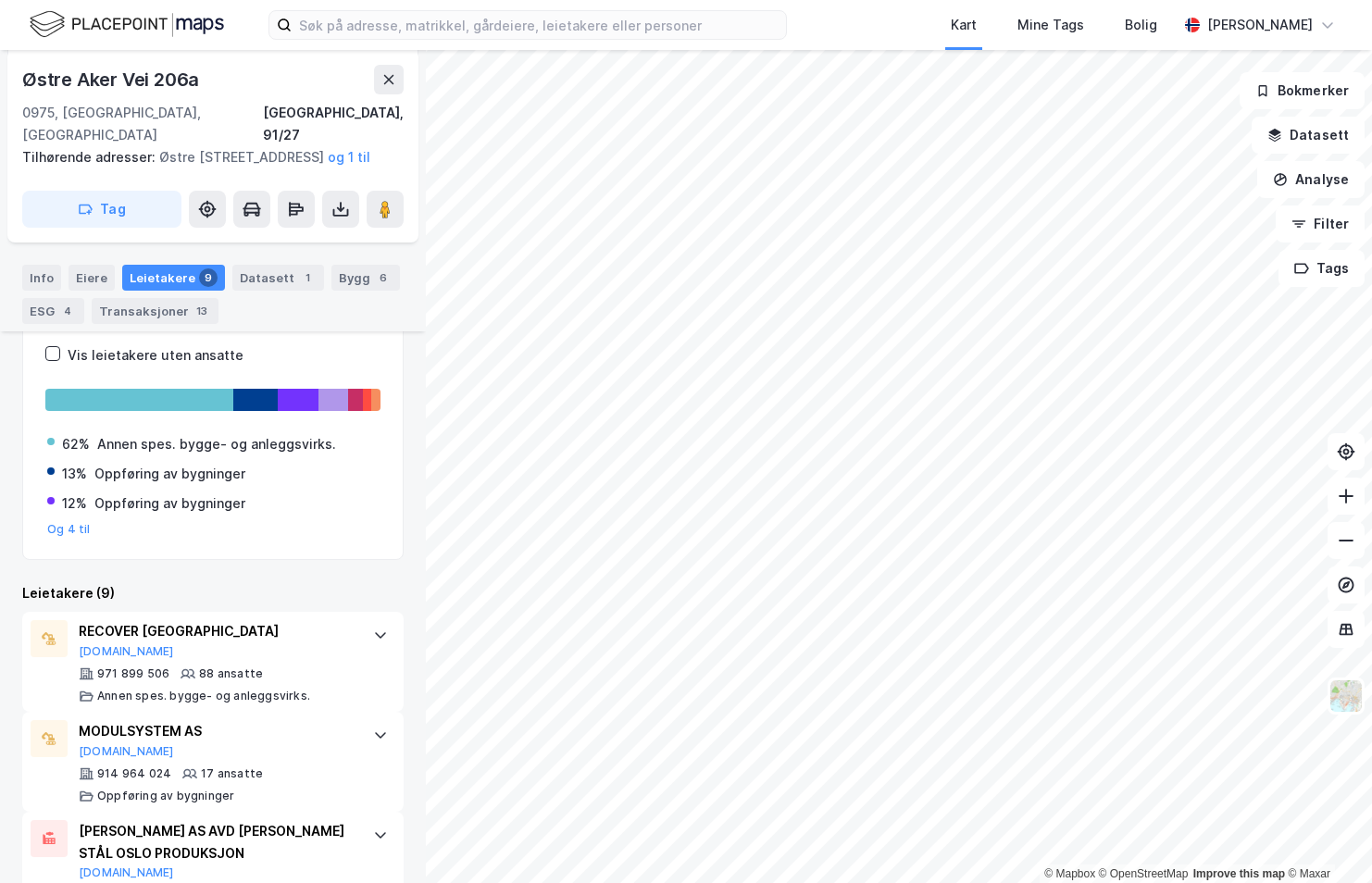
scroll to position [395, 0]
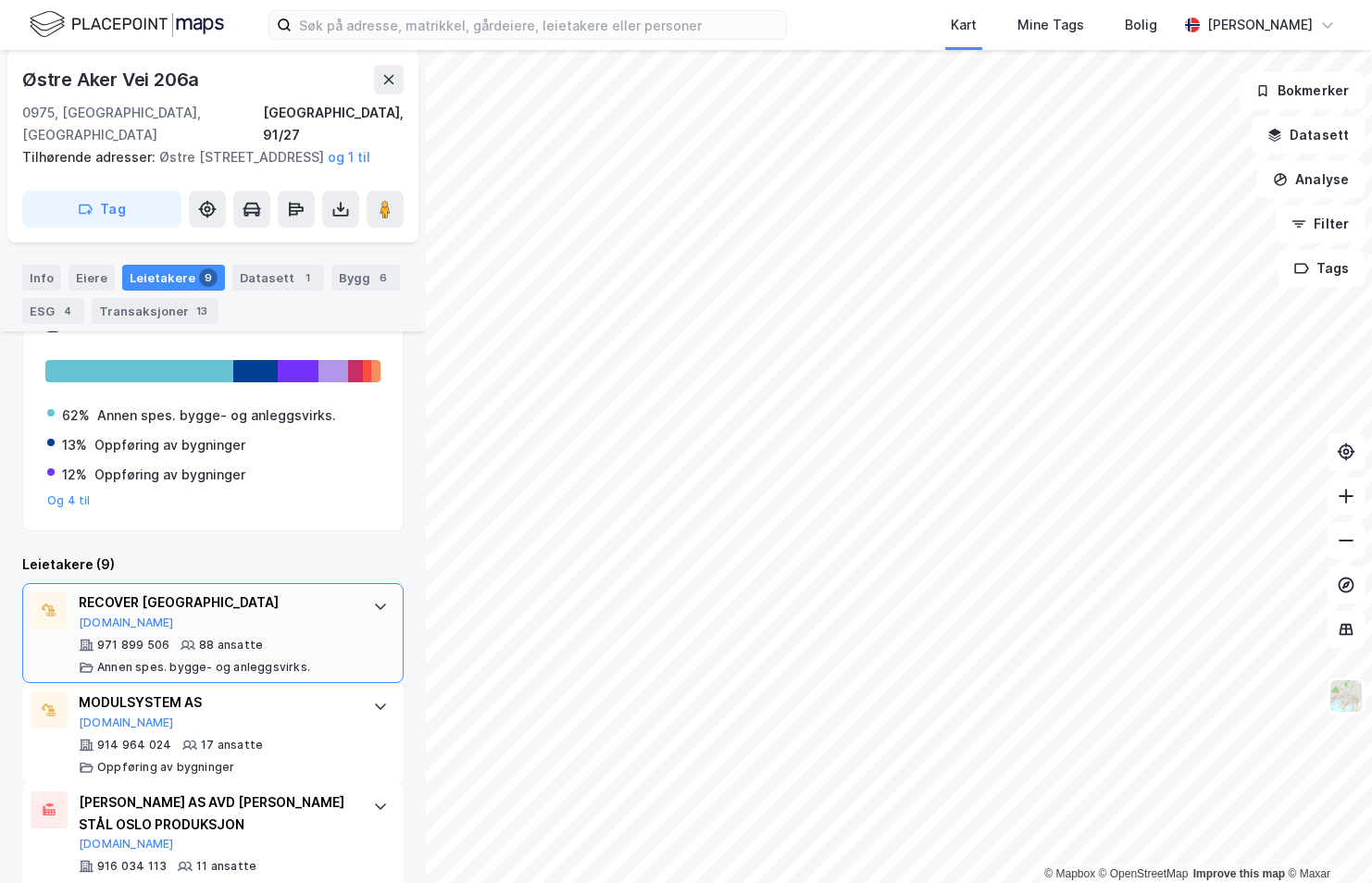
click at [219, 619] on div "RECOVER OSLO [DOMAIN_NAME]" at bounding box center [216, 610] width 276 height 39
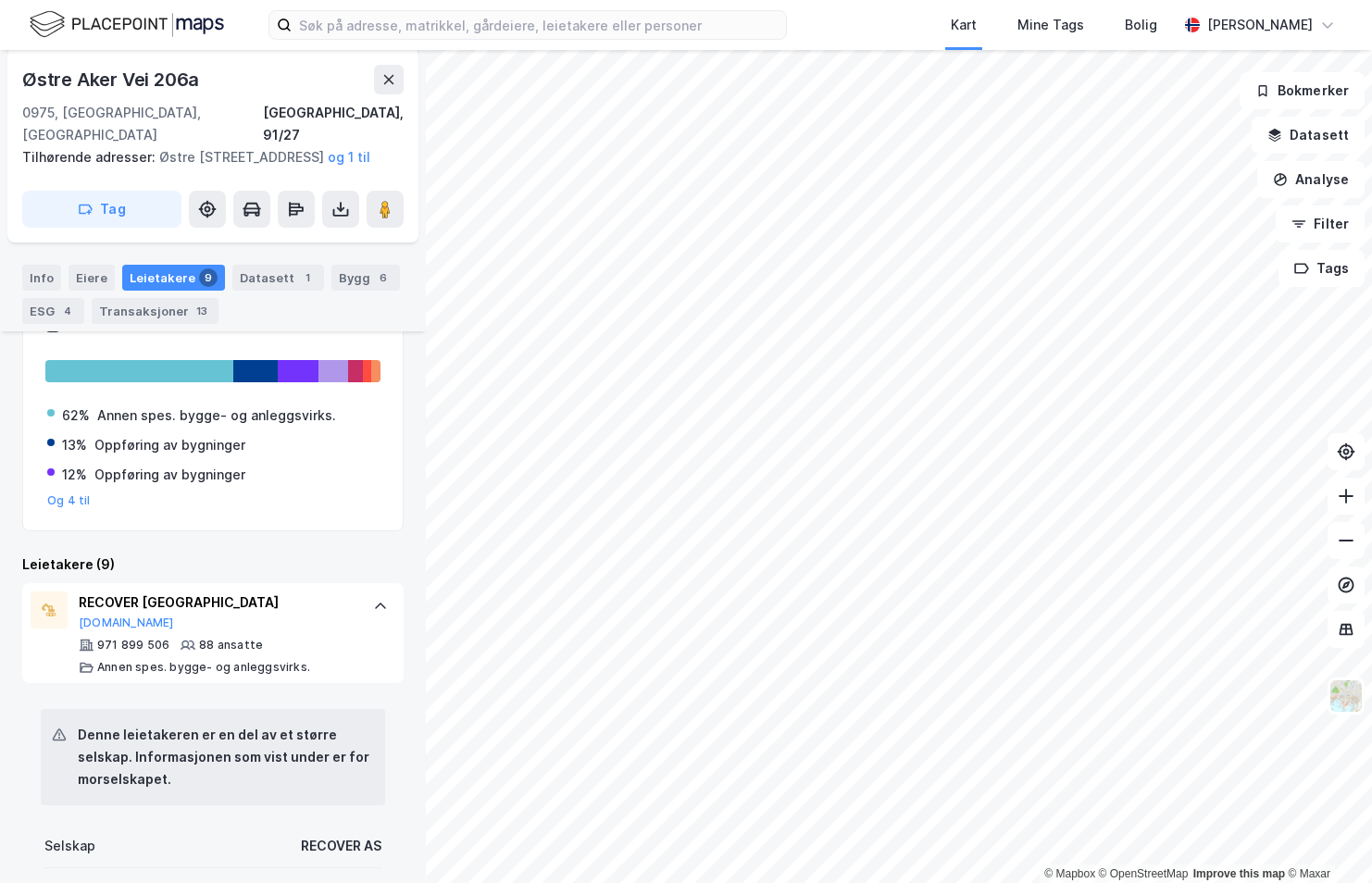
click at [375, 606] on icon at bounding box center [381, 605] width 11 height 7
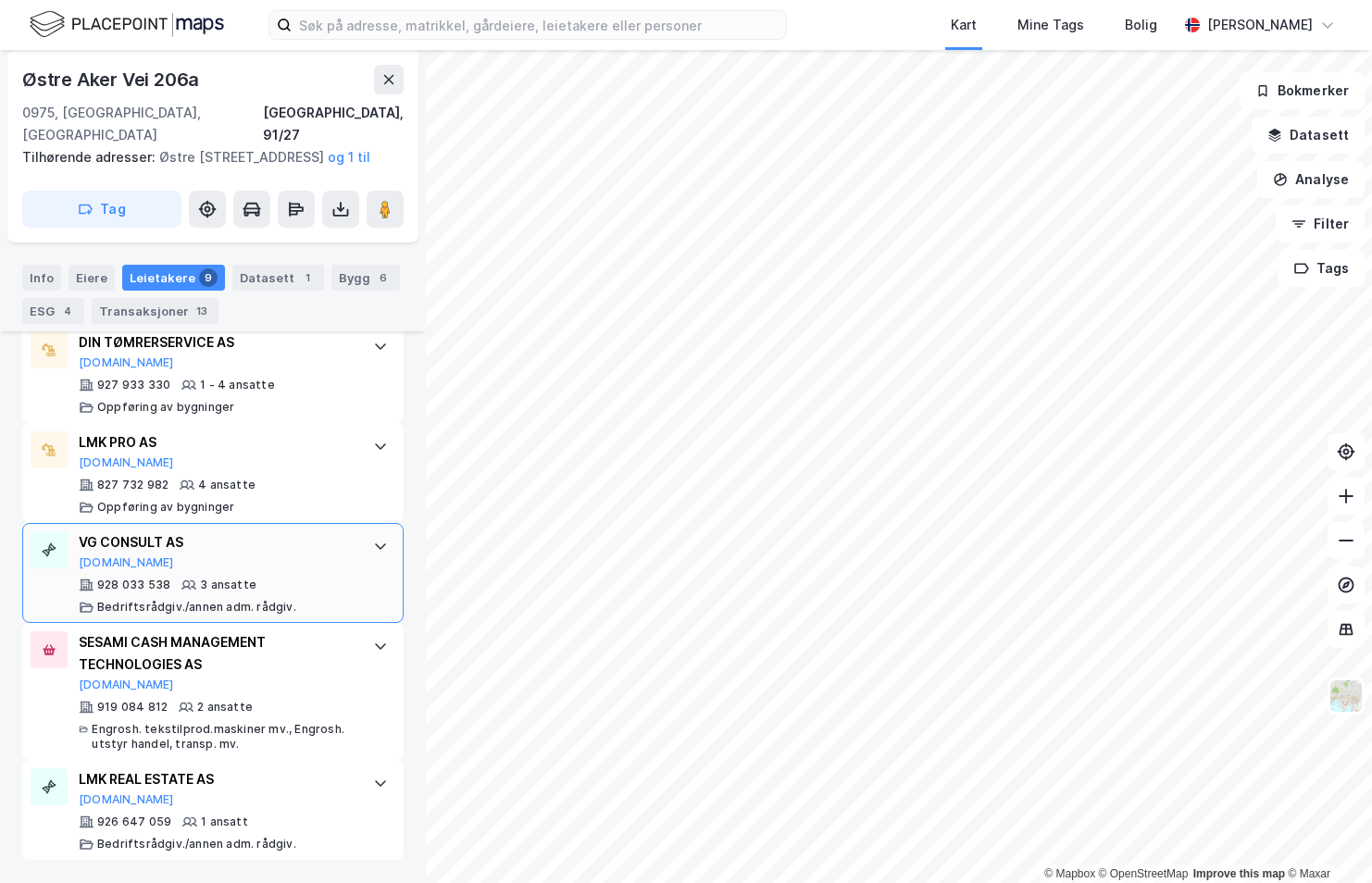
scroll to position [614, 0]
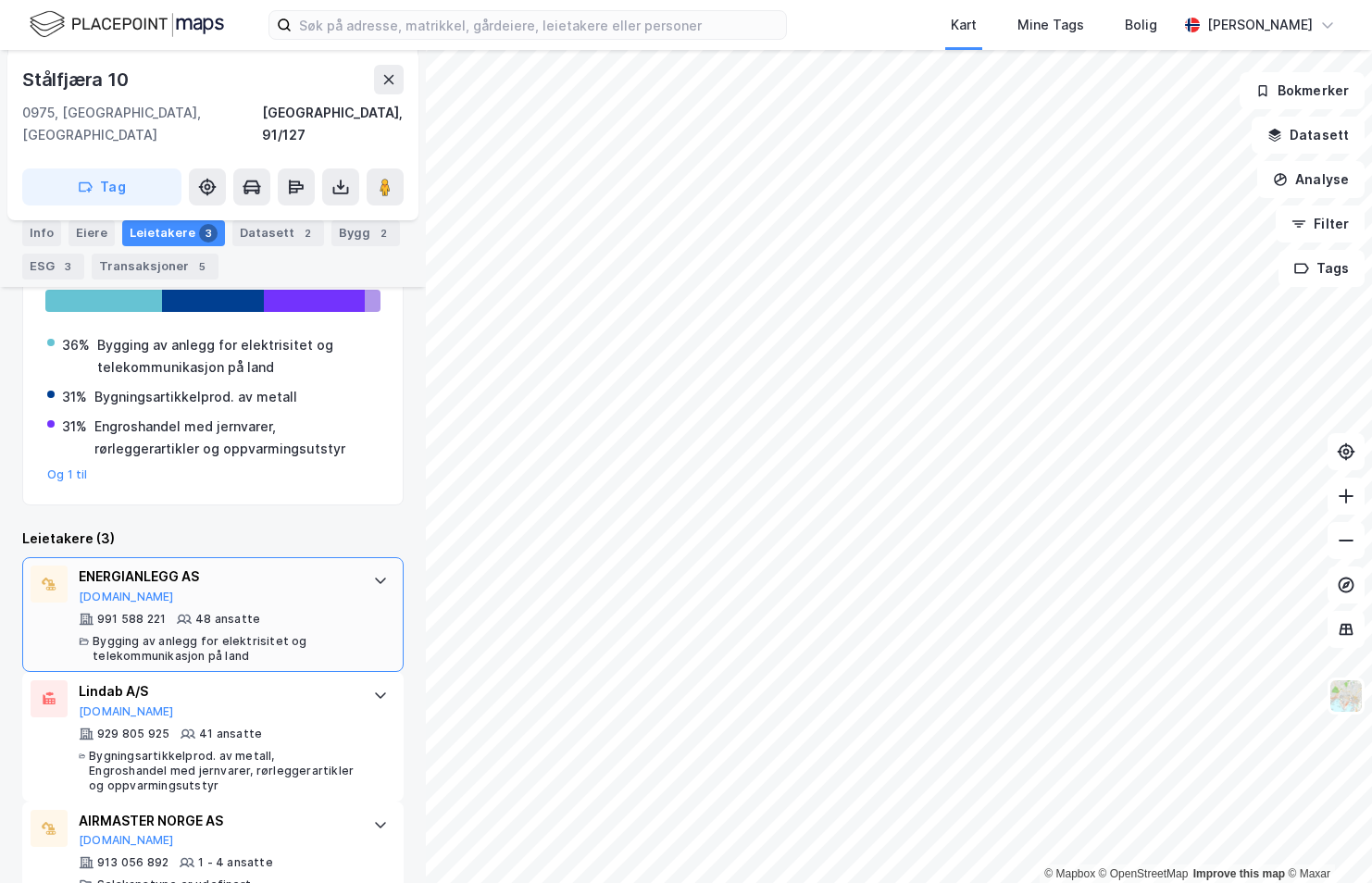
scroll to position [373, 0]
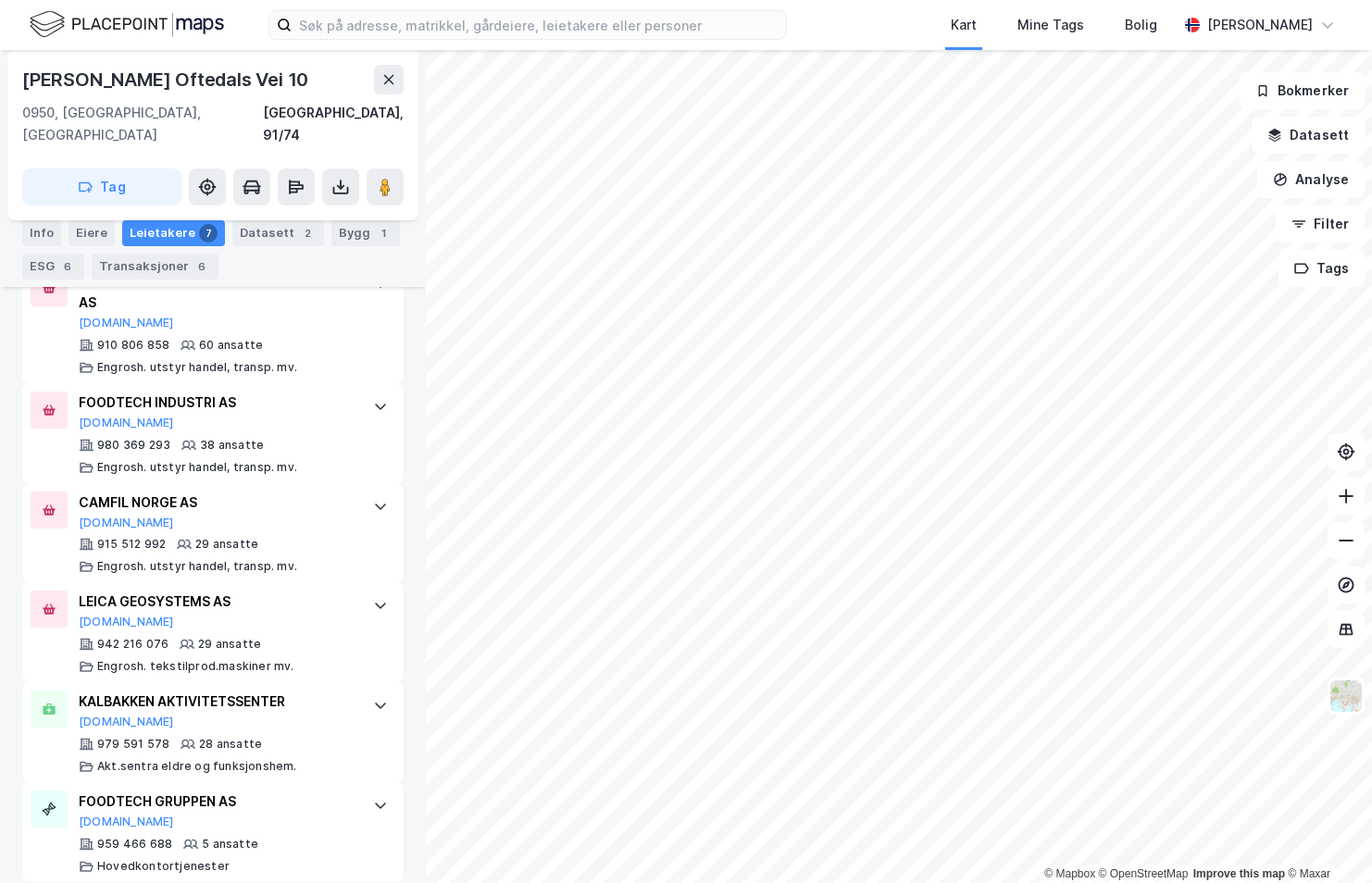
scroll to position [735, 0]
